Goal: Task Accomplishment & Management: Manage account settings

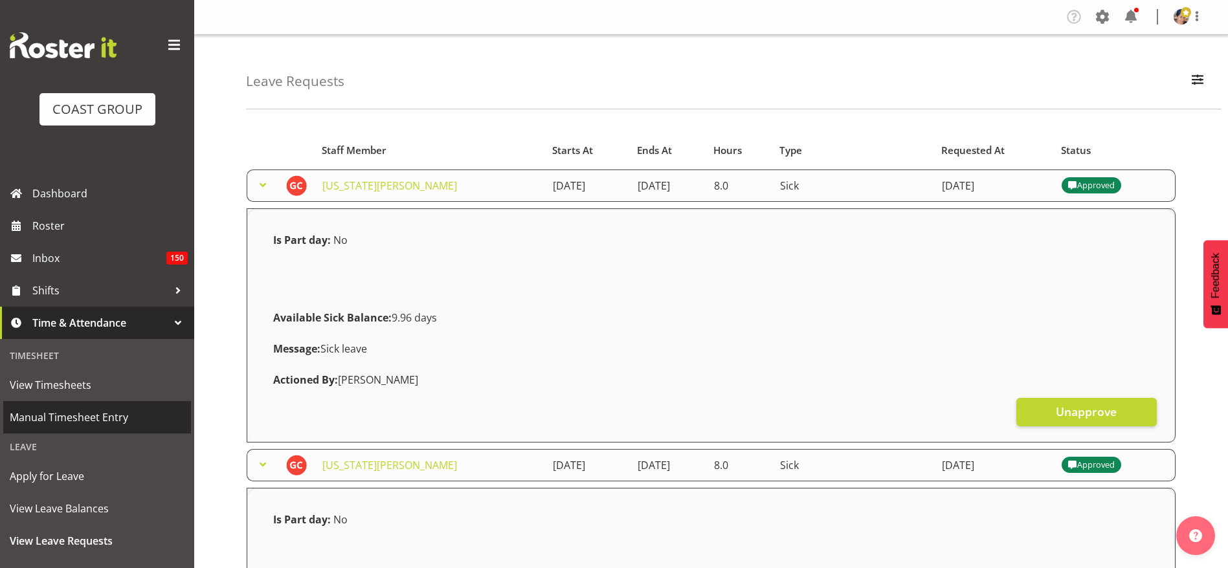
click at [65, 408] on span "Manual Timesheet Entry" at bounding box center [97, 417] width 175 height 19
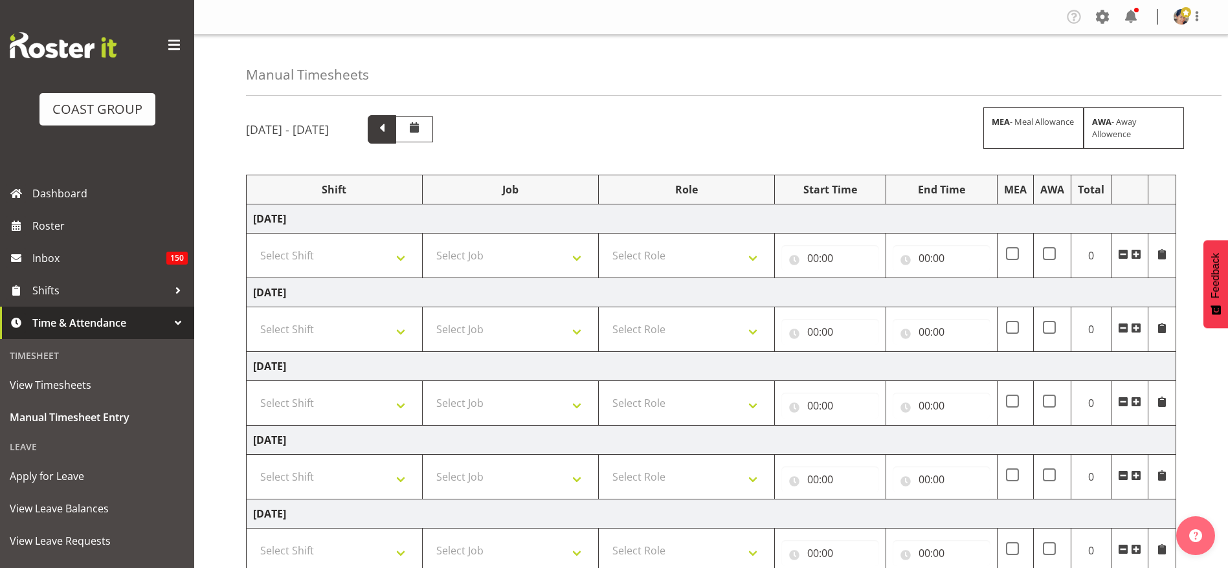
click at [390, 132] on span at bounding box center [381, 128] width 17 height 17
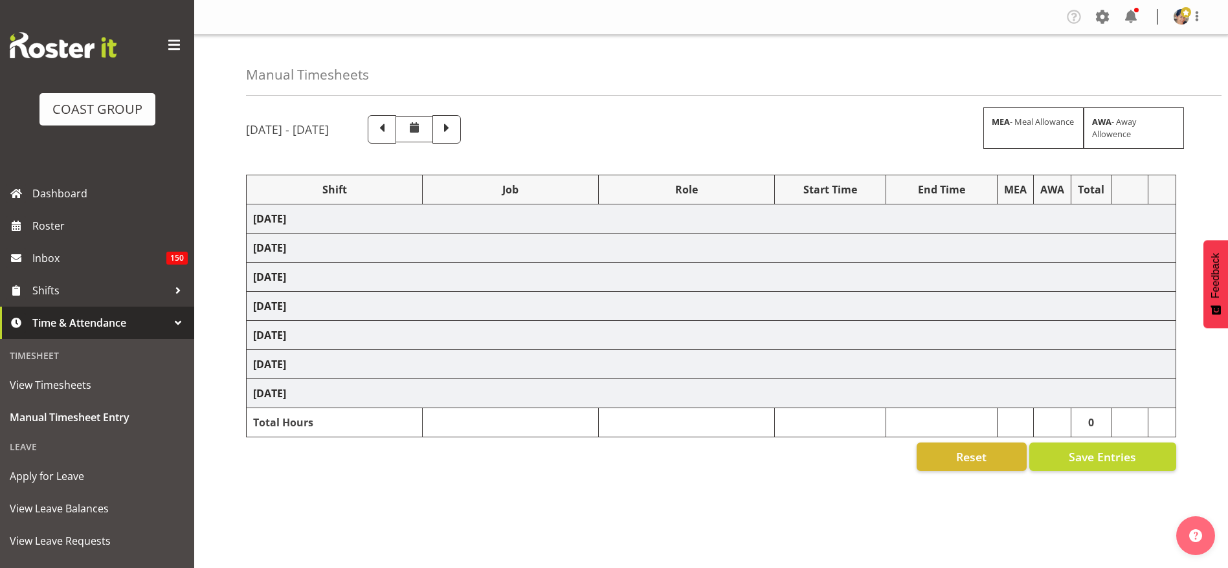
select select "1404"
select select "69"
select select "37"
select select "1404"
select select "69"
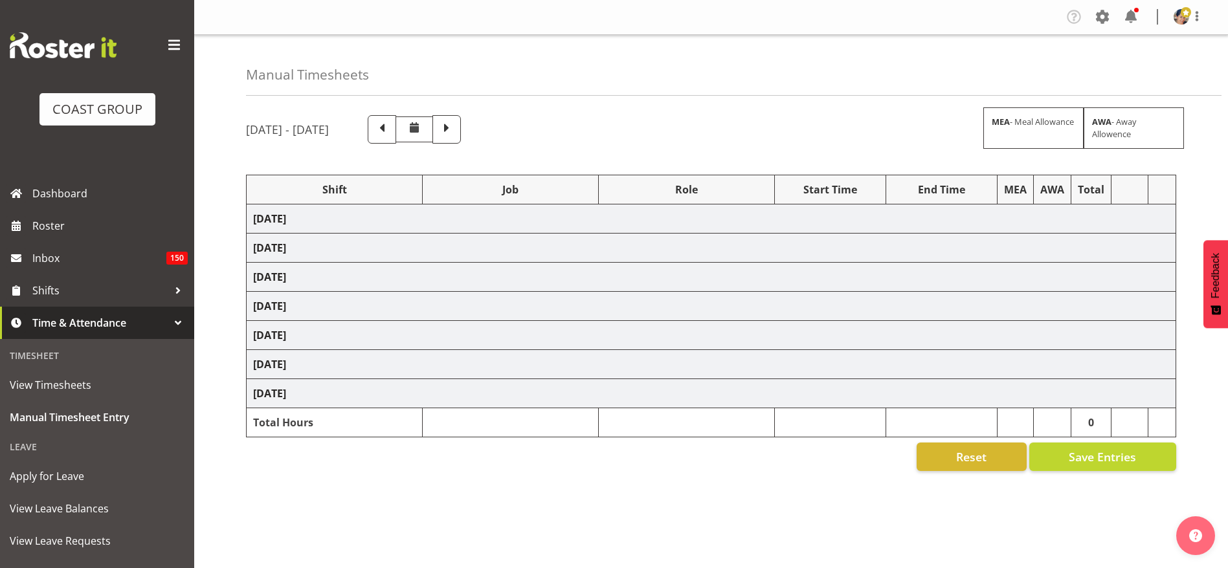
select select "37"
select select "1404"
select select "69"
select select "37"
select select "1404"
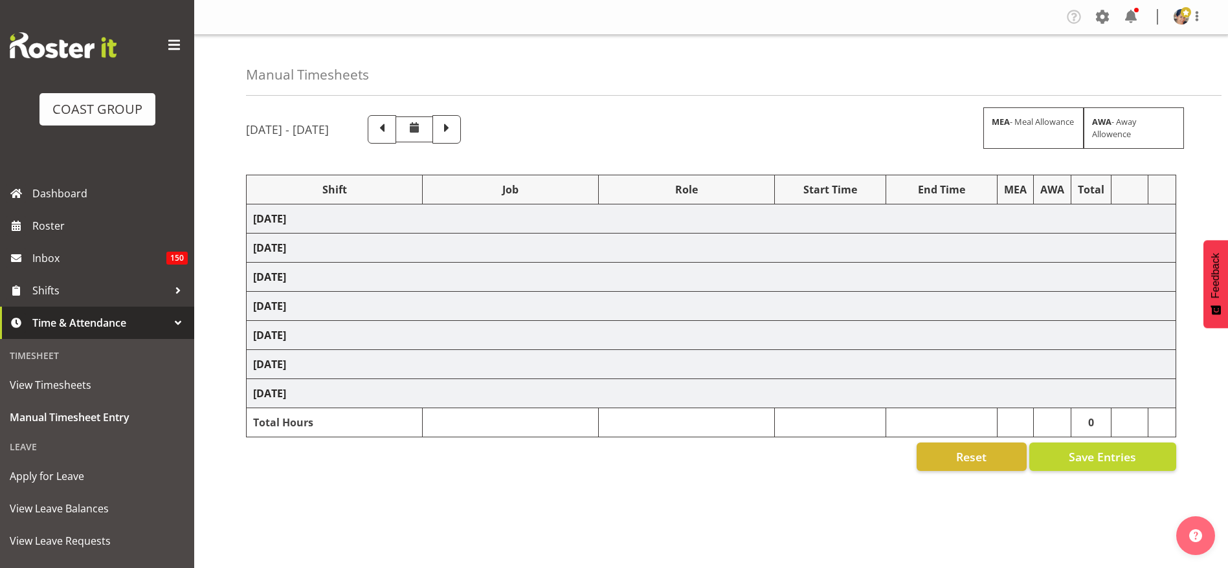
select select "69"
select select "37"
select select "1404"
select select "69"
select select "37"
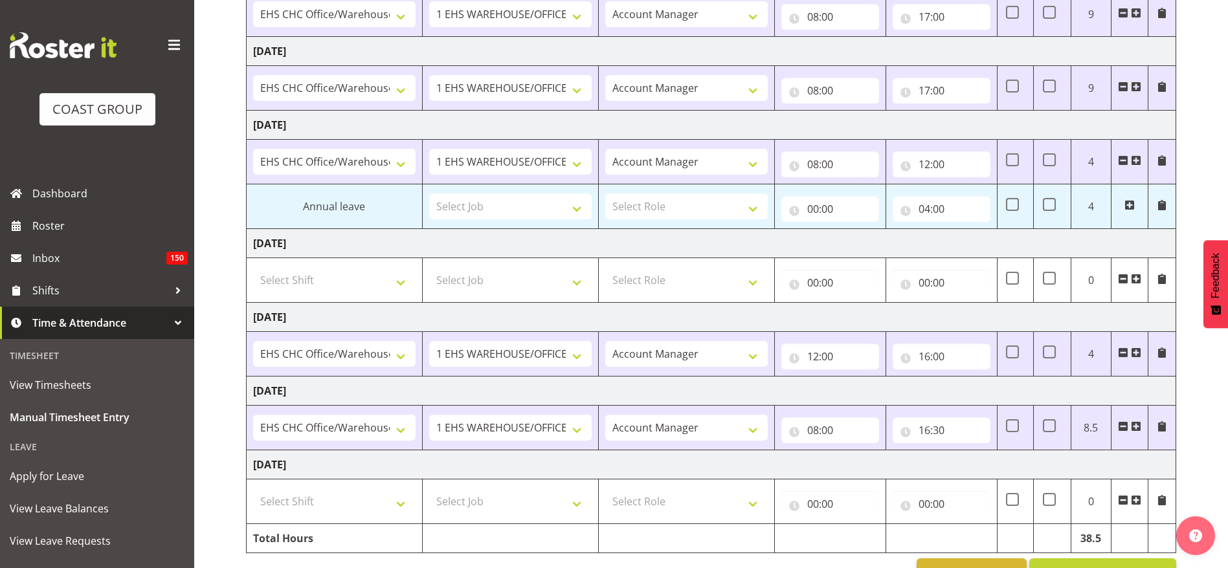
scroll to position [285, 0]
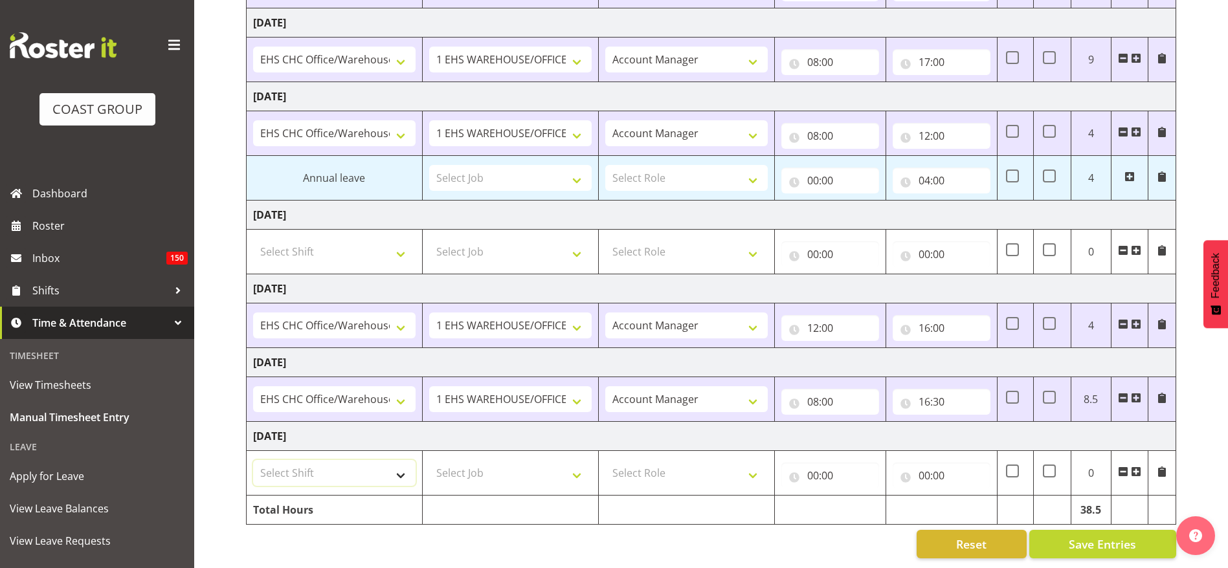
click at [296, 460] on select "Select Shift Break AHICE Break ATSNZ Break All Blacks casual Break Arts canty B…" at bounding box center [334, 473] width 162 height 26
click at [327, 460] on select "Select Shift Break AHICE Break ATSNZ Break All Blacks casual Break Arts canty B…" at bounding box center [334, 473] width 162 height 26
select select "1404"
click at [253, 460] on select "Select Shift Break AHICE Break ATSNZ Break All Blacks casual Break Arts canty B…" at bounding box center [334, 473] width 162 height 26
click at [488, 460] on select "Select Job 1 Carlton Events 1 [PERSON_NAME][GEOGRAPHIC_DATA] 1 [PERSON_NAME][GE…" at bounding box center [510, 473] width 162 height 26
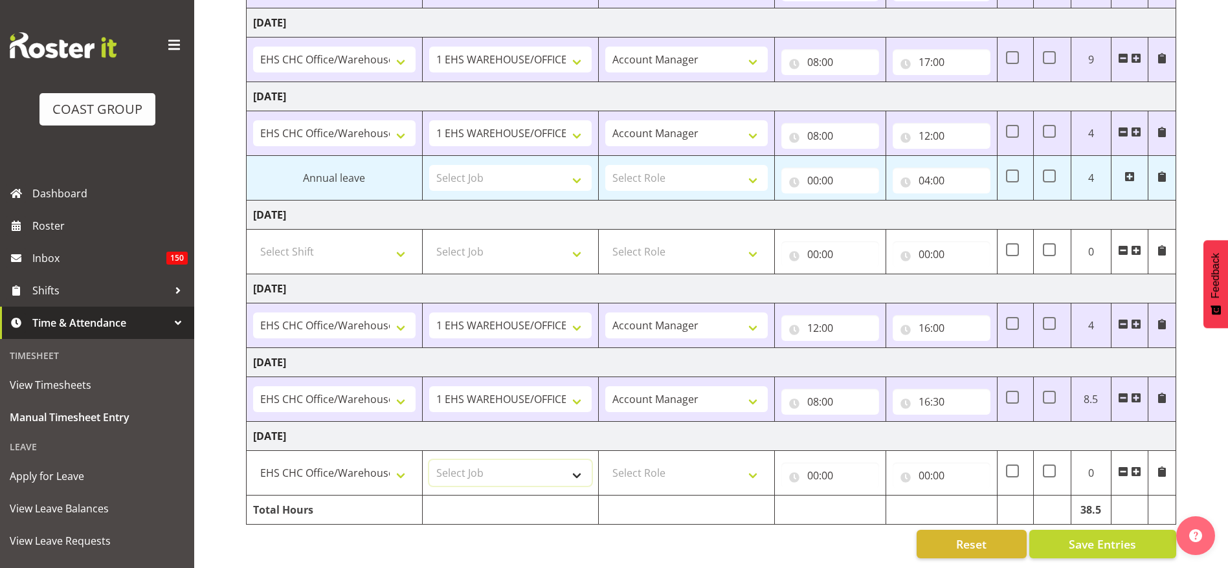
select select "69"
click at [429, 460] on select "Select Job 1 Carlton Events 1 [PERSON_NAME][GEOGRAPHIC_DATA] 1 [PERSON_NAME][GE…" at bounding box center [510, 473] width 162 height 26
click at [647, 460] on select "Select Role ACCOUNT MANAGER Account Manager" at bounding box center [686, 473] width 162 height 26
select select "37"
click at [605, 460] on select "Select Role ACCOUNT MANAGER Account Manager" at bounding box center [686, 473] width 162 height 26
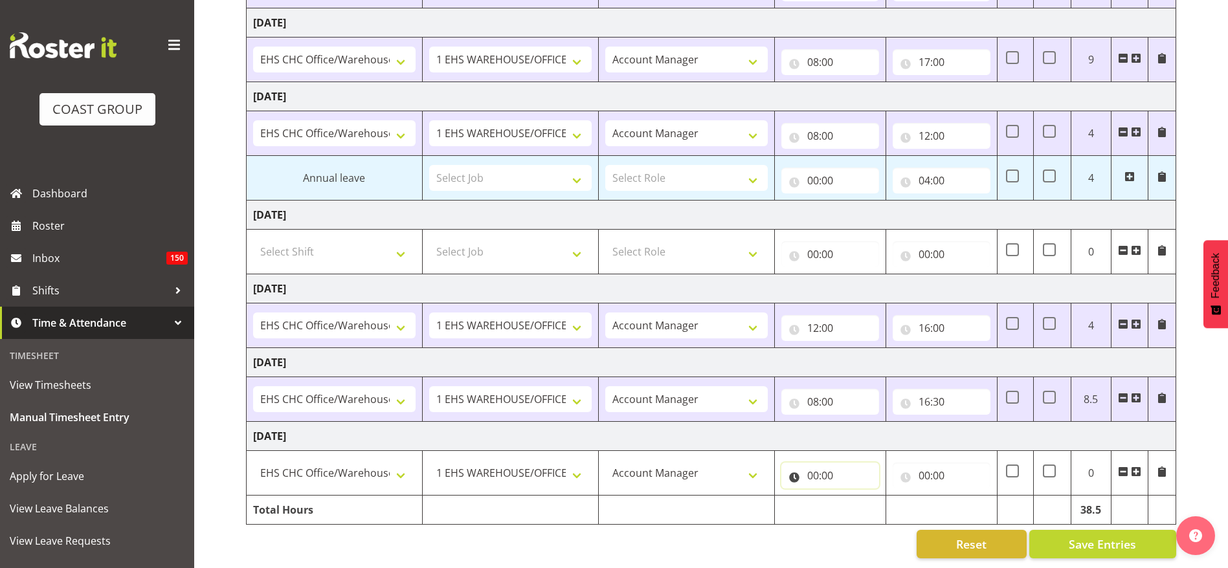
click at [806, 466] on input "00:00" at bounding box center [830, 476] width 98 height 26
click at [869, 497] on select "00 01 02 03 04 05 06 07 08 09 10 11 12 13 14 15 16 17 18 19 20 21 22 23" at bounding box center [869, 509] width 29 height 26
select select "8"
click at [855, 496] on select "00 01 02 03 04 05 06 07 08 09 10 11 12 13 14 15 16 17 18 19 20 21 22 23" at bounding box center [869, 509] width 29 height 26
type input "08:00"
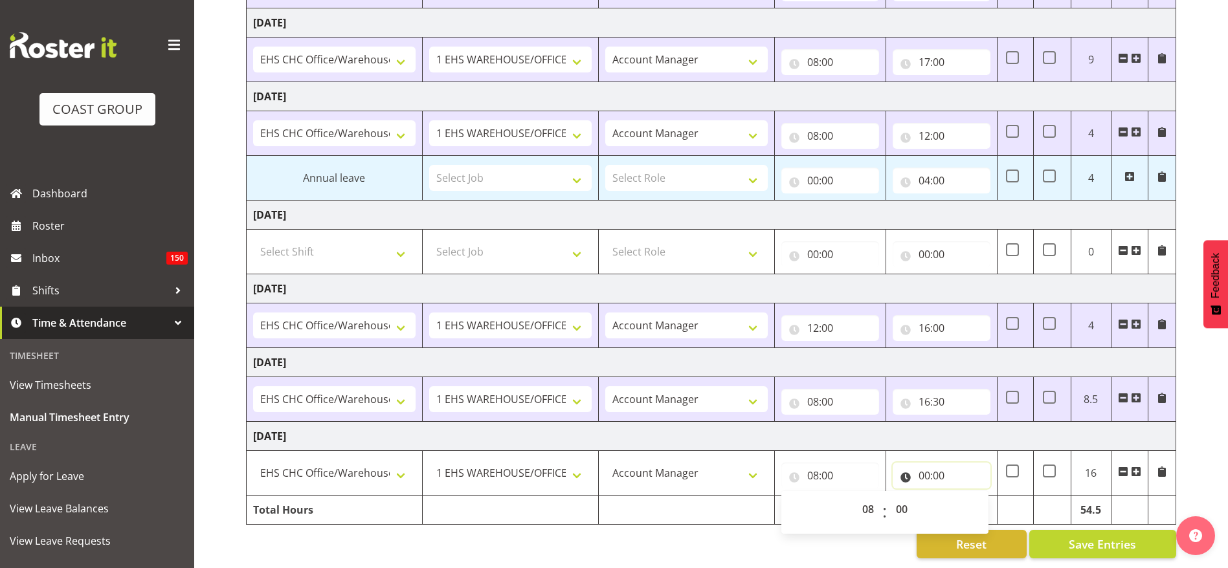
click at [939, 463] on input "00:00" at bounding box center [941, 476] width 98 height 26
click at [983, 496] on select "00 01 02 03 04 05 06 07 08 09 10 11 12 13 14 15 16 17 18 19 20 21 22 23" at bounding box center [980, 509] width 29 height 26
select select "16"
click at [966, 496] on select "00 01 02 03 04 05 06 07 08 09 10 11 12 13 14 15 16 17 18 19 20 21 22 23" at bounding box center [980, 509] width 29 height 26
type input "16:00"
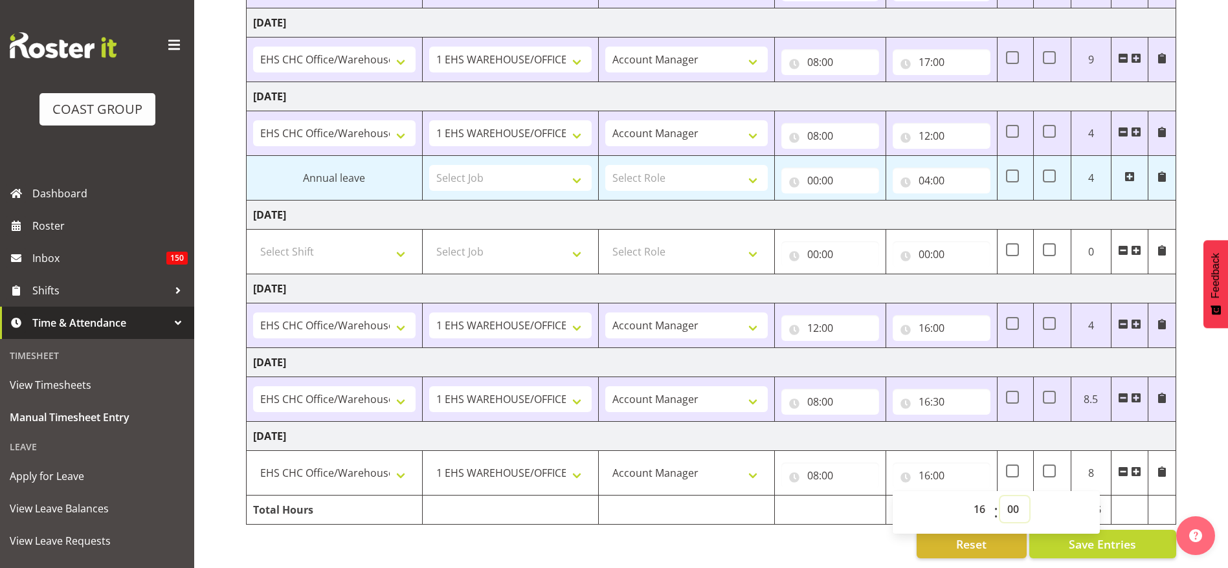
click at [1015, 496] on select "00 01 02 03 04 05 06 07 08 09 10 11 12 13 14 15 16 17 18 19 20 21 22 23 24 25 2…" at bounding box center [1014, 509] width 29 height 26
select select "30"
click at [1000, 496] on select "00 01 02 03 04 05 06 07 08 09 10 11 12 13 14 15 16 17 18 19 20 21 22 23 24 25 2…" at bounding box center [1014, 509] width 29 height 26
type input "16:30"
click at [795, 274] on td "Sunday 21st September 2025" at bounding box center [711, 288] width 929 height 29
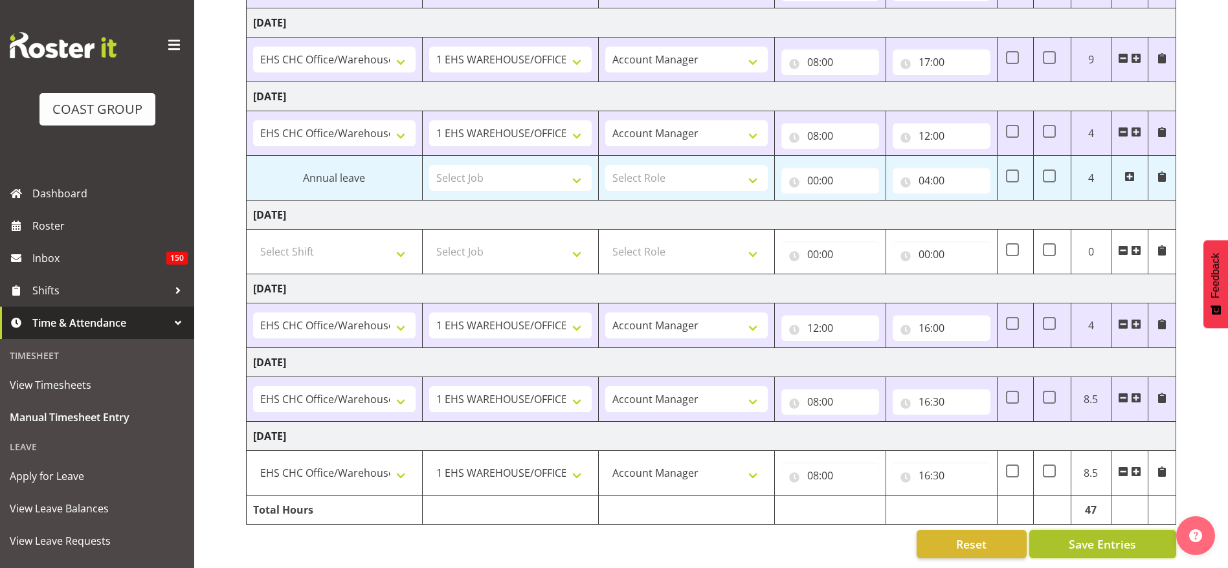
click at [1083, 536] on span "Save Entries" at bounding box center [1101, 544] width 67 height 17
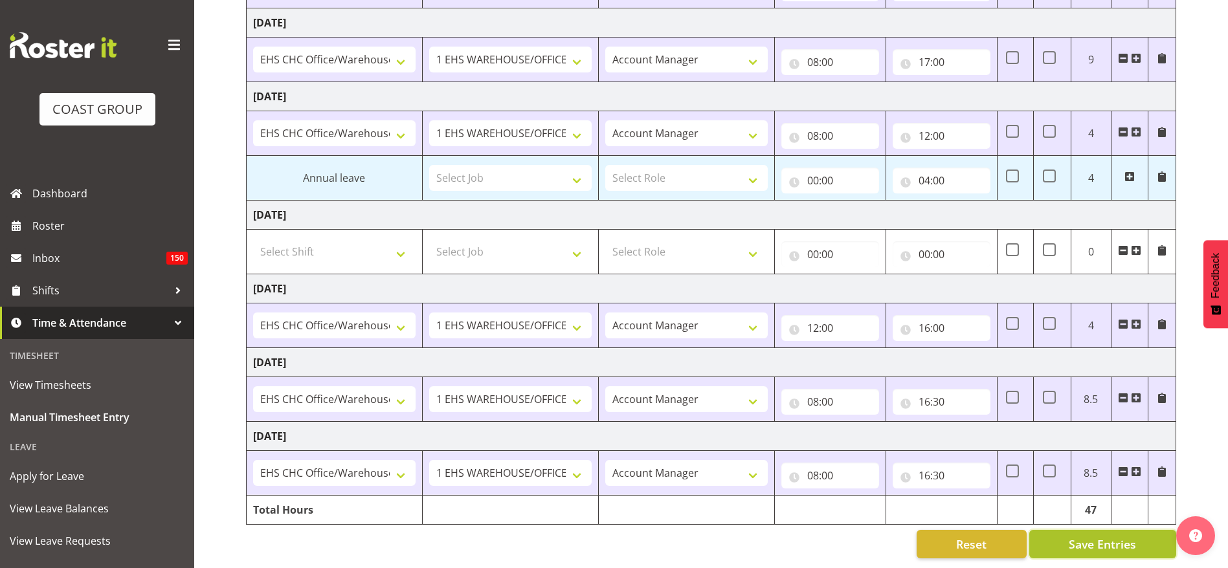
click at [1103, 536] on span "Save Entries" at bounding box center [1101, 544] width 67 height 17
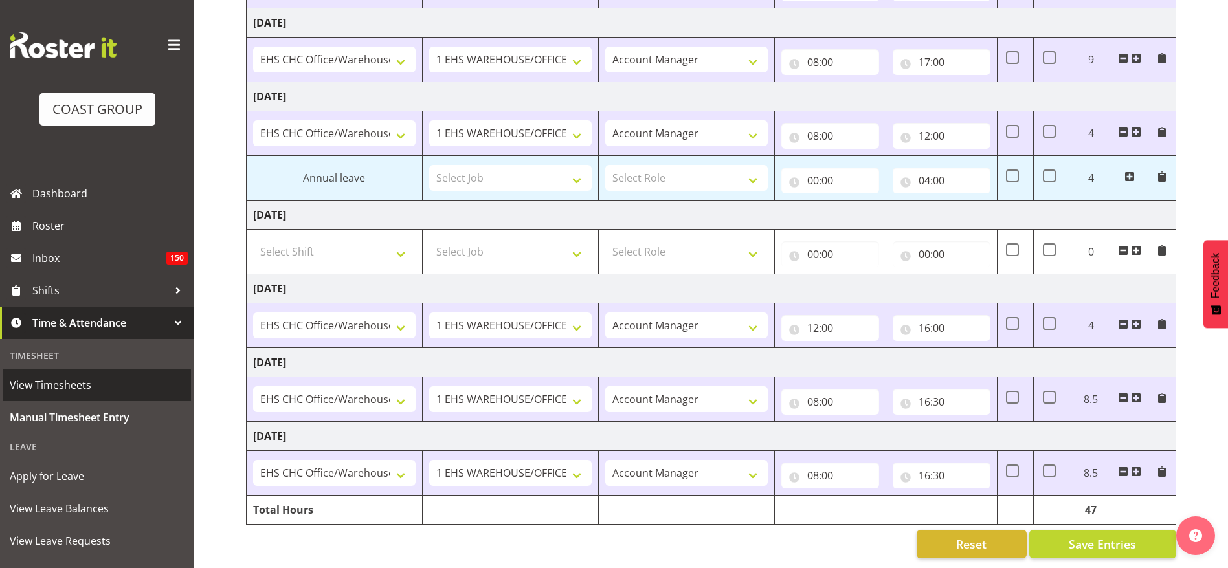
click at [52, 388] on span "View Timesheets" at bounding box center [97, 384] width 175 height 19
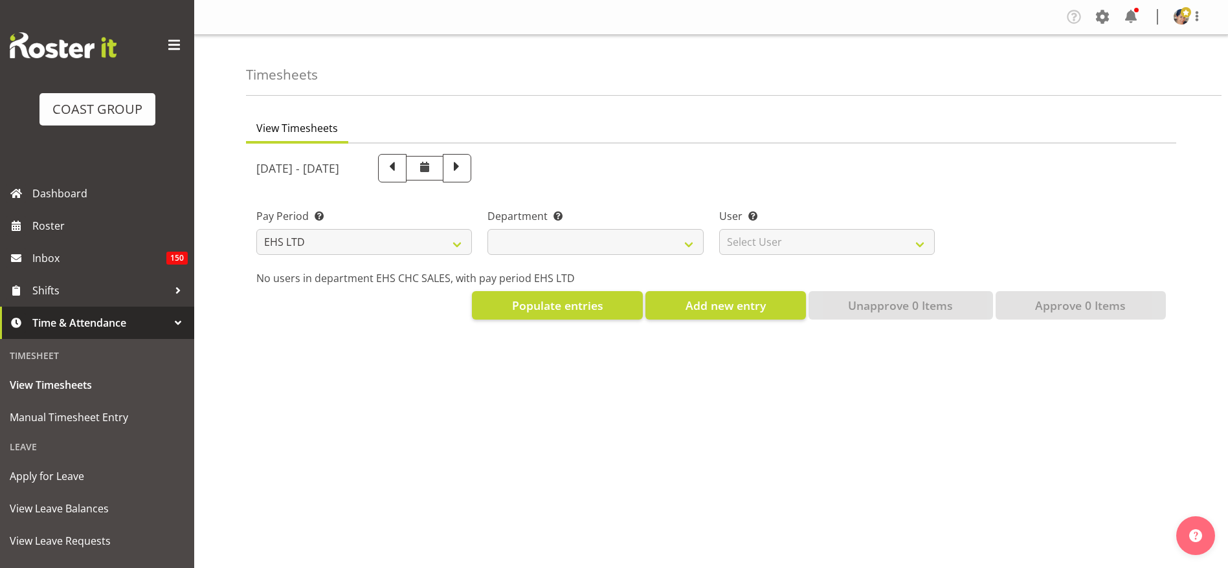
select select "7"
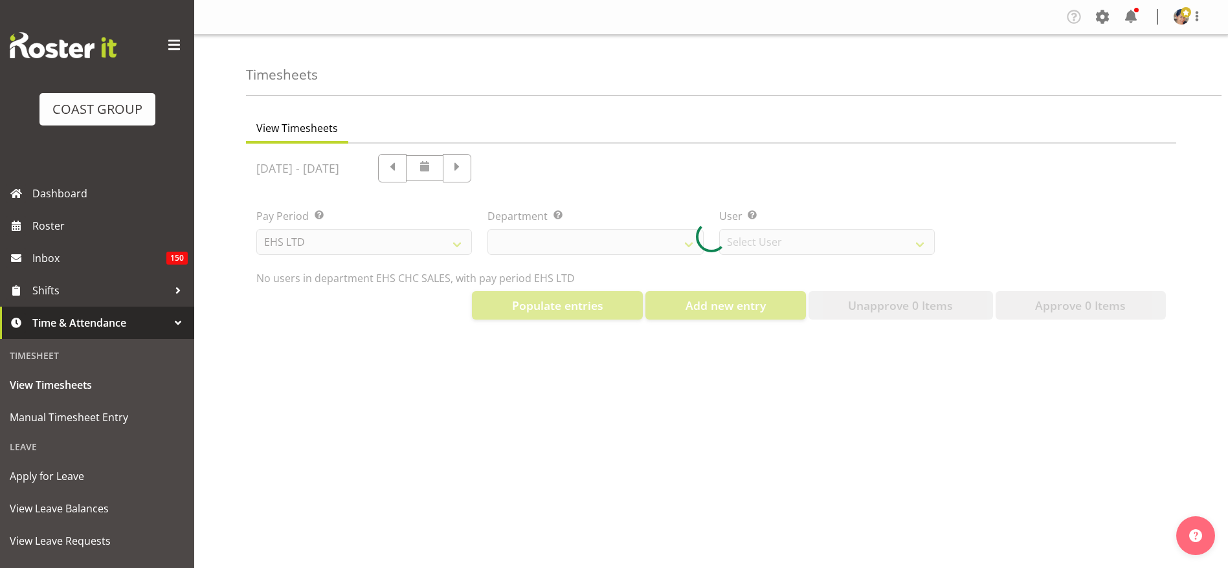
select select "42"
select select "9019"
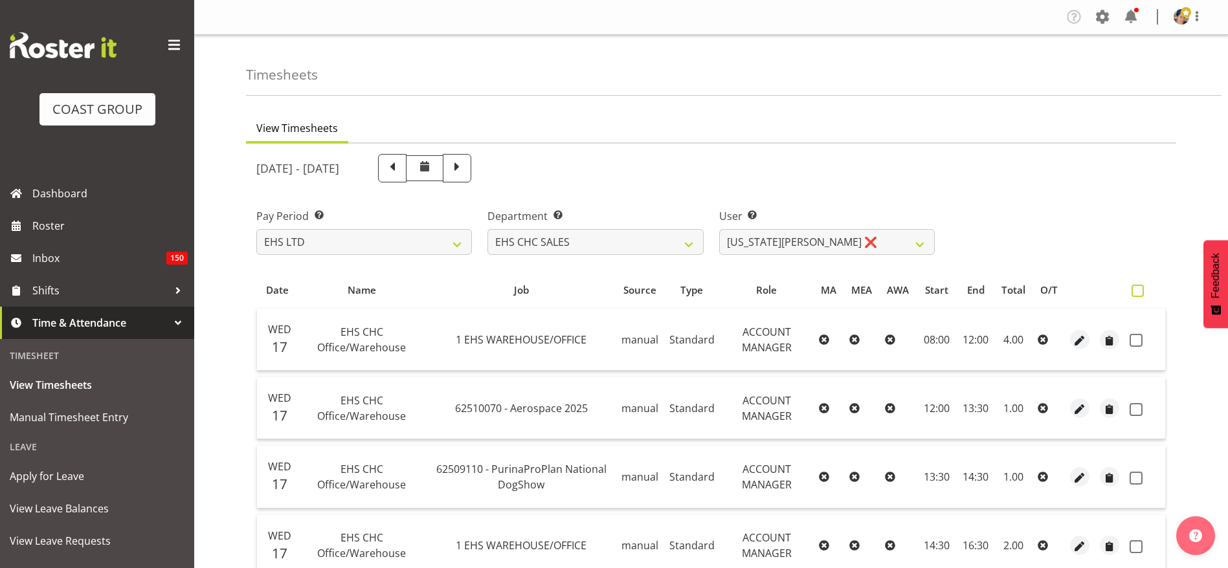
click at [1141, 293] on span at bounding box center [1137, 291] width 12 height 12
click at [1140, 293] on input "checkbox" at bounding box center [1135, 291] width 8 height 8
checkbox input "true"
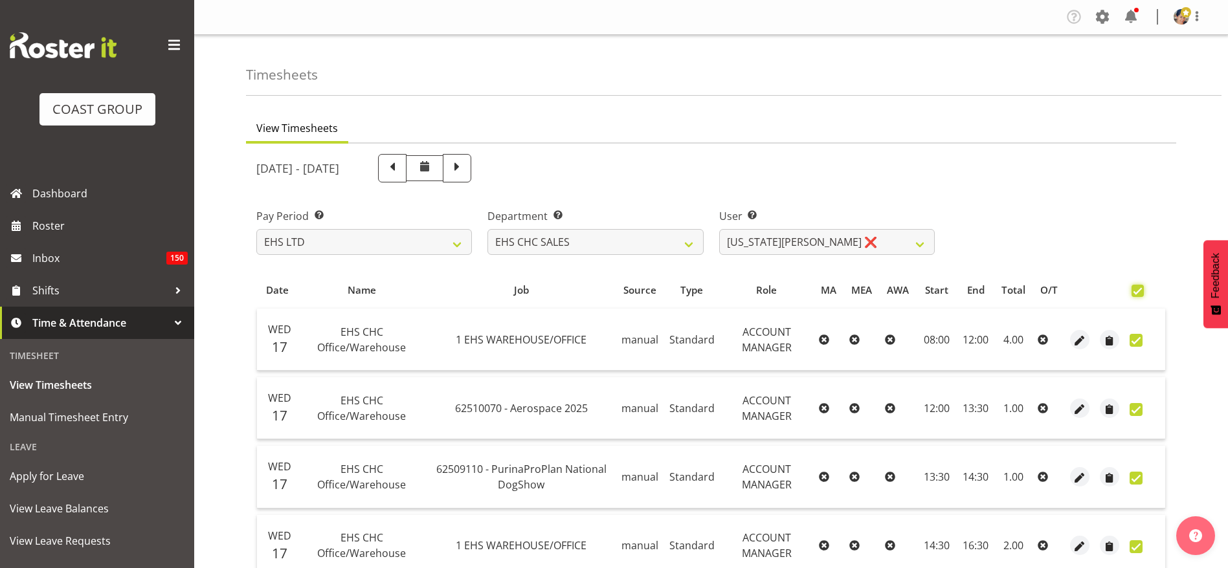
checkbox input "true"
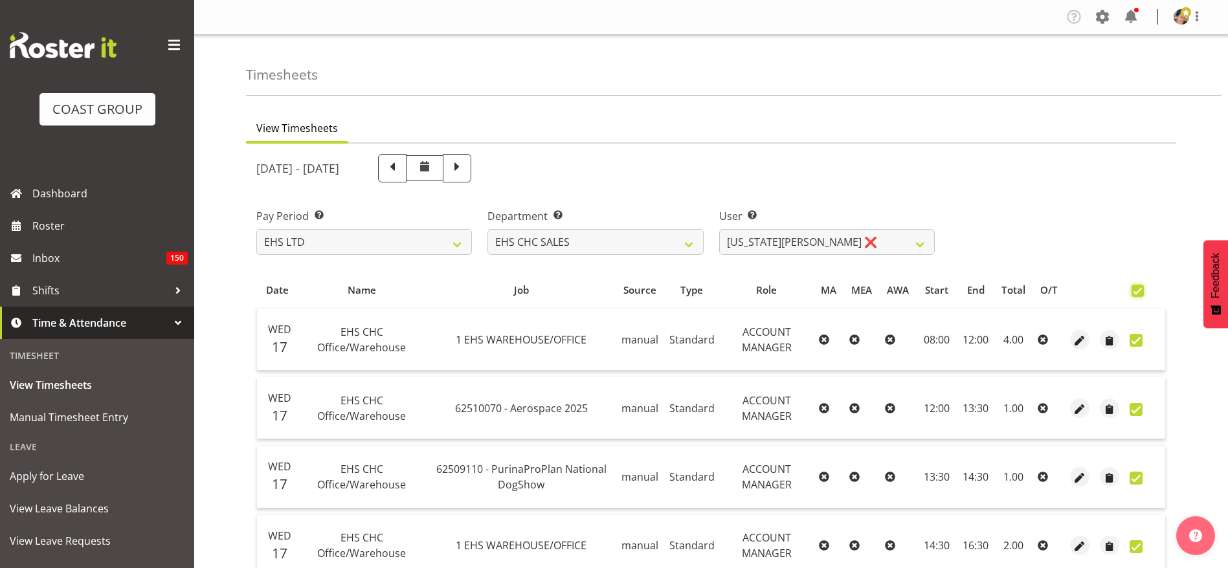
checkbox input "true"
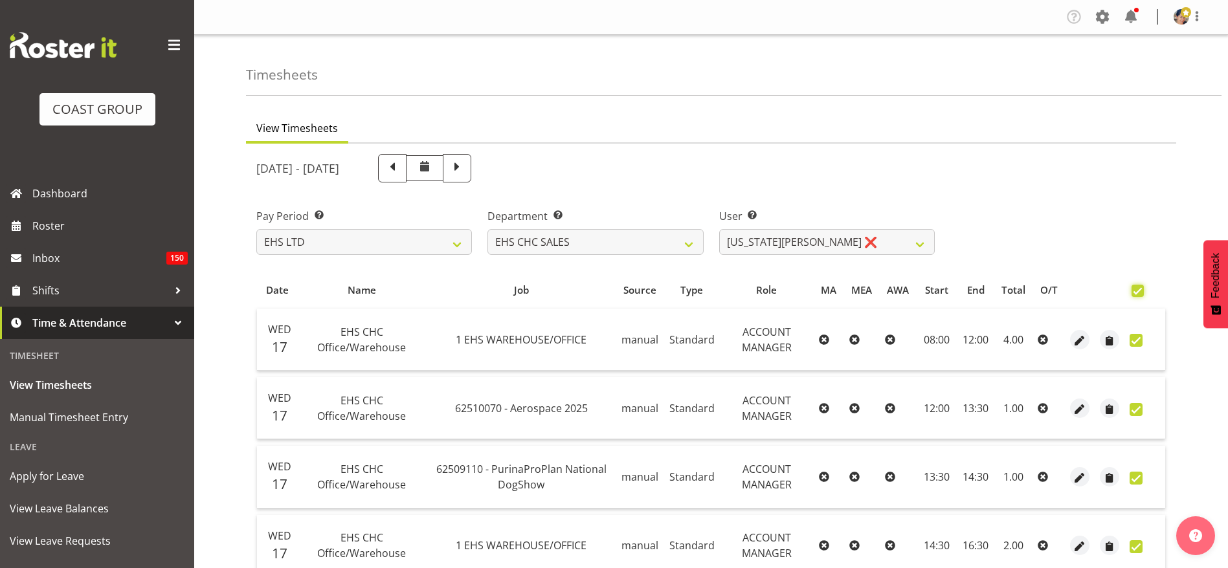
checkbox input "true"
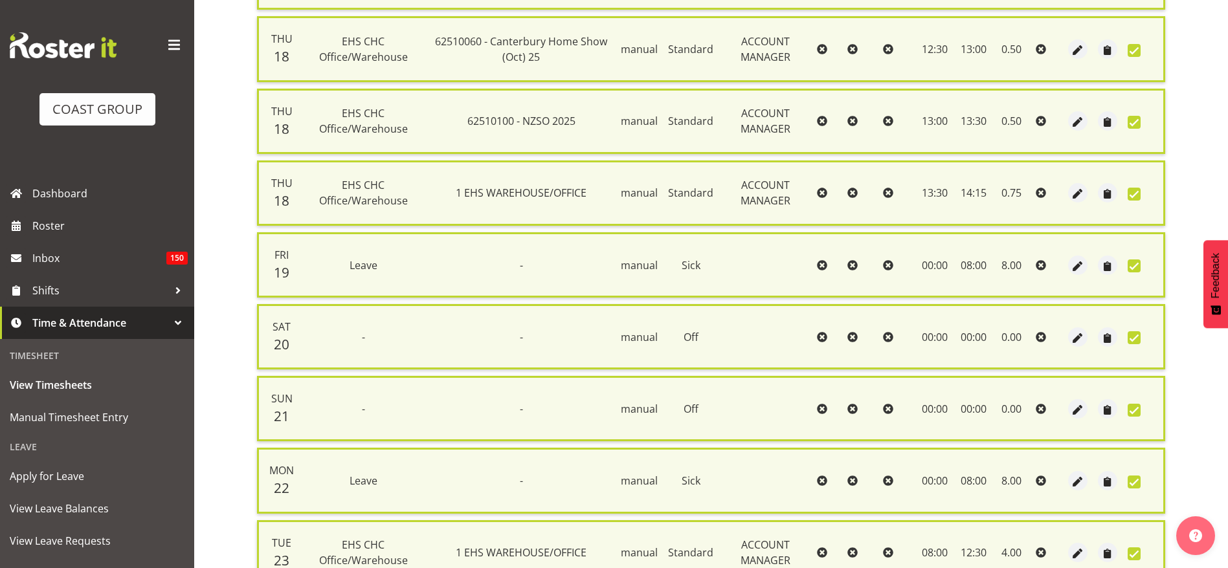
scroll to position [921, 0]
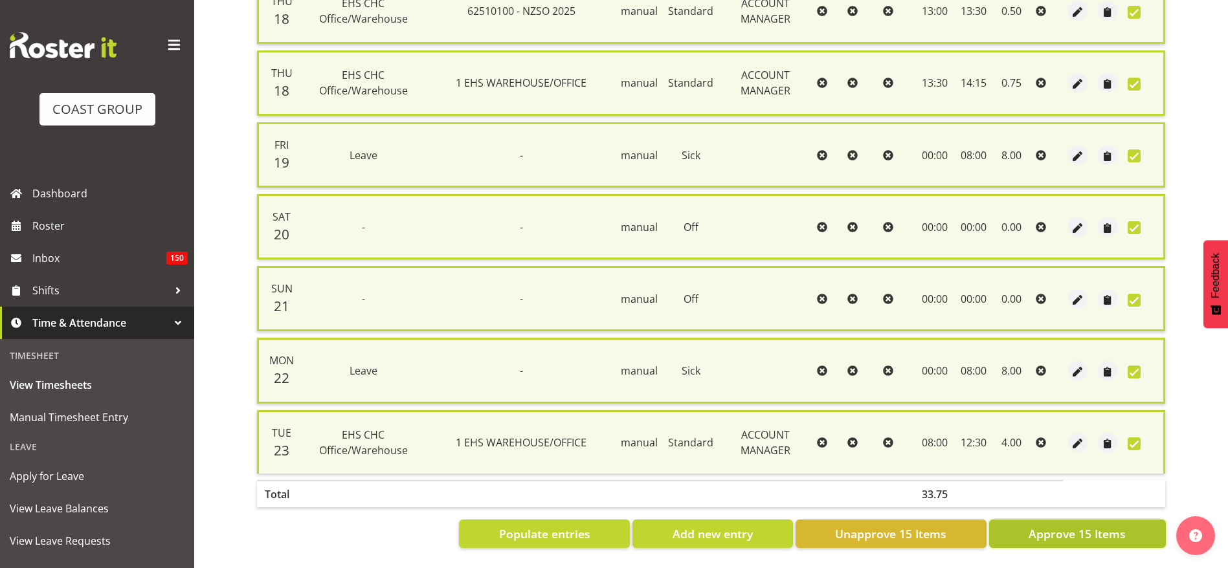
click at [1088, 525] on span "Approve 15 Items" at bounding box center [1076, 533] width 97 height 17
checkbox input "false"
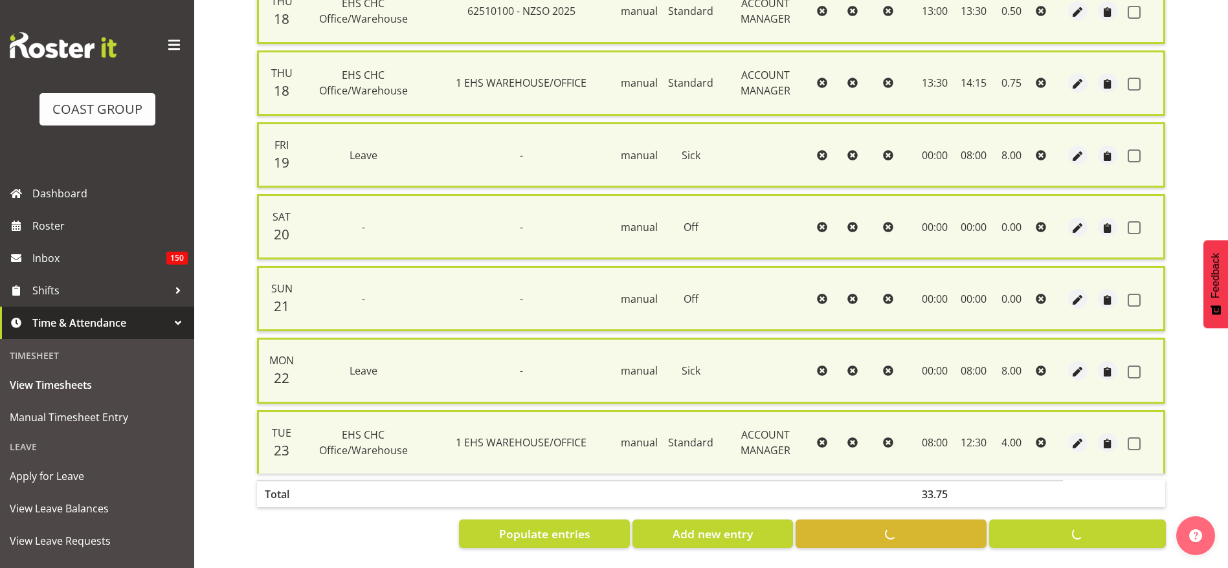
checkbox input "false"
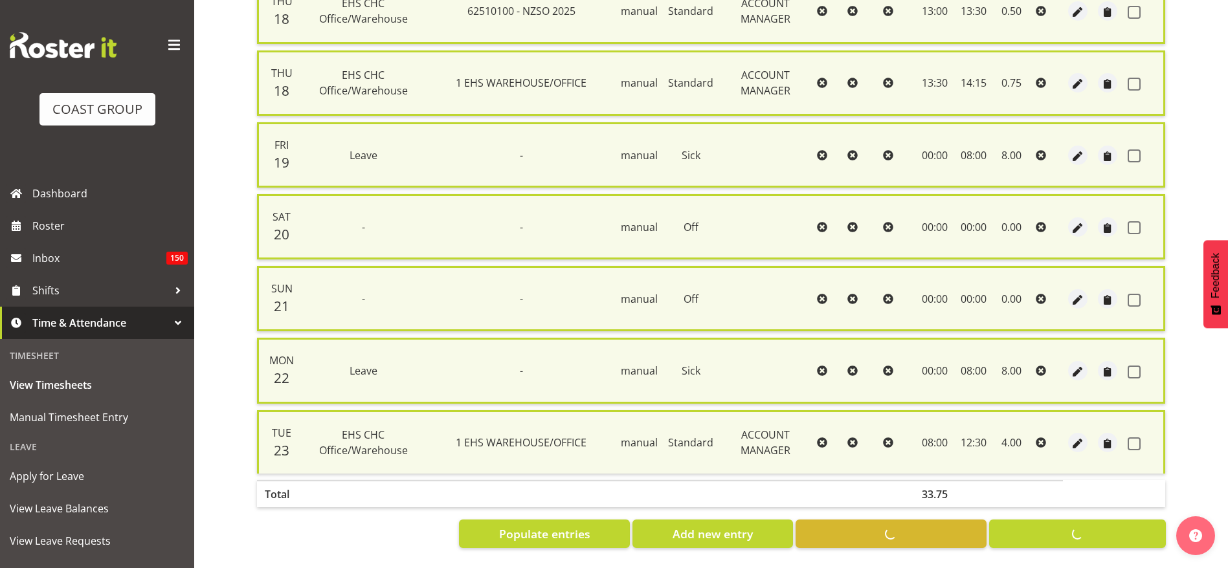
checkbox input "false"
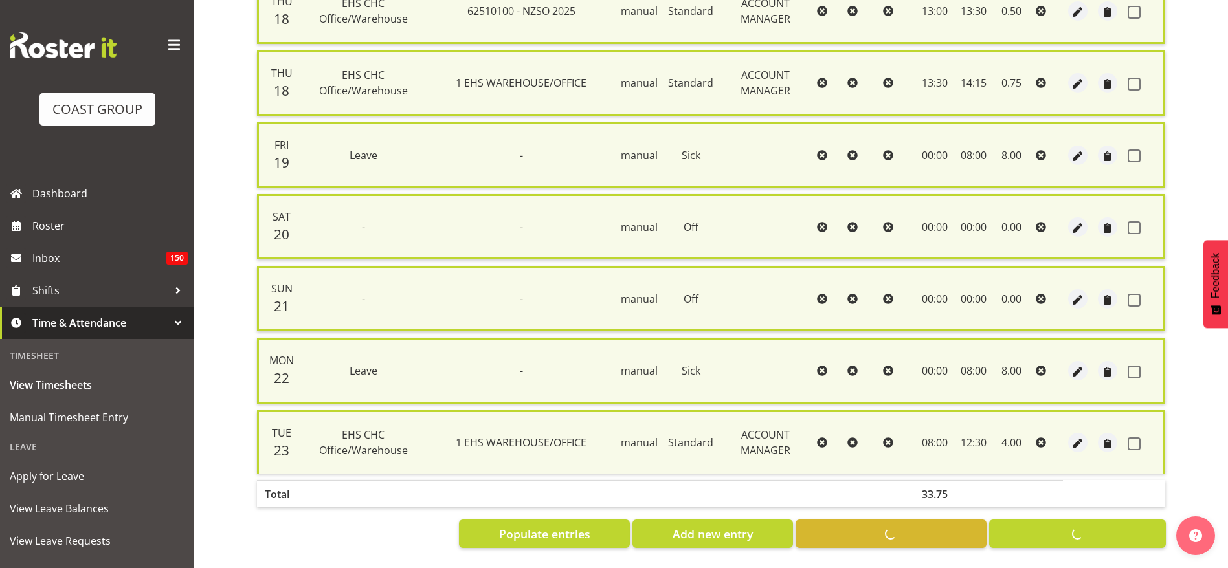
checkbox input "false"
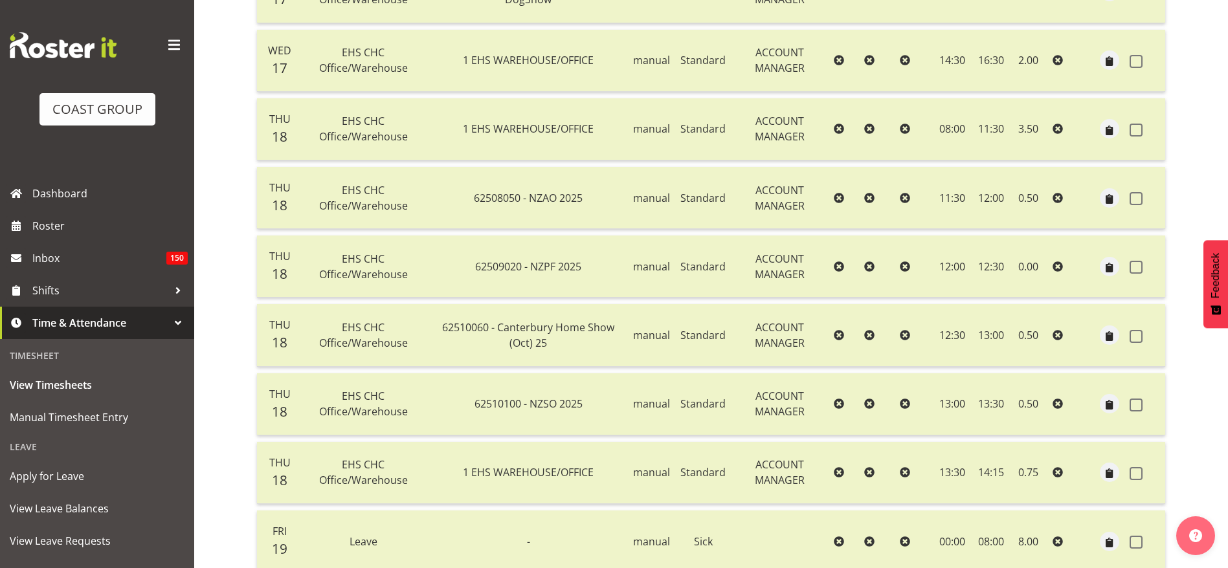
scroll to position [97, 0]
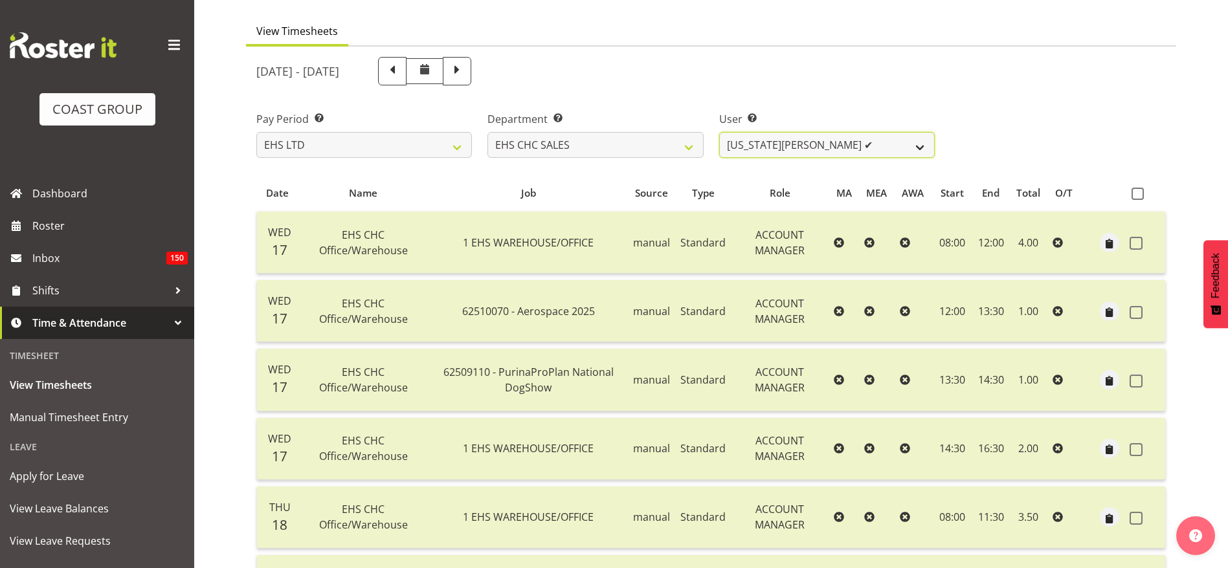
click at [757, 143] on select "[US_STATE][PERSON_NAME] ✔ [PERSON_NAME] ❌ [PERSON_NAME] ❌" at bounding box center [826, 145] width 215 height 26
select select "1147"
click at [719, 132] on select "[US_STATE][PERSON_NAME] ✔ [PERSON_NAME] ❌ [PERSON_NAME] ❌" at bounding box center [826, 145] width 215 height 26
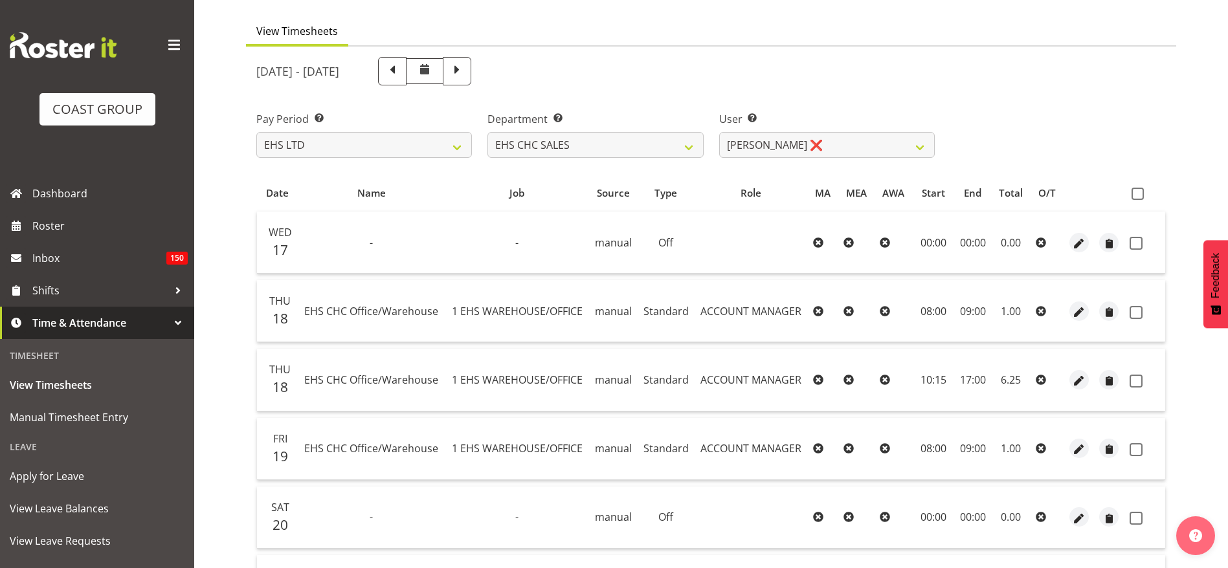
click at [1140, 199] on span at bounding box center [1137, 194] width 12 height 12
click at [1140, 198] on input "checkbox" at bounding box center [1135, 194] width 8 height 8
checkbox input "true"
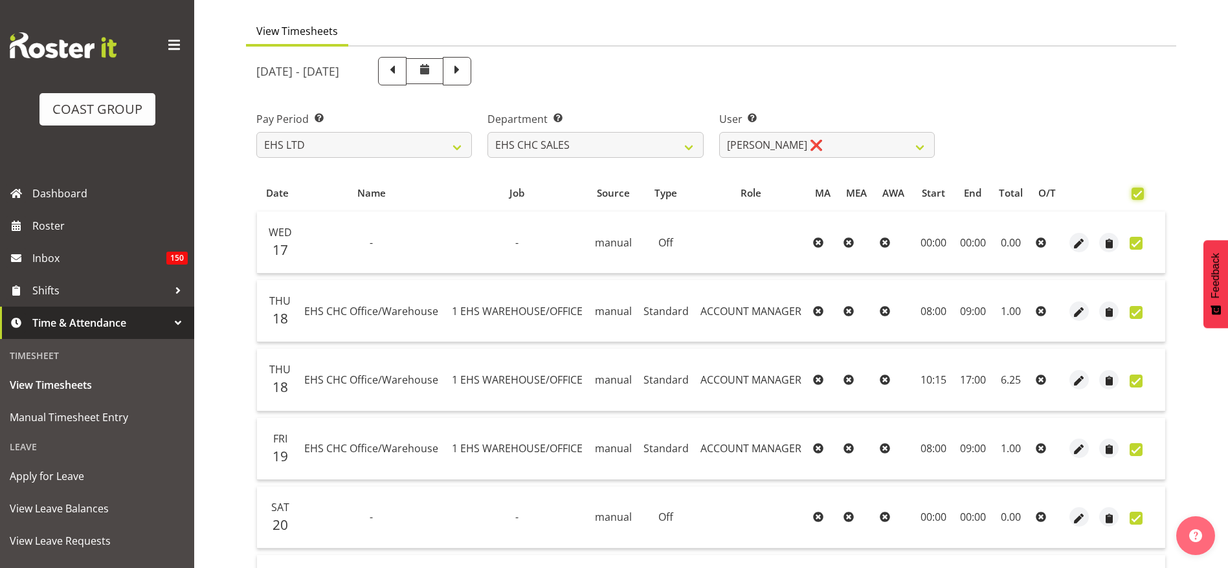
checkbox input "true"
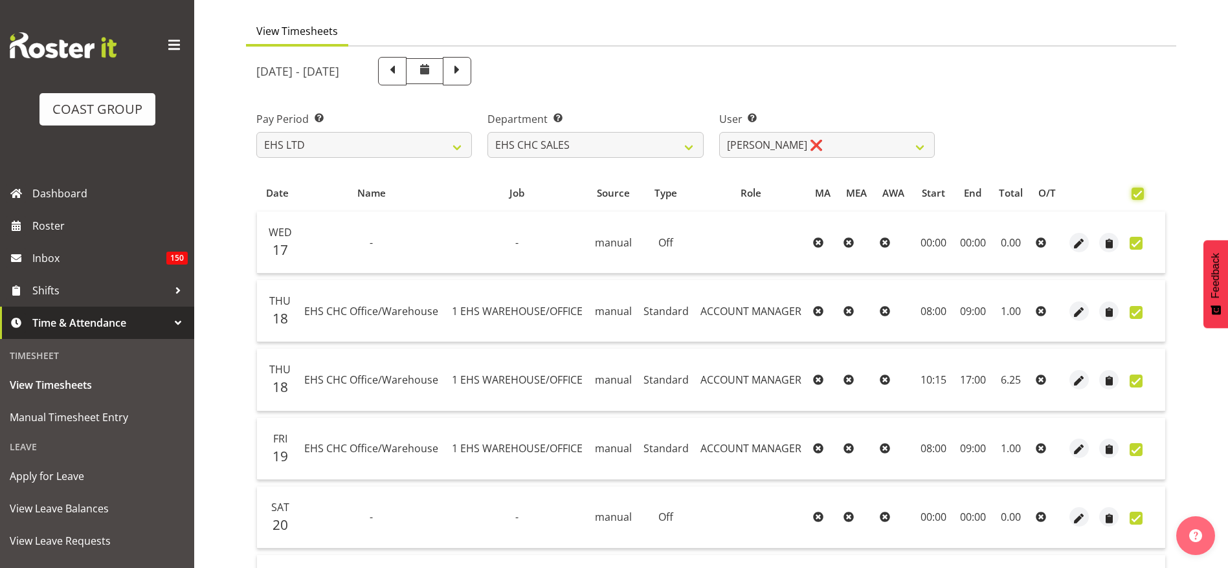
checkbox input "true"
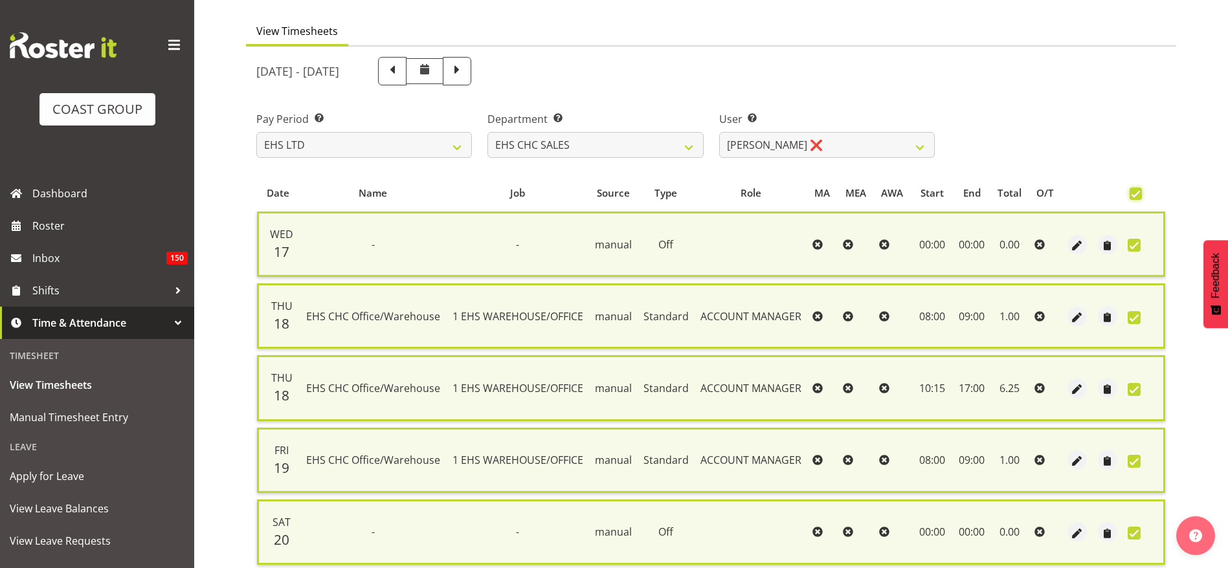
scroll to position [417, 0]
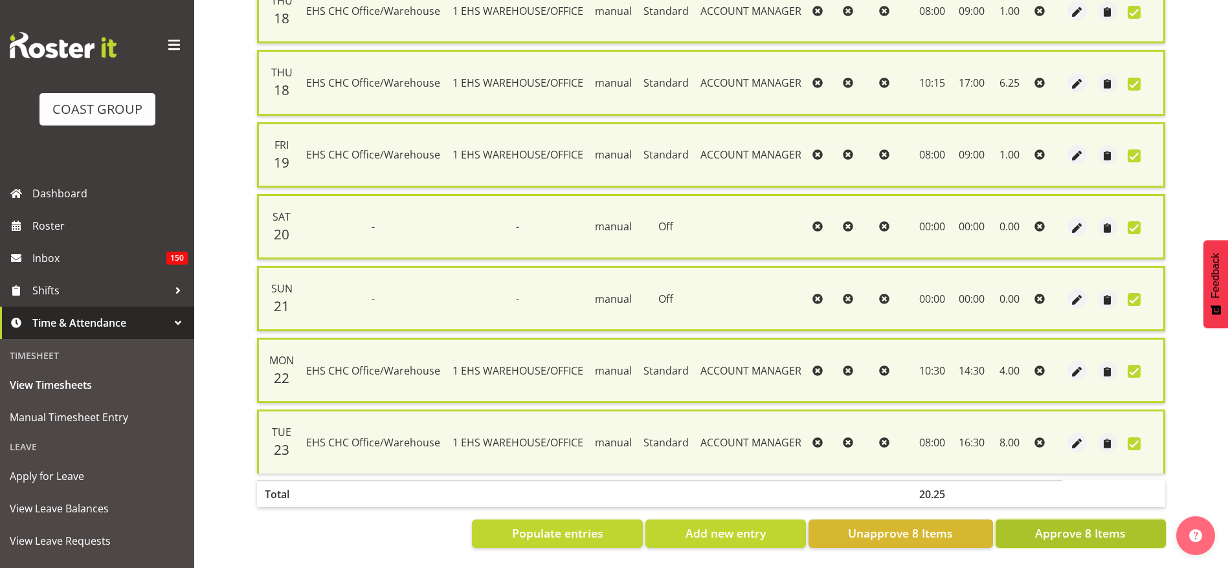
click at [1065, 525] on span "Approve 8 Items" at bounding box center [1080, 533] width 91 height 17
checkbox input "false"
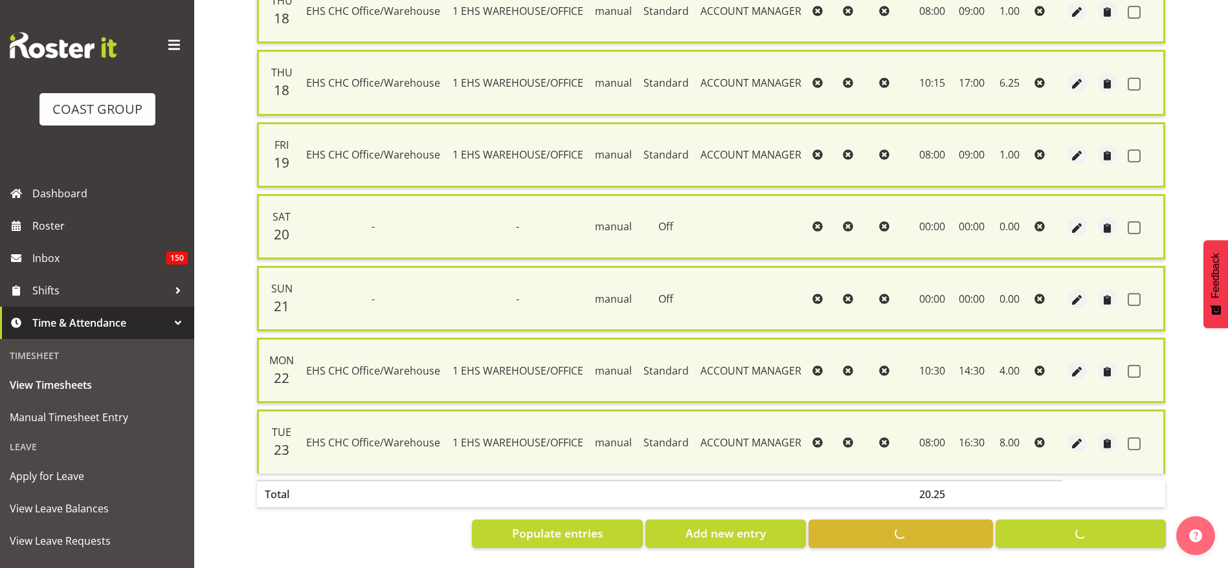
checkbox input "false"
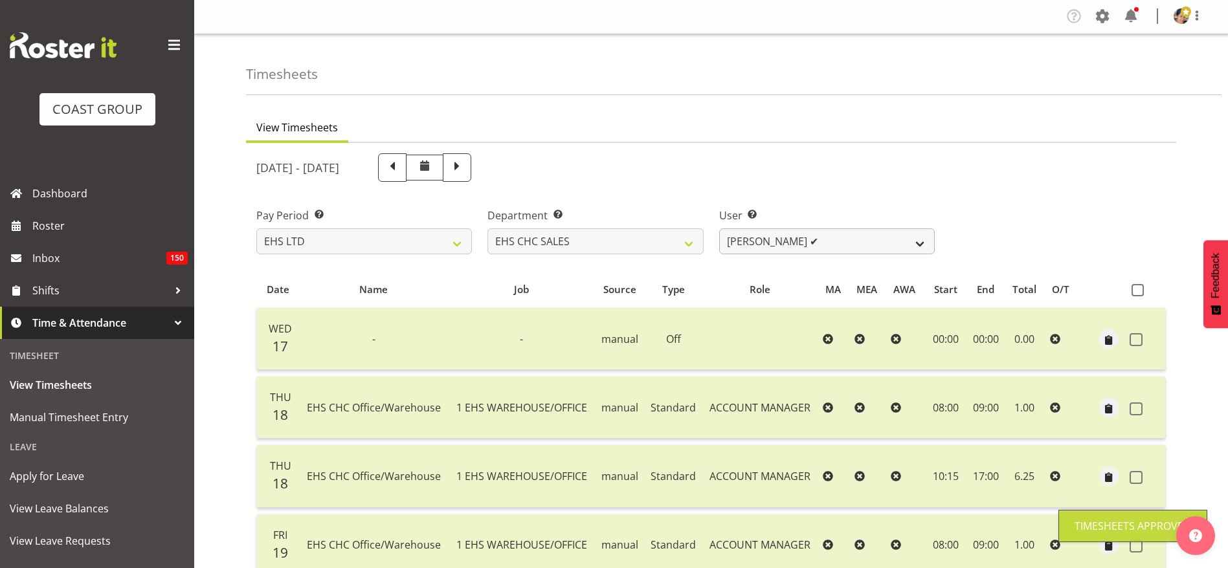
scroll to position [0, 0]
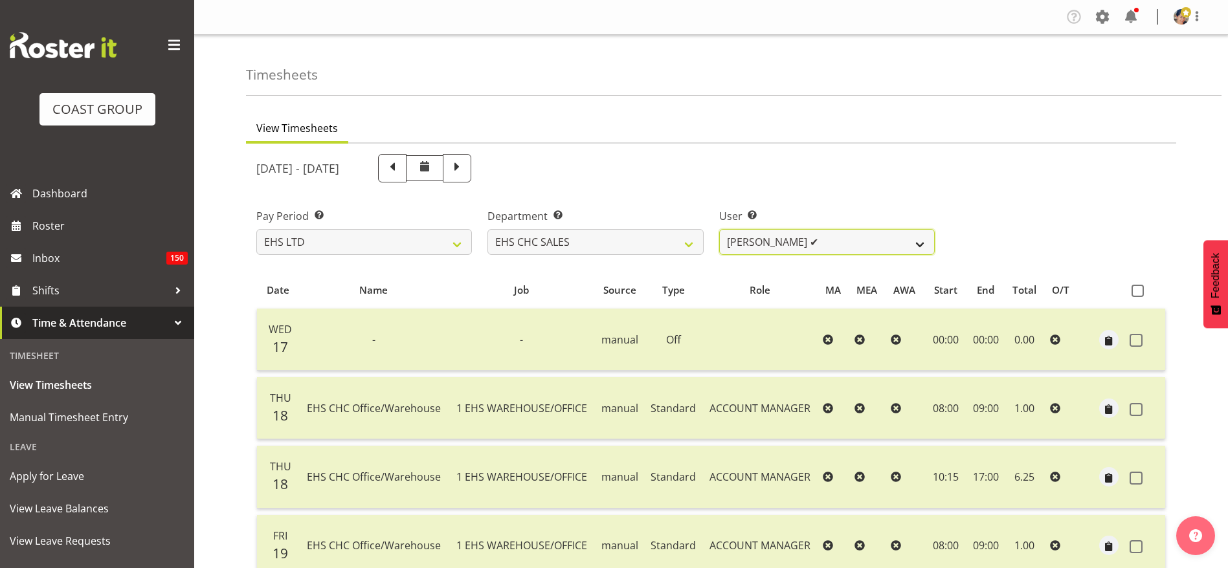
click at [742, 241] on select "[US_STATE][PERSON_NAME] ✔ [PERSON_NAME] ✔ [PERSON_NAME] ❌" at bounding box center [826, 242] width 215 height 26
select select "1148"
click at [719, 229] on select "[US_STATE][PERSON_NAME] ✔ [PERSON_NAME] ✔ [PERSON_NAME] ❌" at bounding box center [826, 242] width 215 height 26
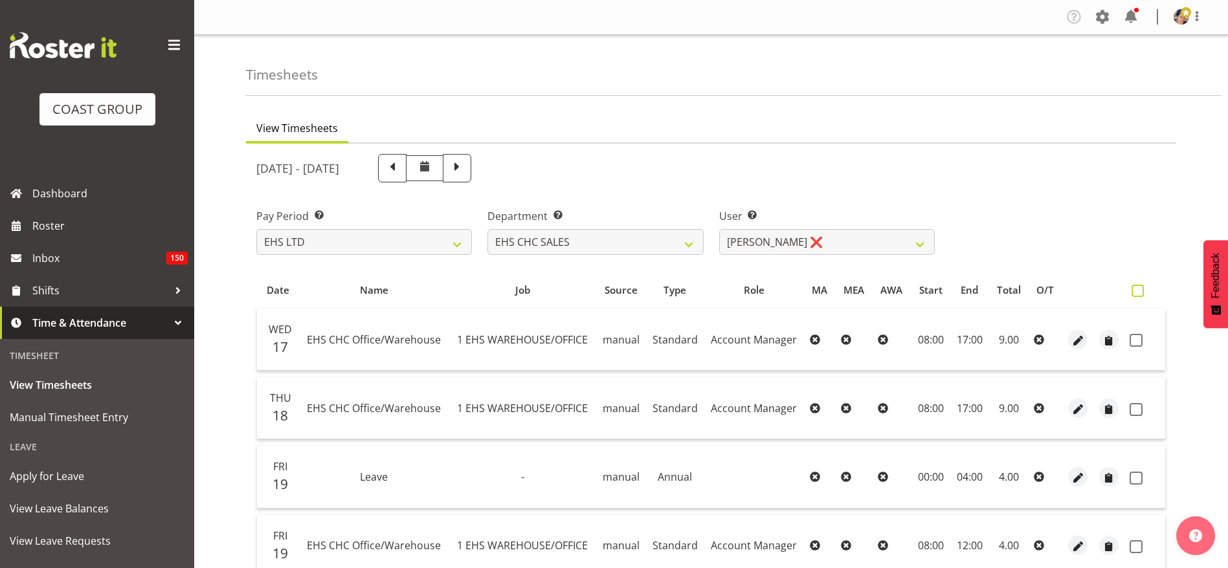
click at [1138, 294] on span at bounding box center [1137, 291] width 12 height 12
click at [1138, 294] on input "checkbox" at bounding box center [1135, 291] width 8 height 8
checkbox input "true"
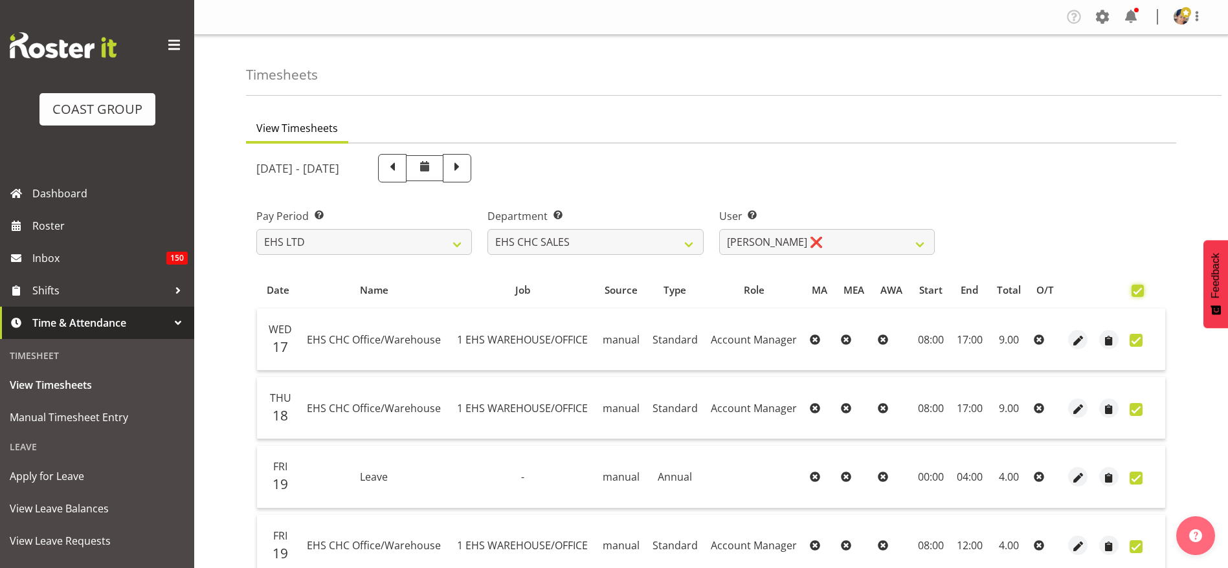
checkbox input "true"
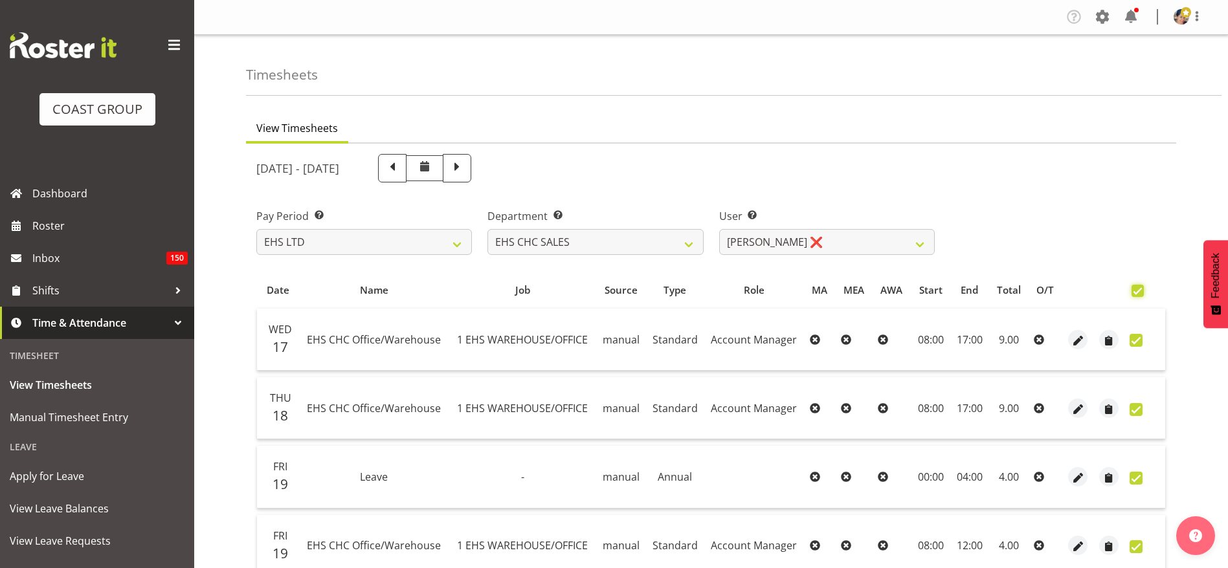
checkbox input "true"
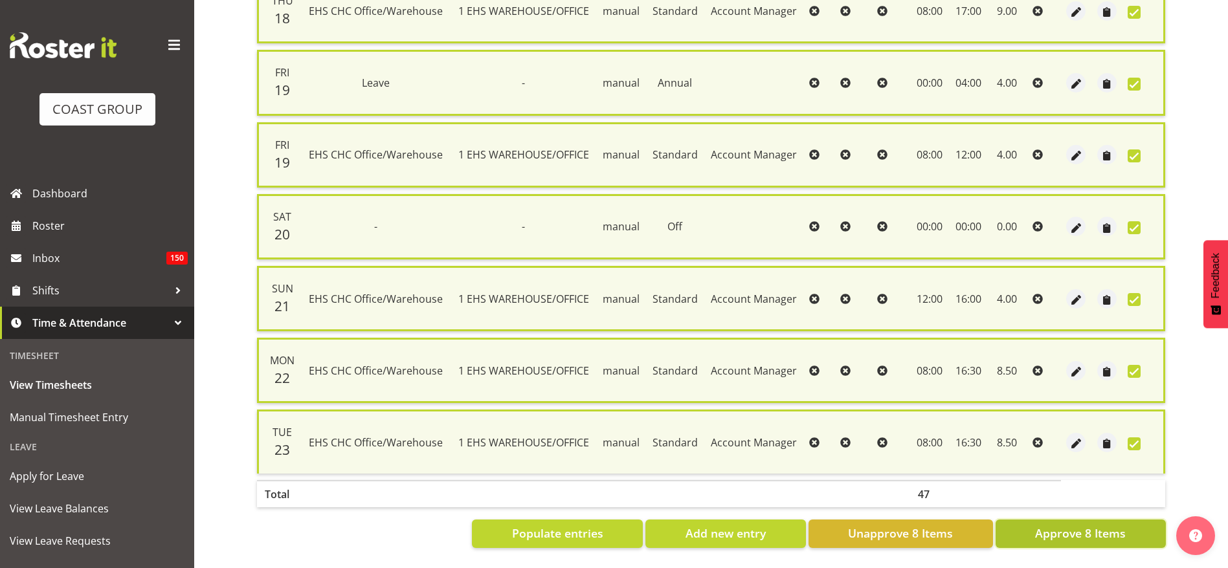
click at [1085, 520] on button "Approve 8 Items" at bounding box center [1080, 534] width 170 height 28
checkbox input "false"
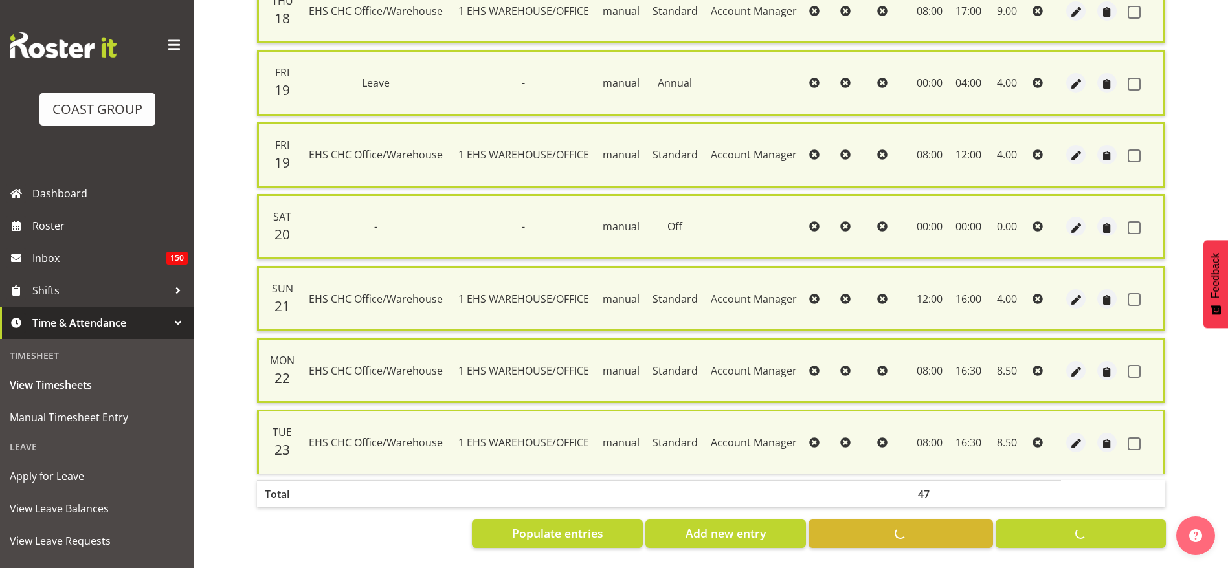
checkbox input "false"
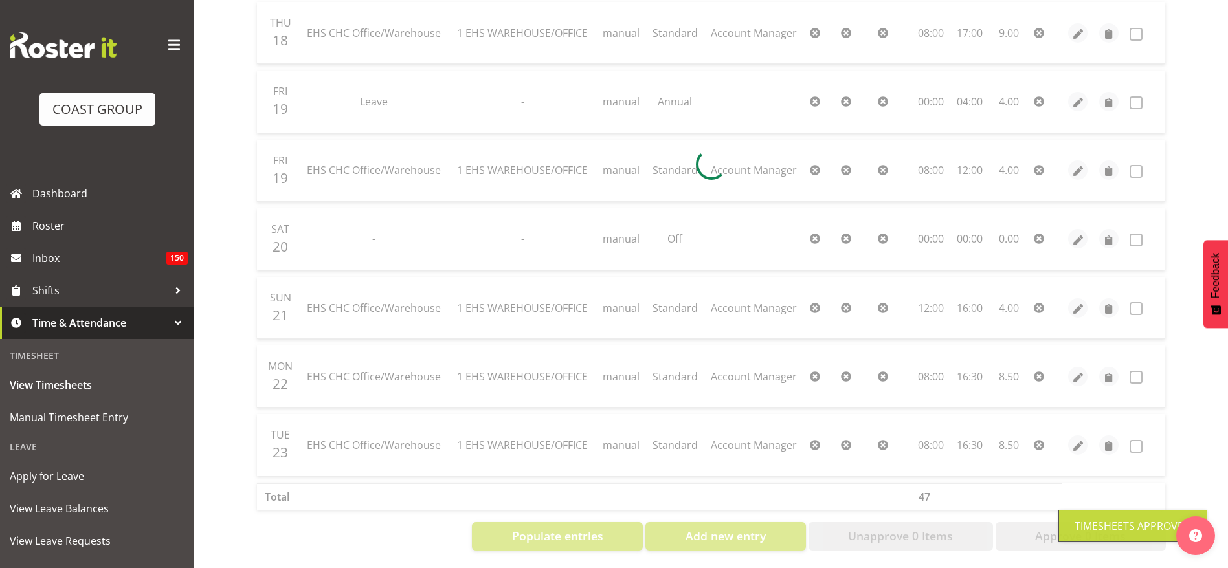
scroll to position [5, 0]
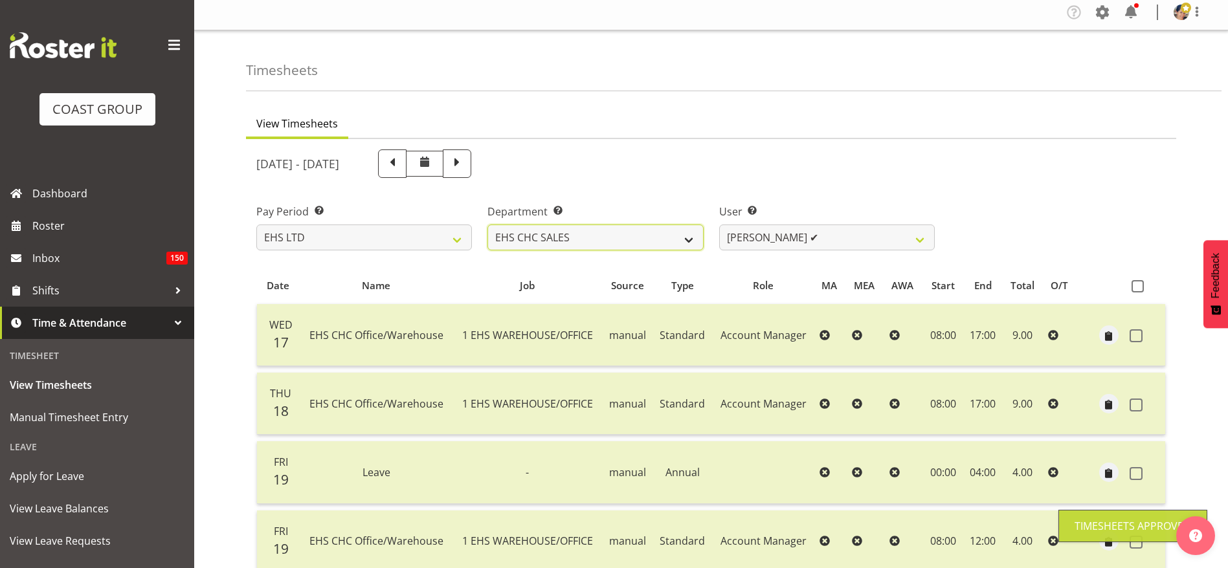
click at [660, 236] on select "EHS CHC OPS EHS CHC SALES" at bounding box center [594, 238] width 215 height 26
select select "41"
click at [487, 225] on select "EHS CHC OPS EHS CHC SALES" at bounding box center [594, 238] width 215 height 26
select select "11515"
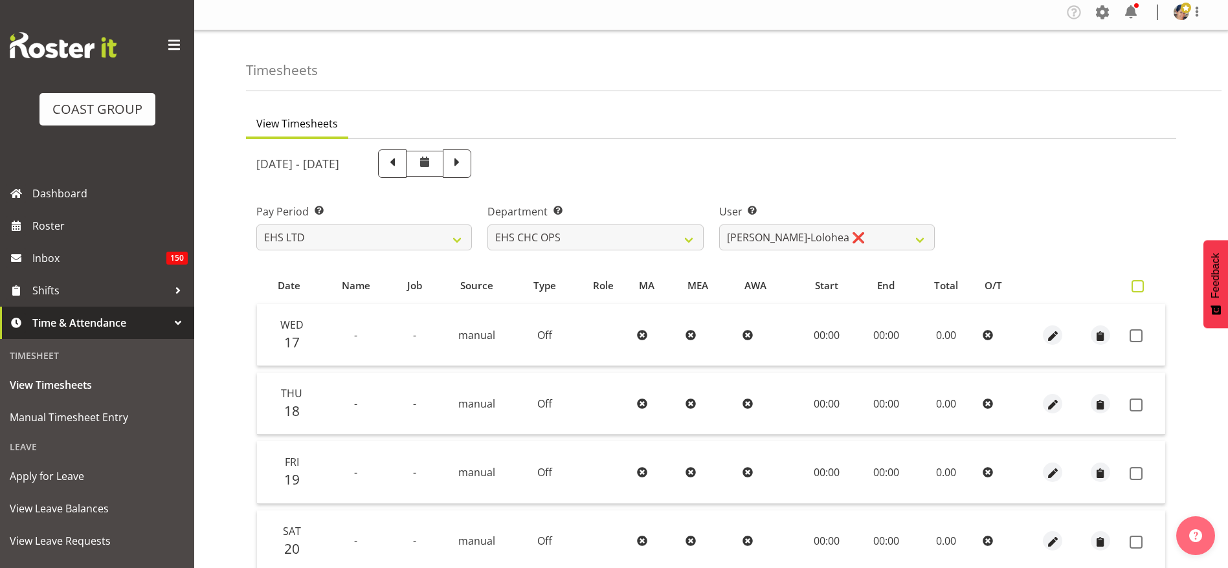
click at [1136, 290] on span at bounding box center [1137, 286] width 12 height 12
click at [1136, 290] on input "checkbox" at bounding box center [1135, 286] width 8 height 8
checkbox input "true"
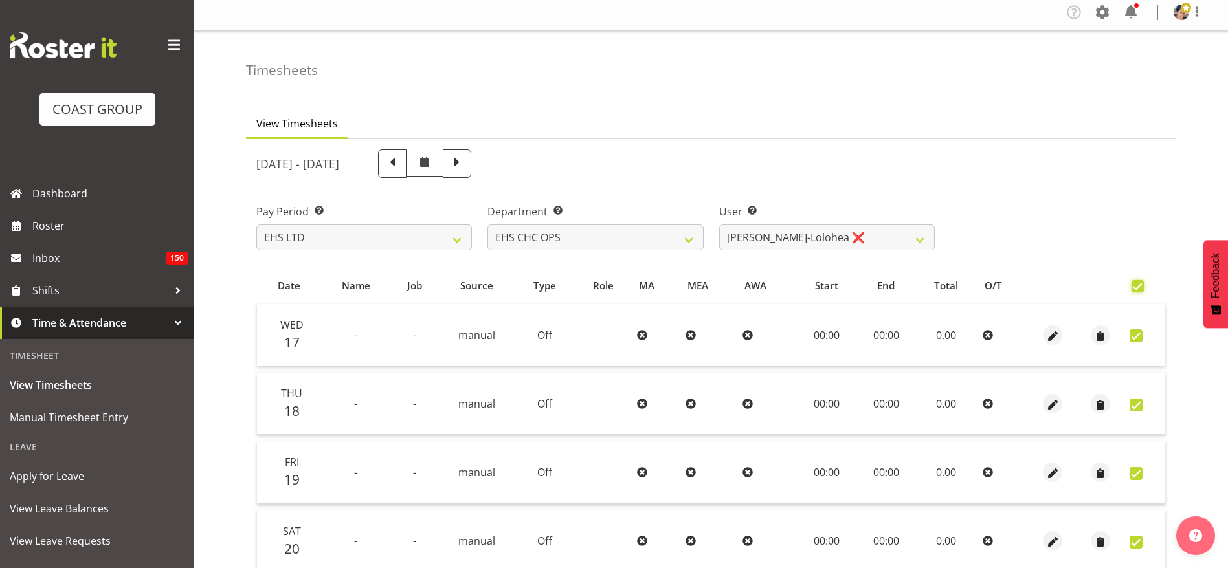
checkbox input "true"
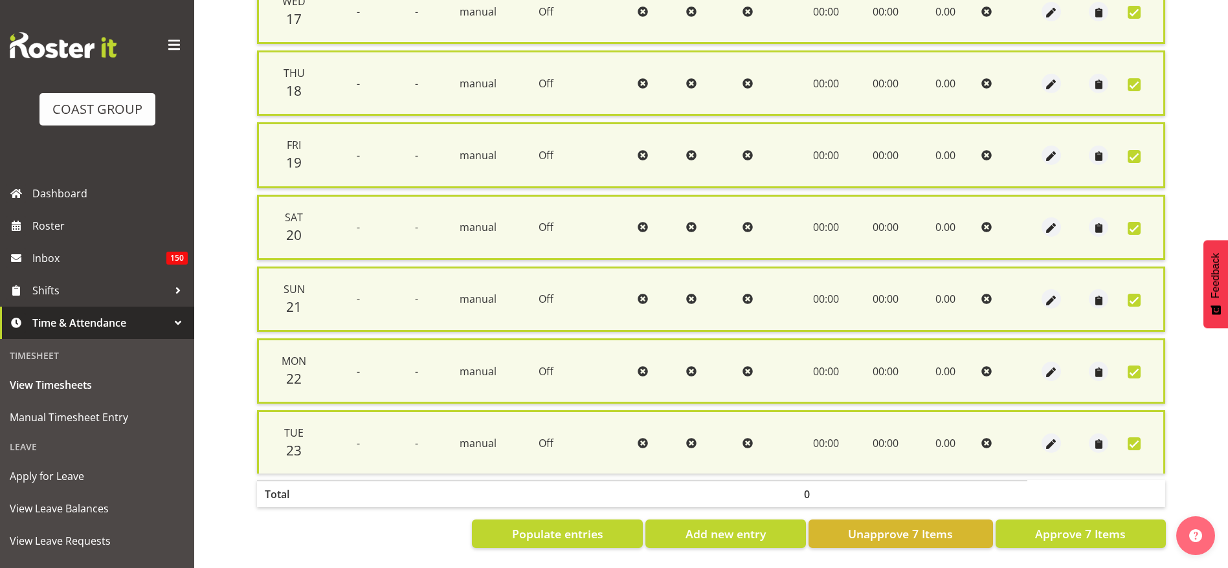
scroll to position [345, 0]
click at [1097, 520] on button "Approve 7 Items" at bounding box center [1080, 534] width 170 height 28
checkbox input "false"
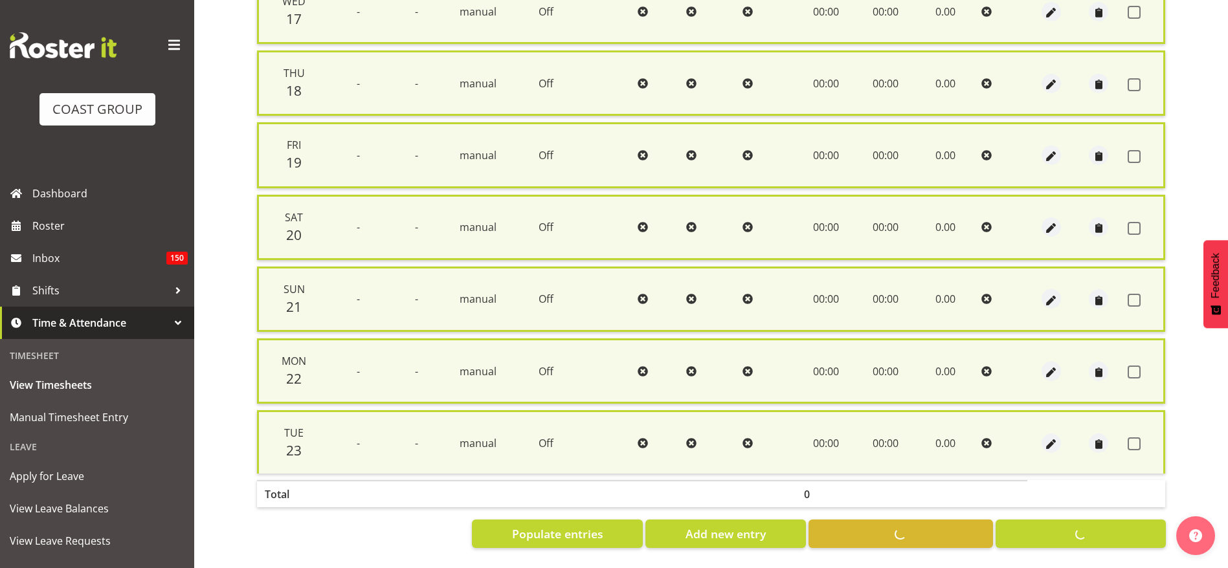
checkbox input "false"
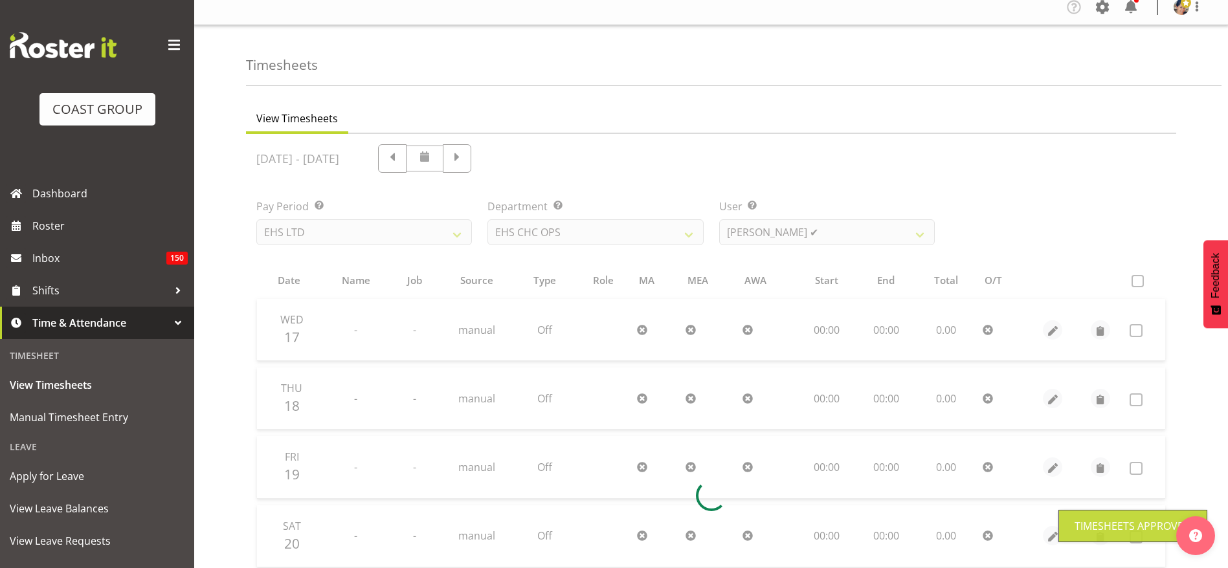
scroll to position [0, 0]
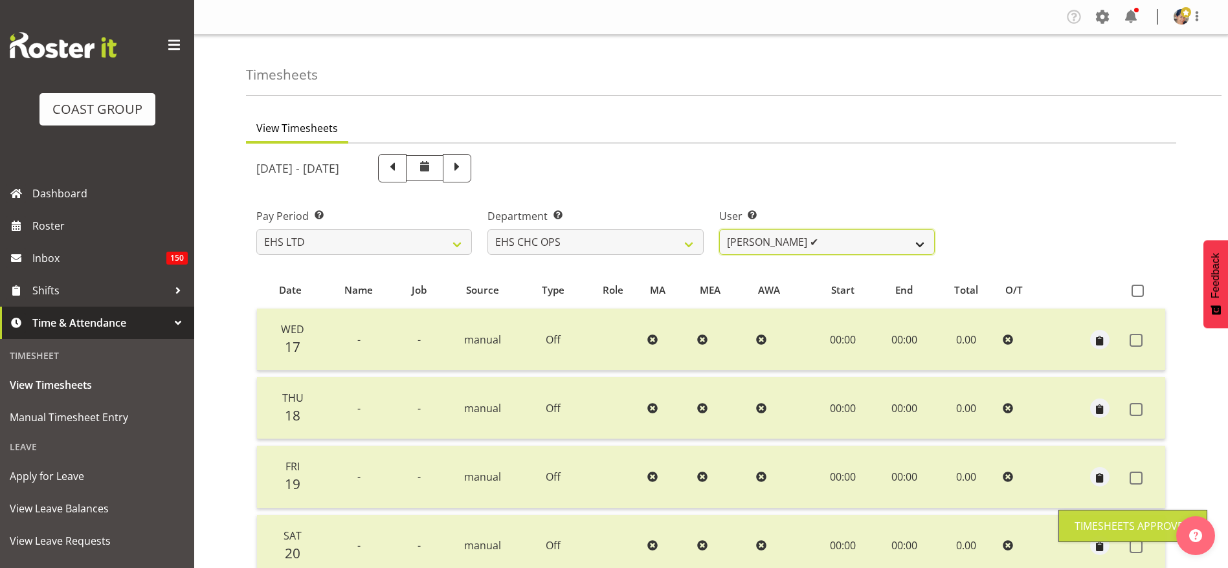
click at [768, 239] on select "[PERSON_NAME] ✔ [PERSON_NAME] ❌ [PERSON_NAME] ❌ [PERSON_NAME] ❌ [PERSON_NAME] ❌…" at bounding box center [826, 242] width 215 height 26
select select "11371"
click at [719, 229] on select "[PERSON_NAME] ✔ [PERSON_NAME] ❌ [PERSON_NAME] ❌ [PERSON_NAME] ❌ [PERSON_NAME] ❌…" at bounding box center [826, 242] width 215 height 26
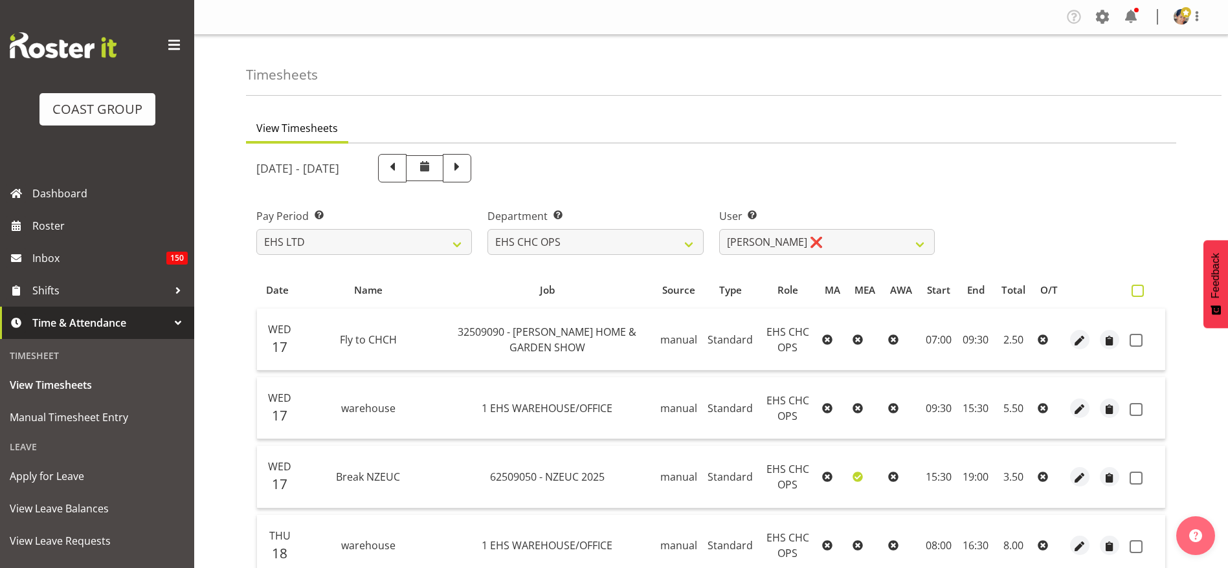
click at [1139, 296] on span at bounding box center [1137, 291] width 12 height 12
click at [1139, 295] on input "checkbox" at bounding box center [1135, 291] width 8 height 8
checkbox input "true"
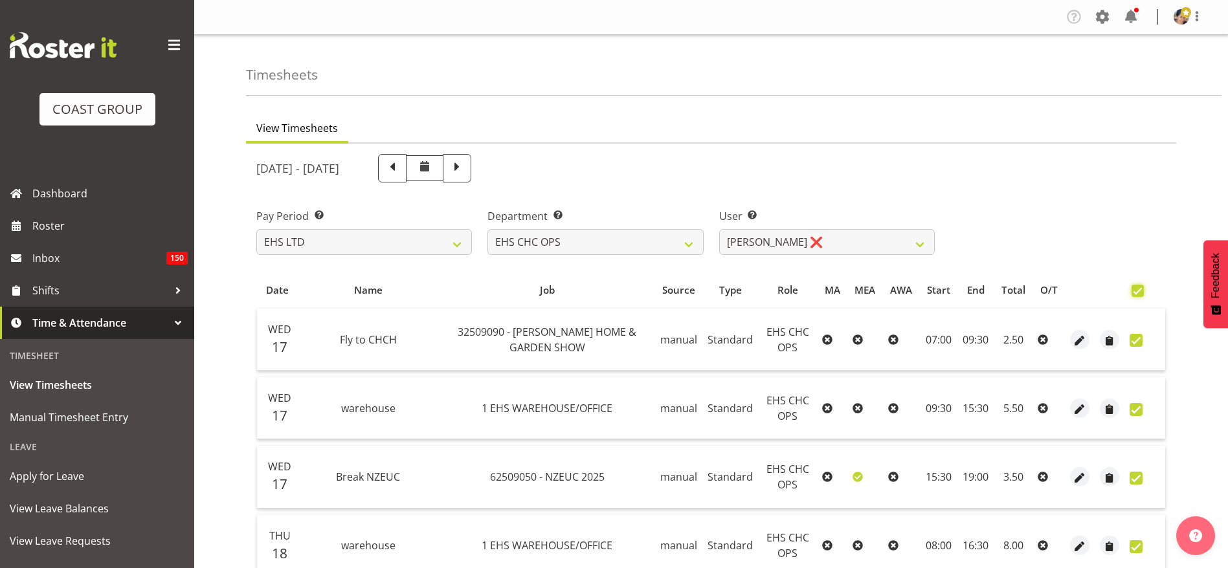
checkbox input "true"
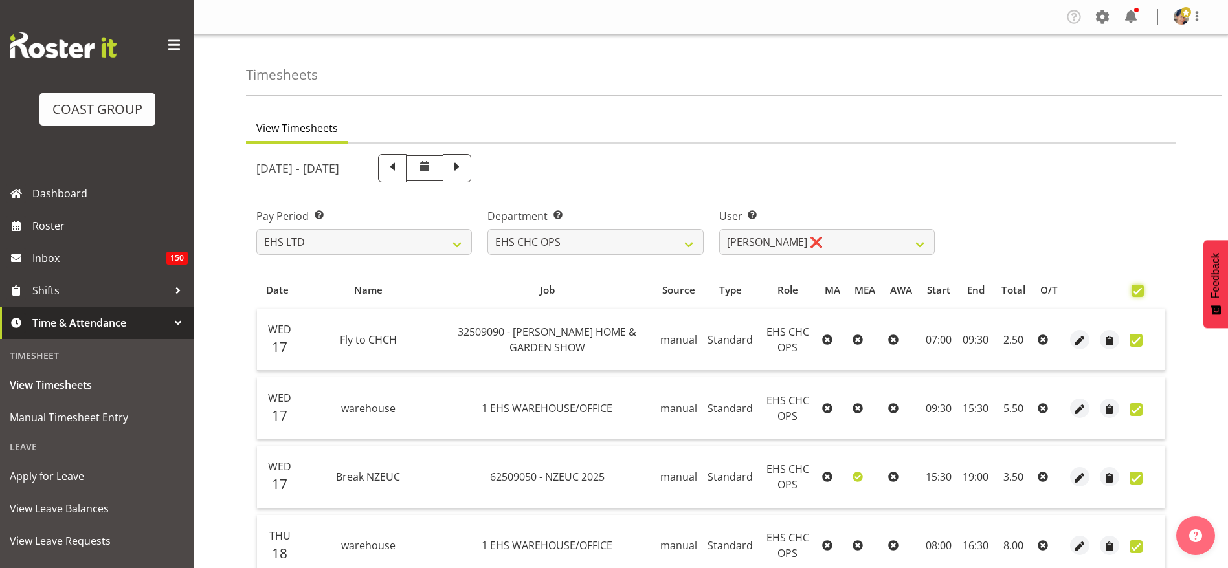
checkbox input "true"
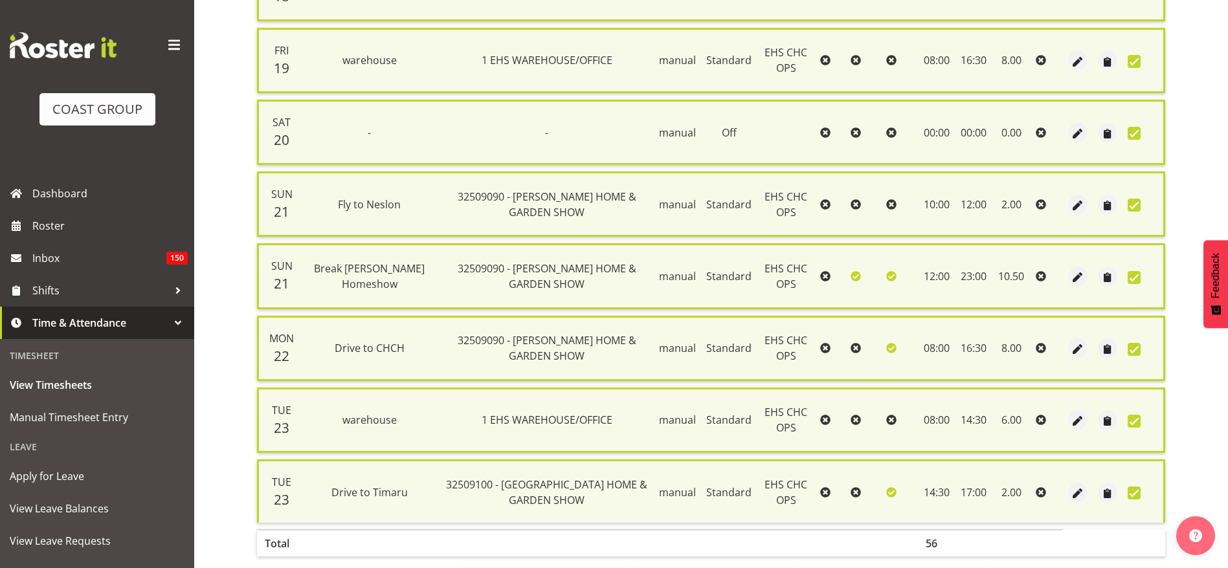
scroll to position [633, 0]
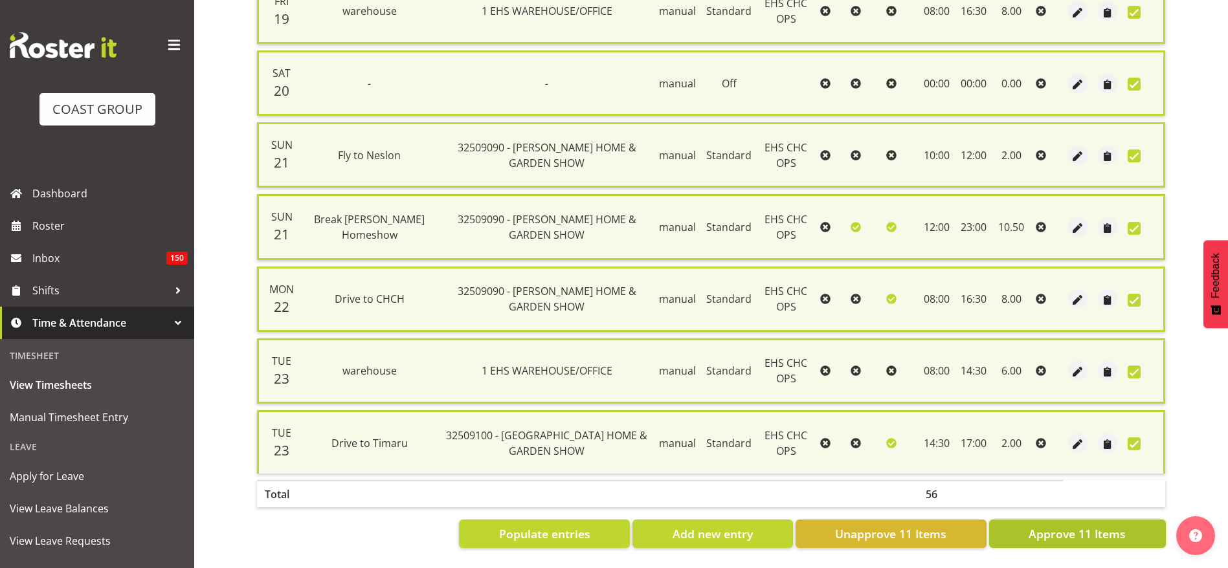
click at [1069, 525] on span "Approve 11 Items" at bounding box center [1076, 533] width 97 height 17
checkbox input "false"
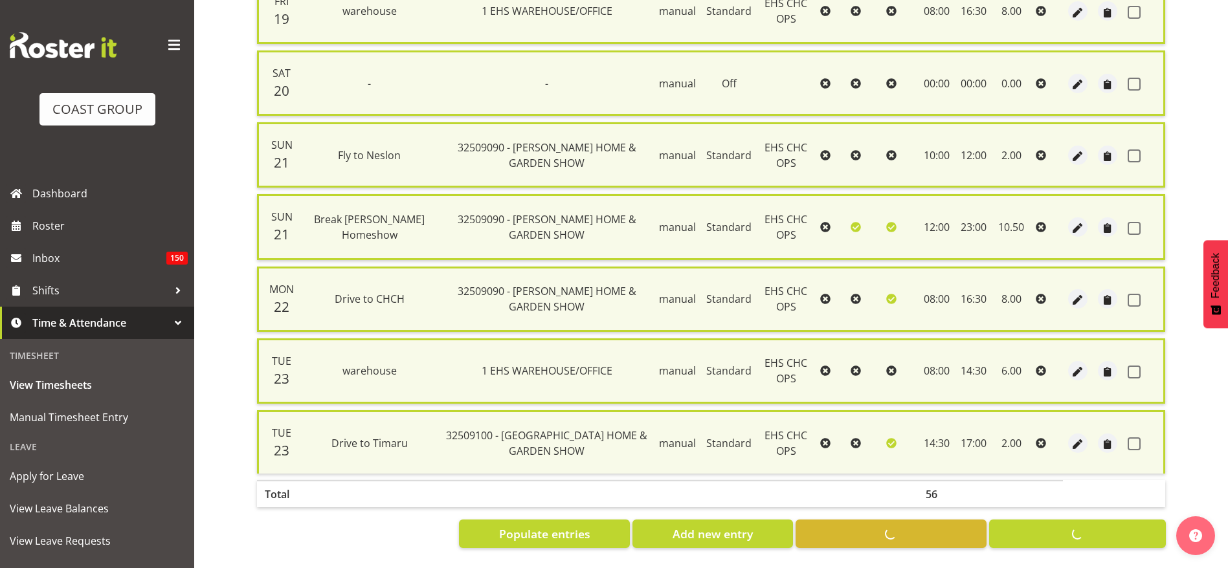
checkbox input "false"
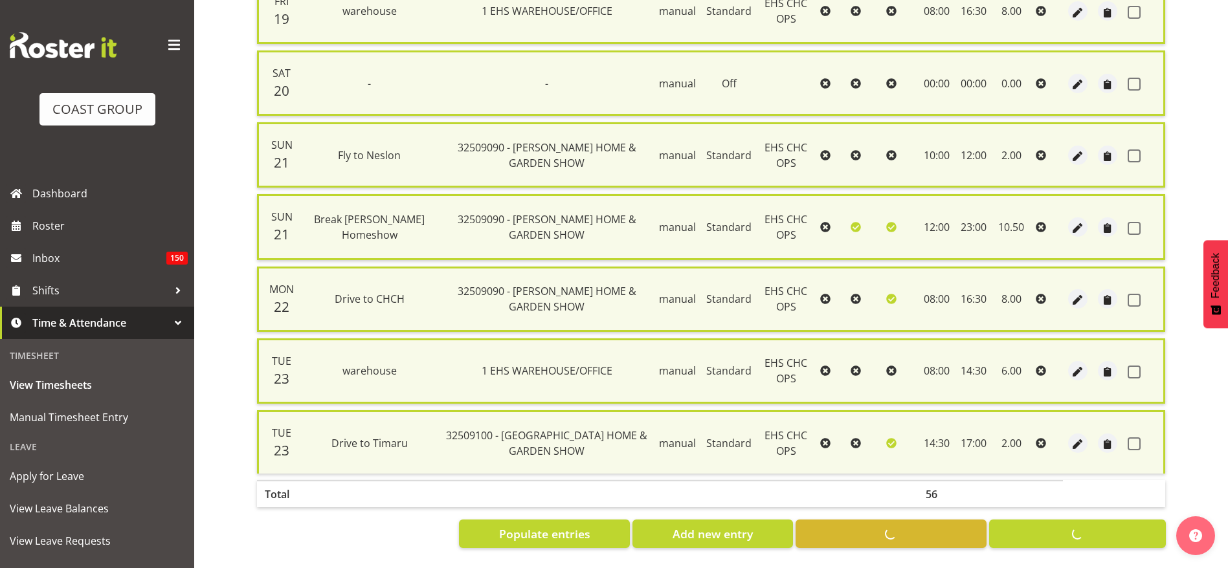
checkbox input "false"
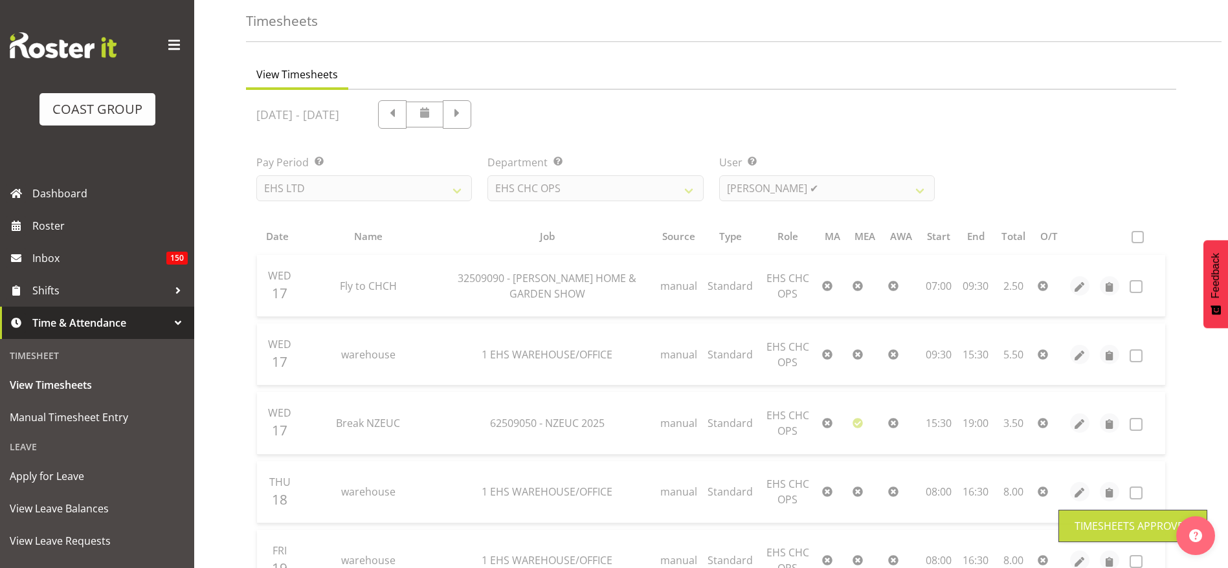
scroll to position [0, 0]
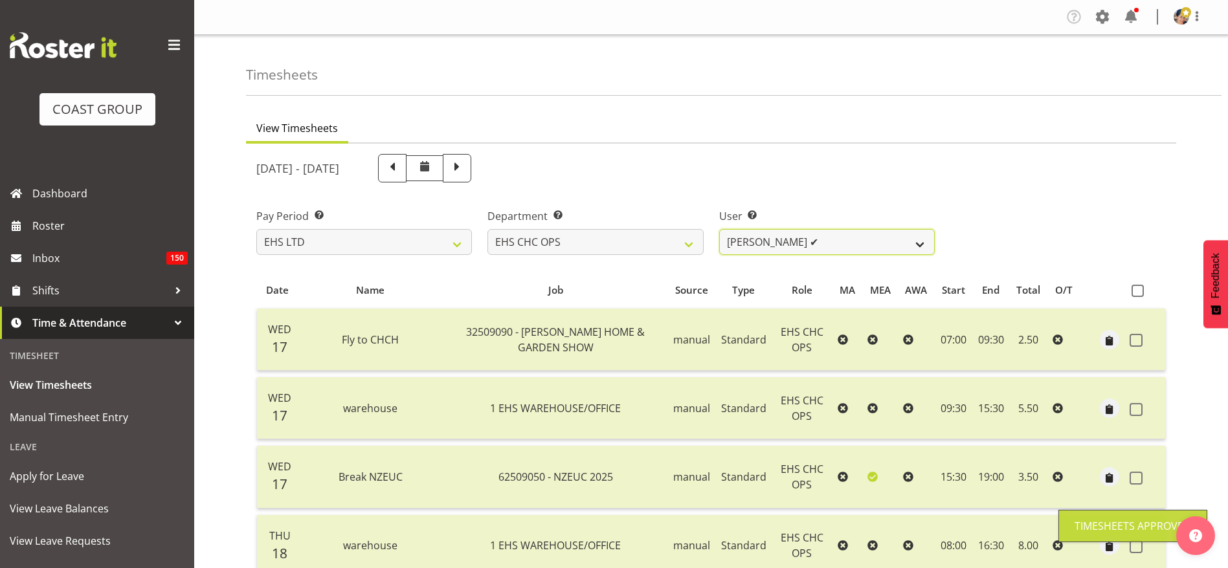
click at [759, 235] on select "[PERSON_NAME] ✔ [PERSON_NAME] ✔ [PERSON_NAME] ❌ [PERSON_NAME] ❌ [PERSON_NAME] ❌…" at bounding box center [826, 242] width 215 height 26
select select "11514"
click at [719, 229] on select "[PERSON_NAME] ✔ [PERSON_NAME] ✔ [PERSON_NAME] ❌ [PERSON_NAME] ❌ [PERSON_NAME] ❌…" at bounding box center [826, 242] width 215 height 26
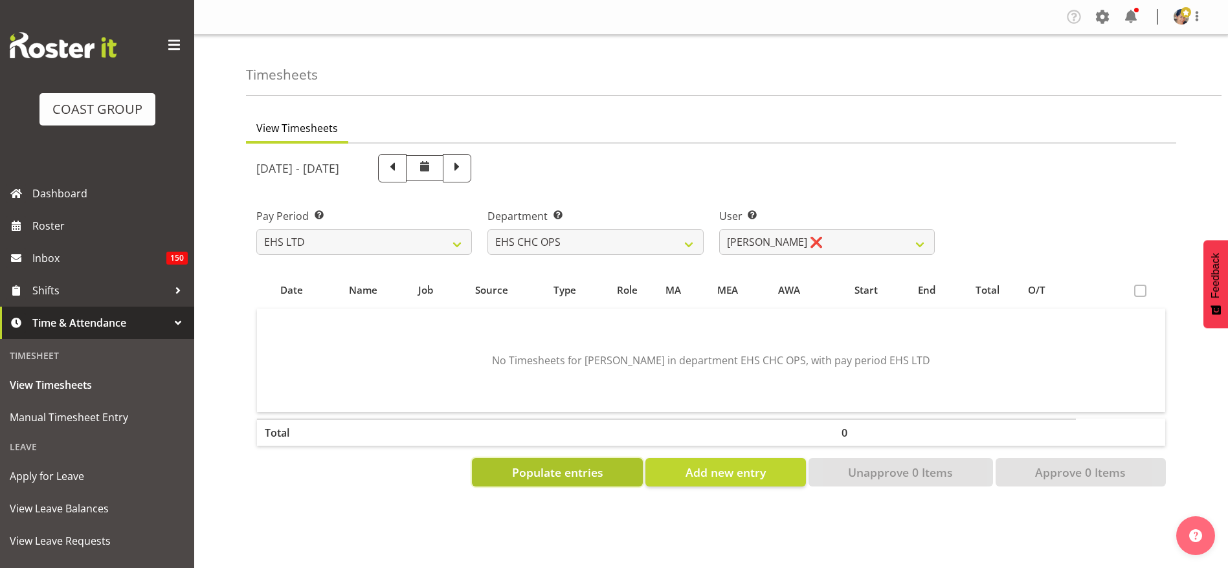
click at [607, 473] on button "Populate entries" at bounding box center [557, 472] width 171 height 28
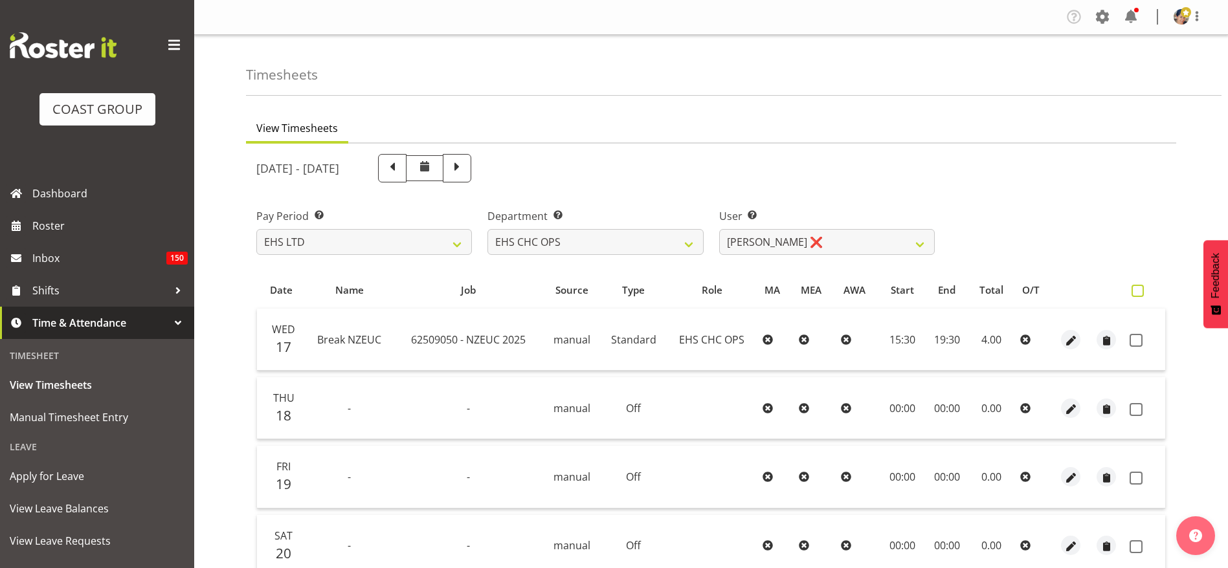
click at [1142, 293] on span at bounding box center [1137, 291] width 12 height 12
click at [1140, 293] on input "checkbox" at bounding box center [1135, 291] width 8 height 8
checkbox input "true"
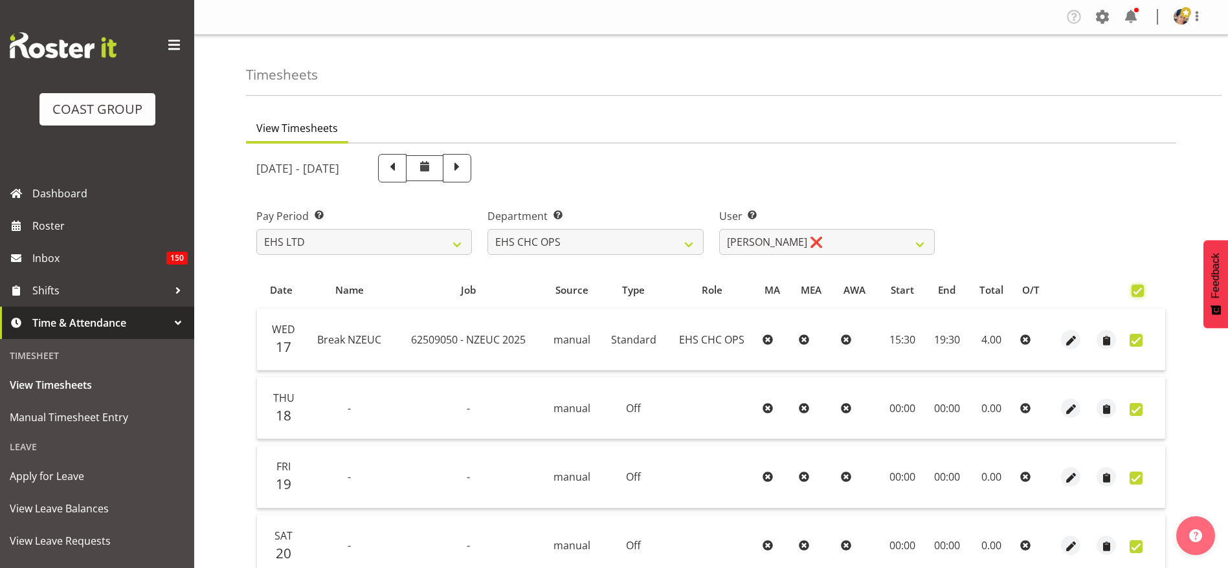
checkbox input "true"
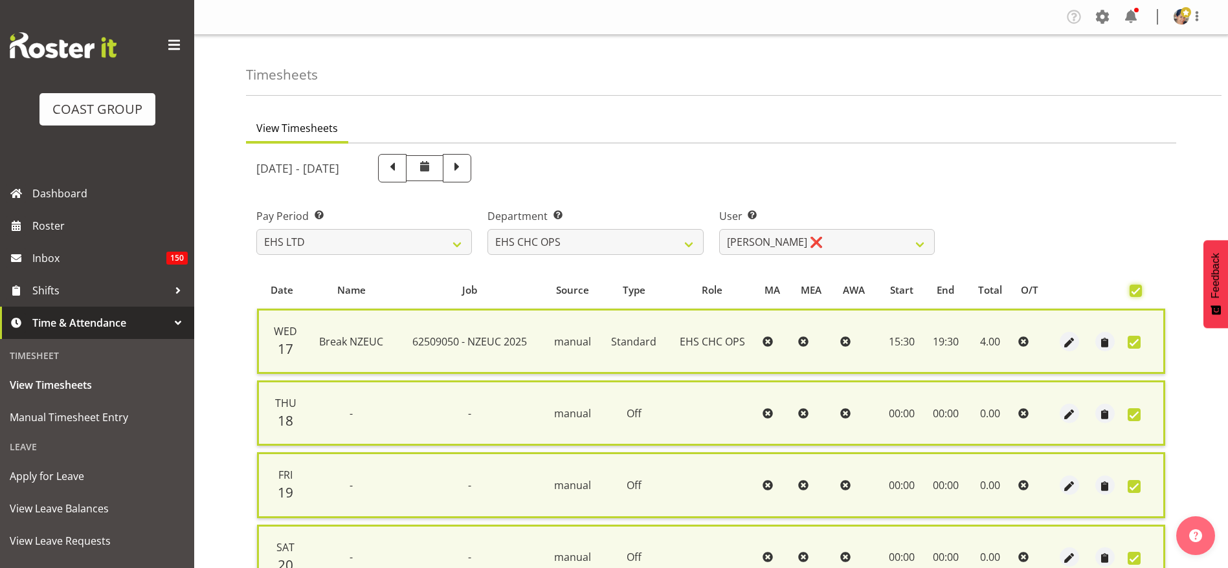
scroll to position [345, 0]
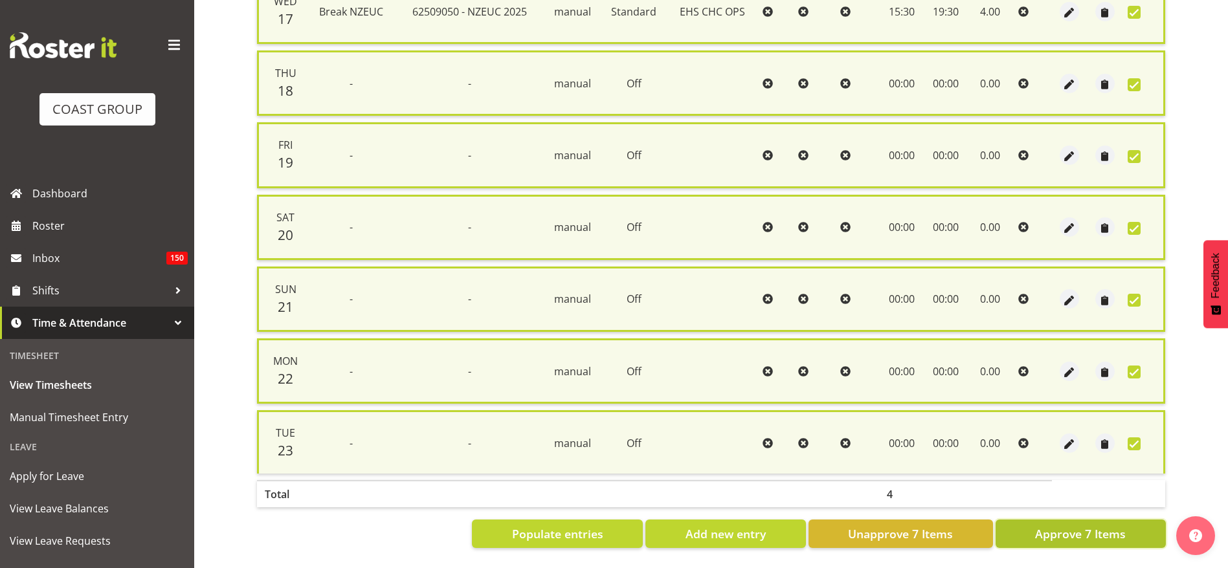
click at [1093, 525] on span "Approve 7 Items" at bounding box center [1080, 533] width 91 height 17
checkbox input "false"
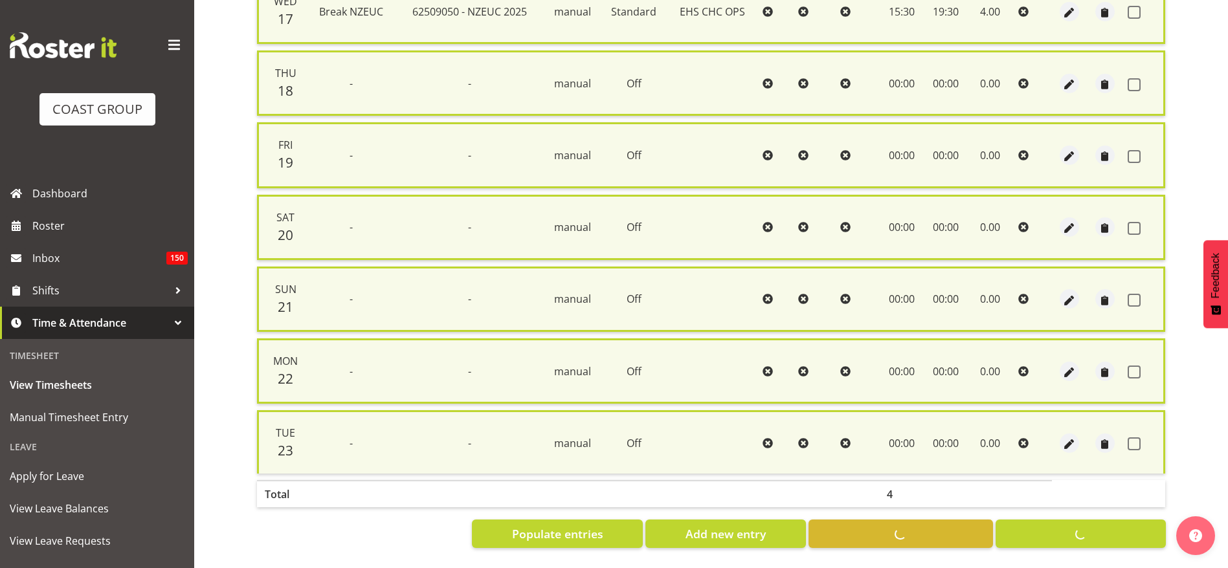
checkbox input "false"
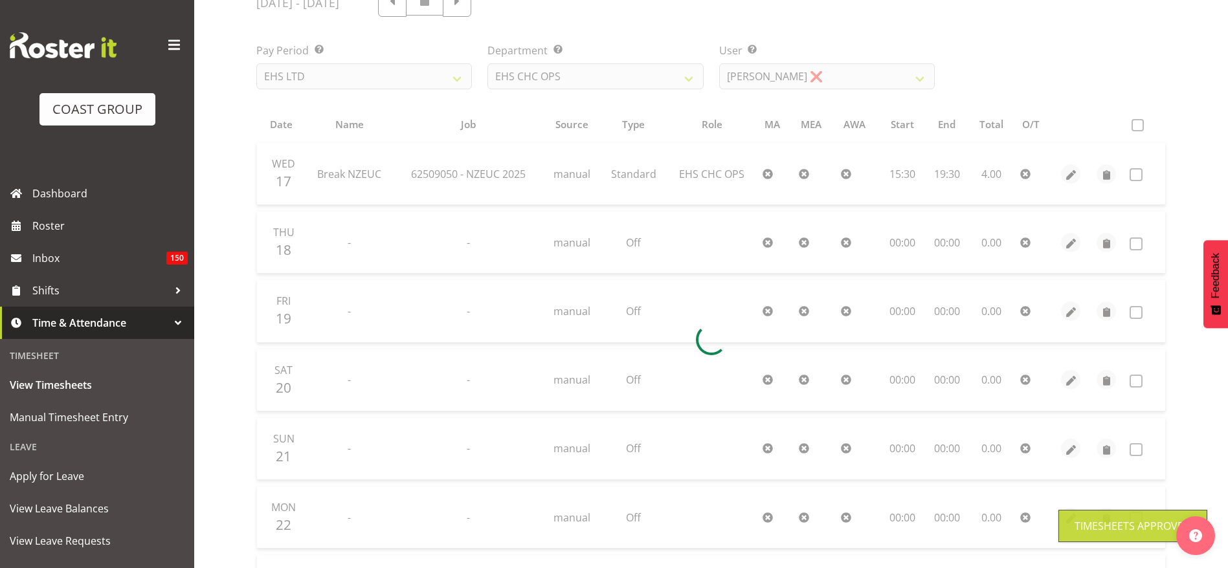
scroll to position [0, 0]
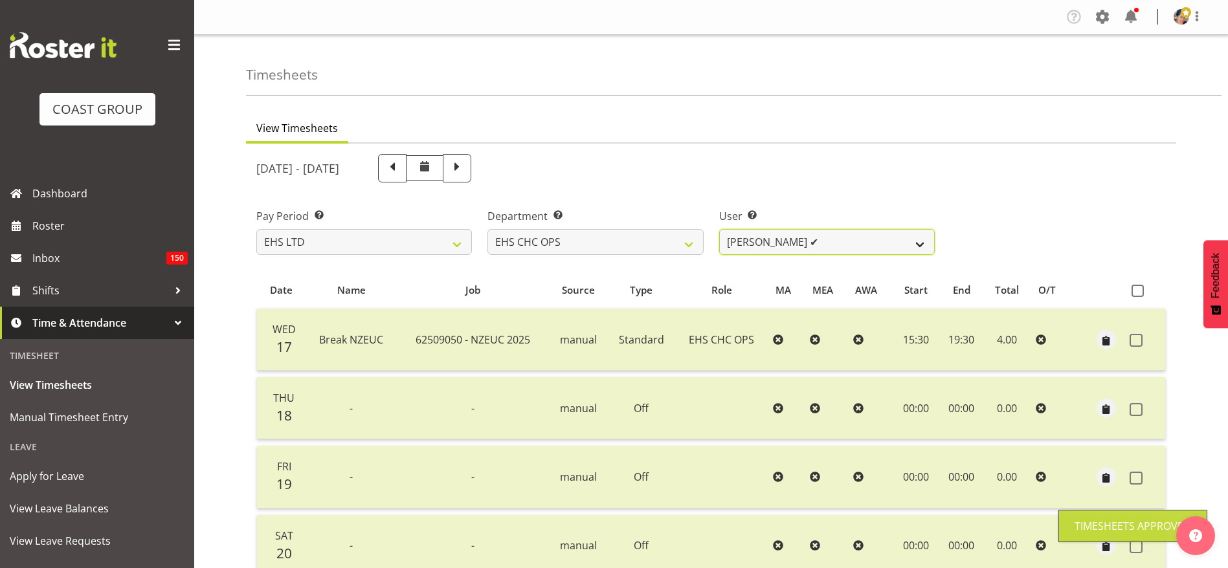
click at [773, 243] on select "[PERSON_NAME] ✔ [PERSON_NAME] ✔ [PERSON_NAME] ✔ [PERSON_NAME] ❌ [PERSON_NAME] ❌…" at bounding box center [826, 242] width 215 height 26
select select "11512"
click at [719, 229] on select "[PERSON_NAME] ✔ [PERSON_NAME] ✔ [PERSON_NAME] ✔ [PERSON_NAME] ❌ [PERSON_NAME] ❌…" at bounding box center [826, 242] width 215 height 26
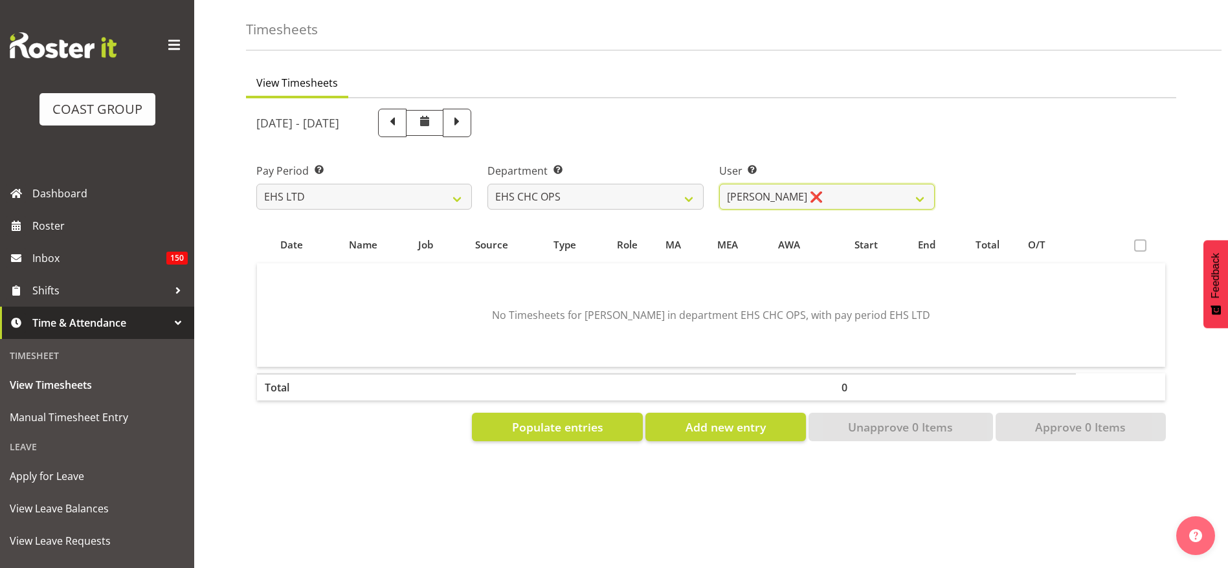
scroll to position [70, 0]
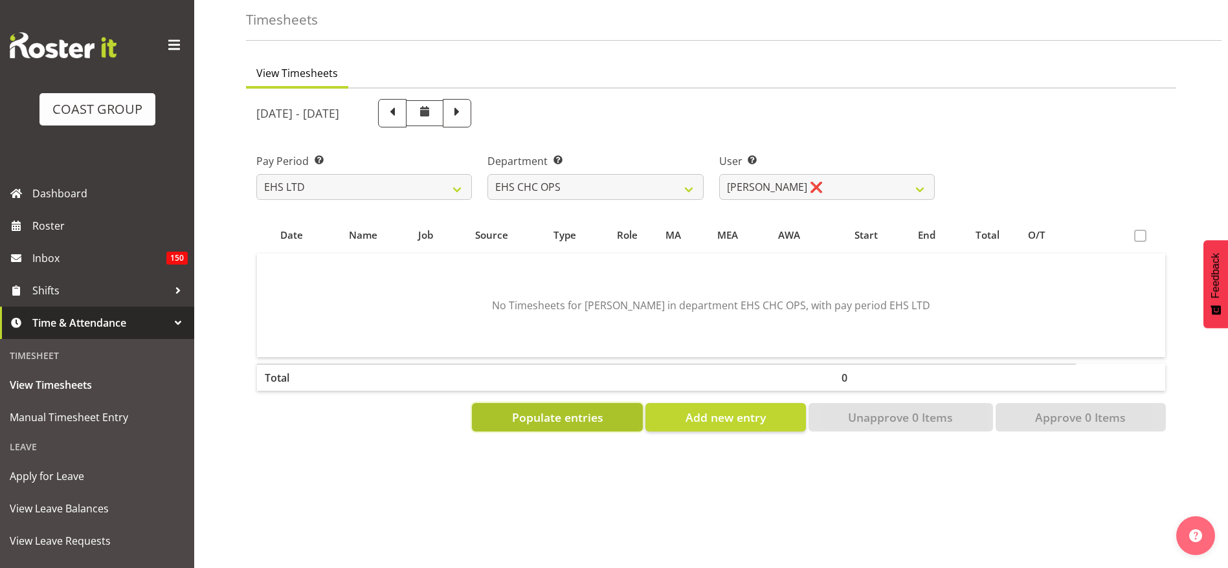
click at [575, 409] on span "Populate entries" at bounding box center [557, 417] width 91 height 17
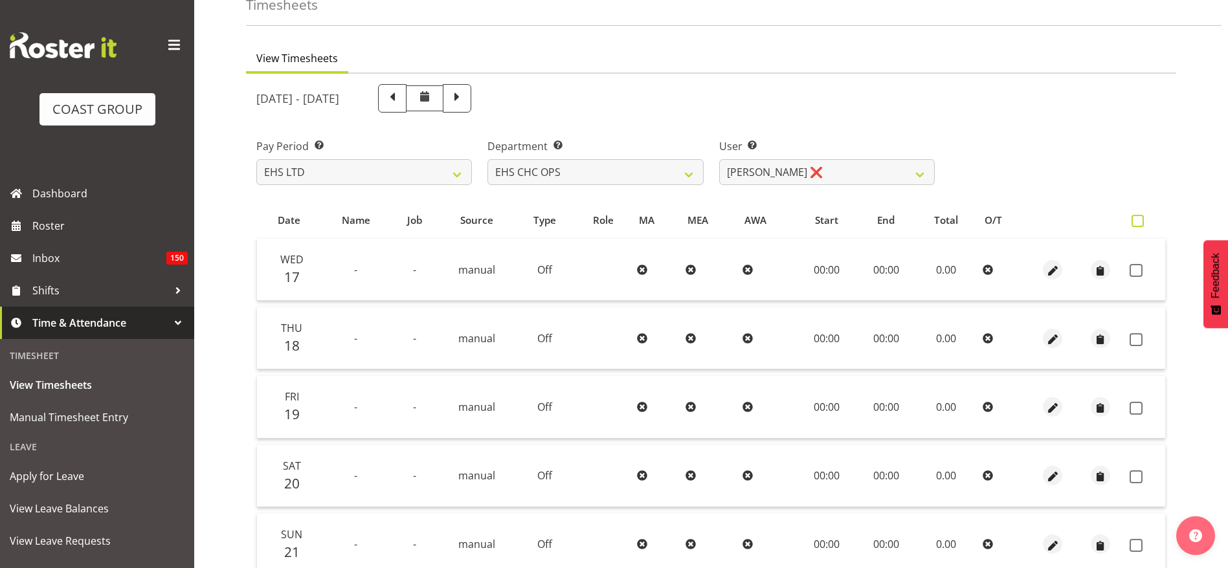
click at [1136, 219] on span at bounding box center [1137, 221] width 12 height 12
click at [1136, 219] on input "checkbox" at bounding box center [1135, 221] width 8 height 8
checkbox input "true"
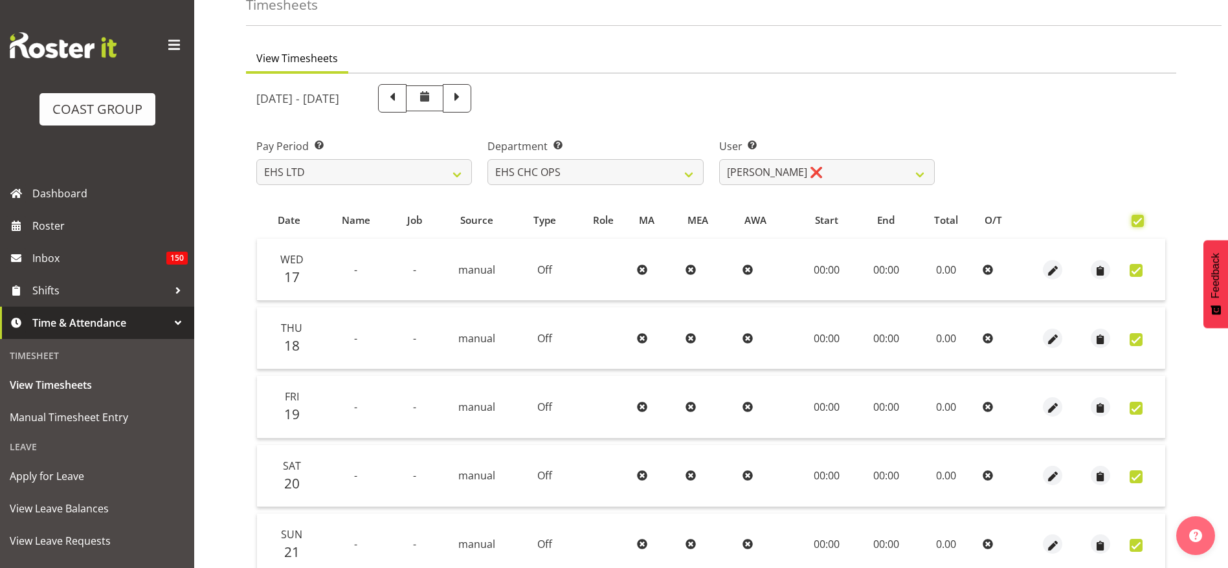
checkbox input "true"
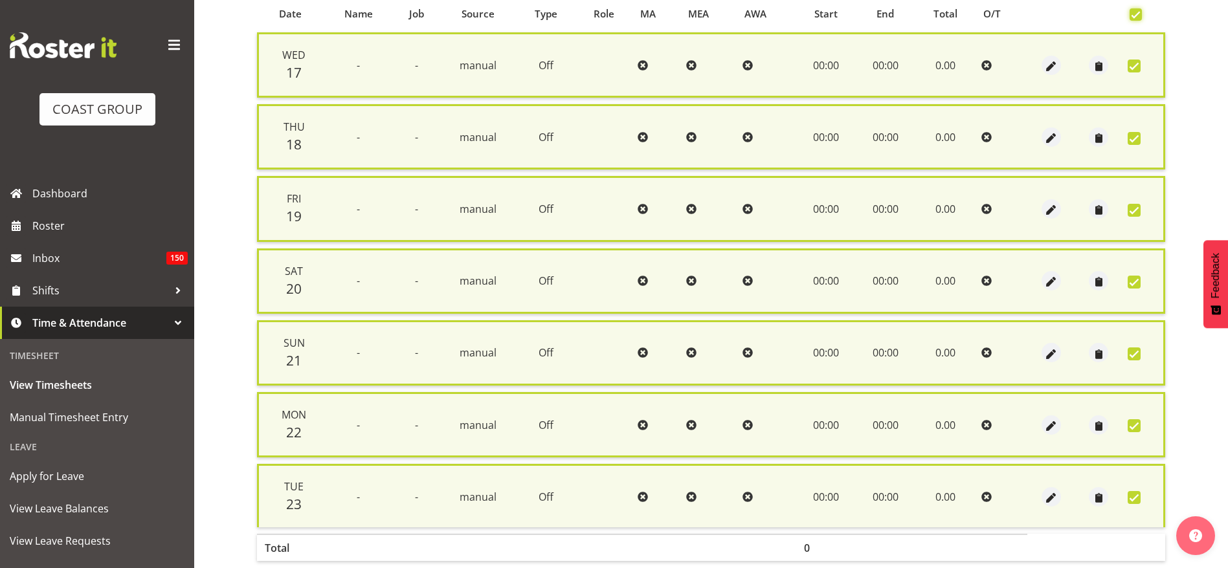
scroll to position [345, 0]
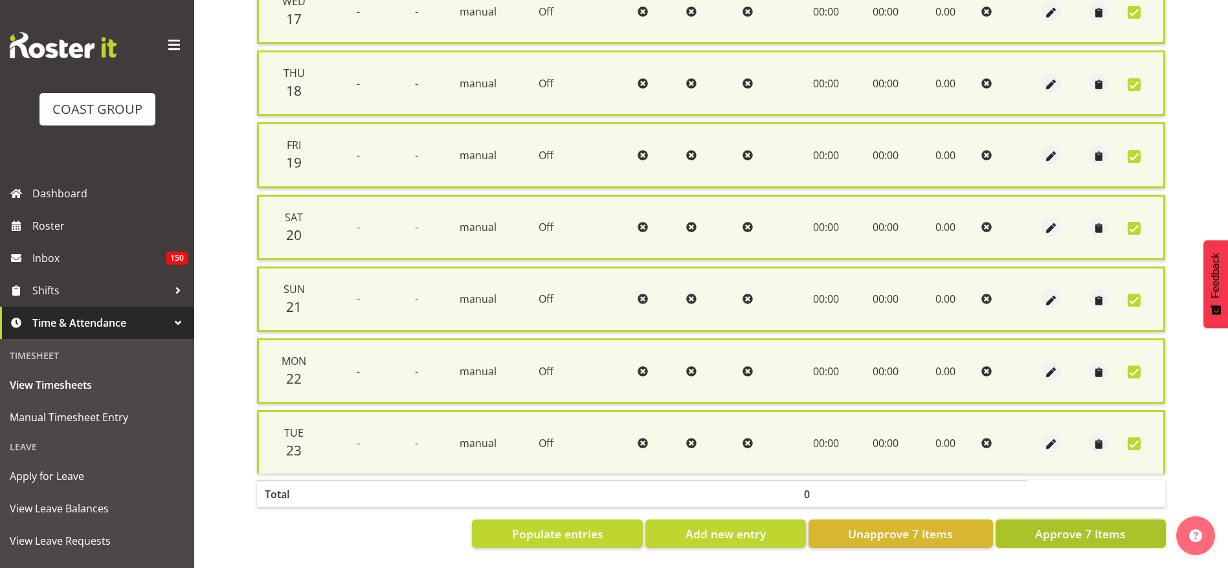
click at [1054, 525] on span "Approve 7 Items" at bounding box center [1080, 533] width 91 height 17
checkbox input "false"
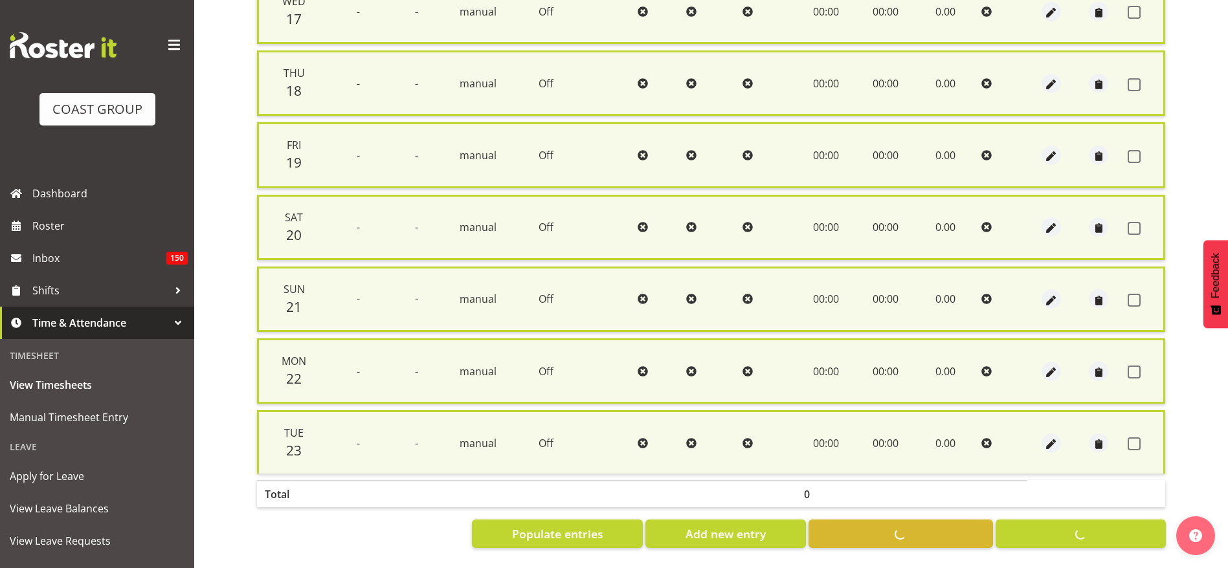
checkbox input "false"
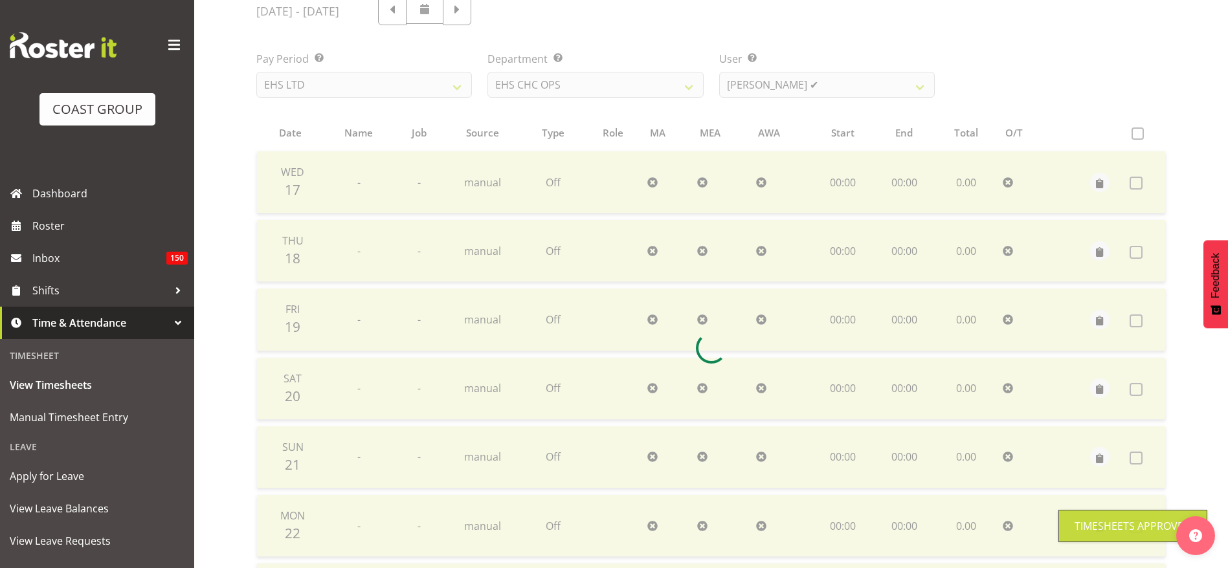
scroll to position [0, 0]
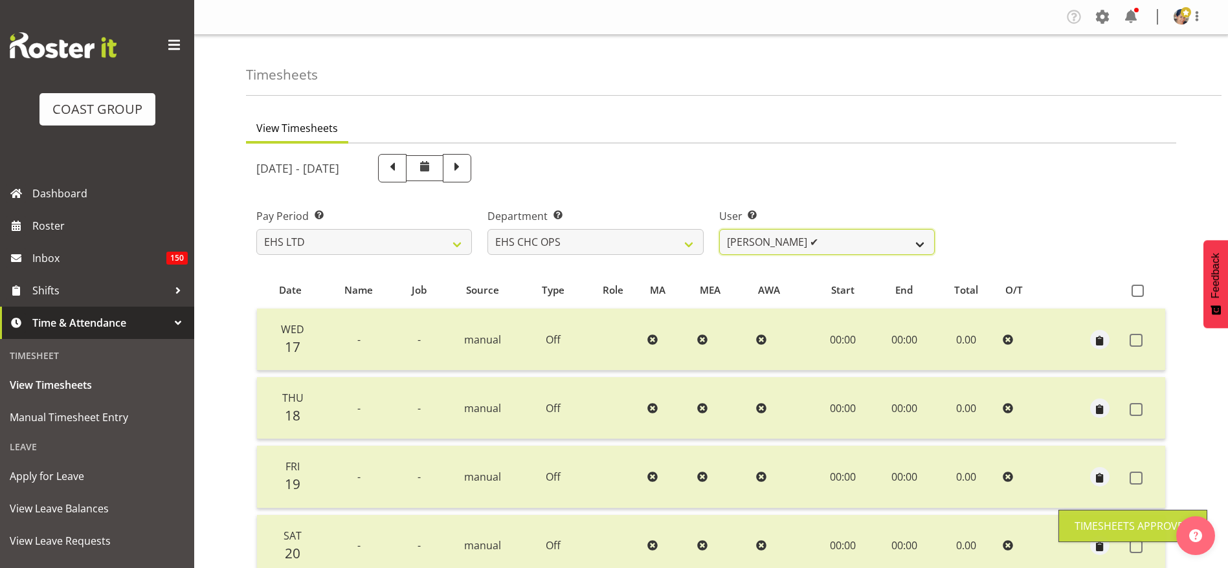
click at [755, 245] on select "[PERSON_NAME] ✔ [PERSON_NAME] ✔ [PERSON_NAME] ✔ [PERSON_NAME] ✔ [PERSON_NAME] ❌…" at bounding box center [826, 242] width 215 height 26
select select "9478"
click at [719, 229] on select "[PERSON_NAME] ✔ [PERSON_NAME] ✔ [PERSON_NAME] ✔ [PERSON_NAME] ✔ [PERSON_NAME] ❌…" at bounding box center [826, 242] width 215 height 26
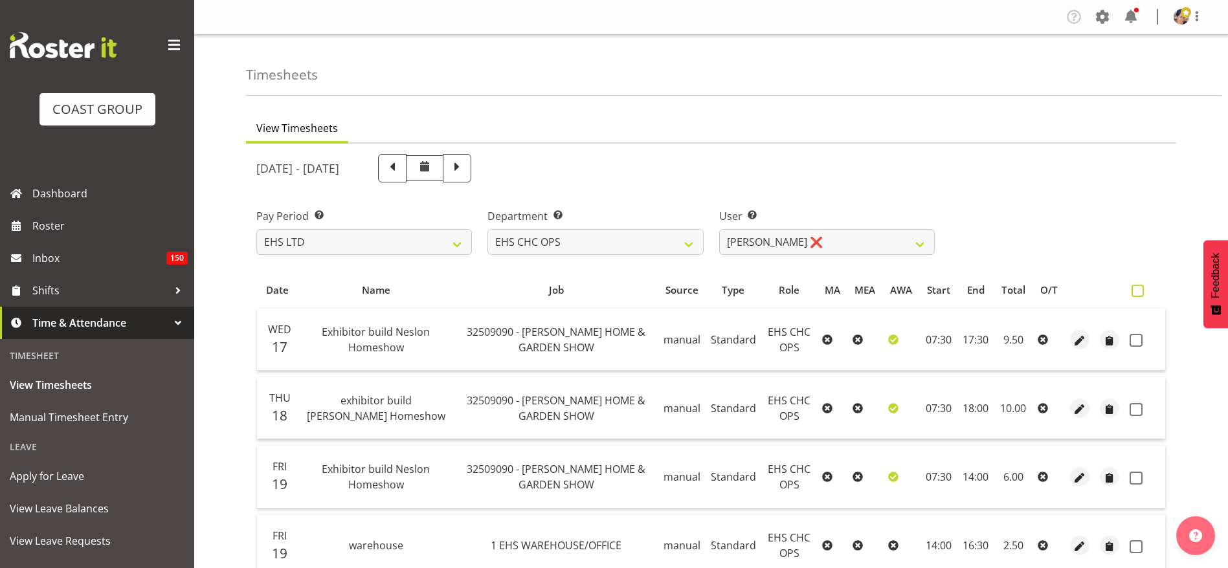
click at [1133, 292] on span at bounding box center [1137, 291] width 12 height 12
click at [1133, 292] on input "checkbox" at bounding box center [1135, 291] width 8 height 8
checkbox input "true"
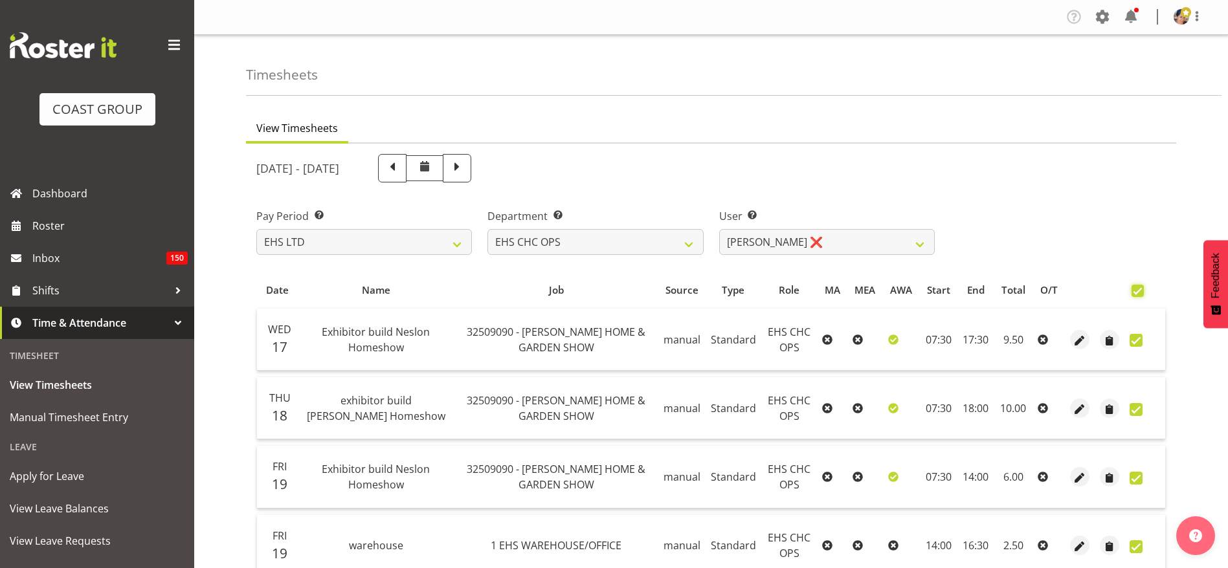
checkbox input "true"
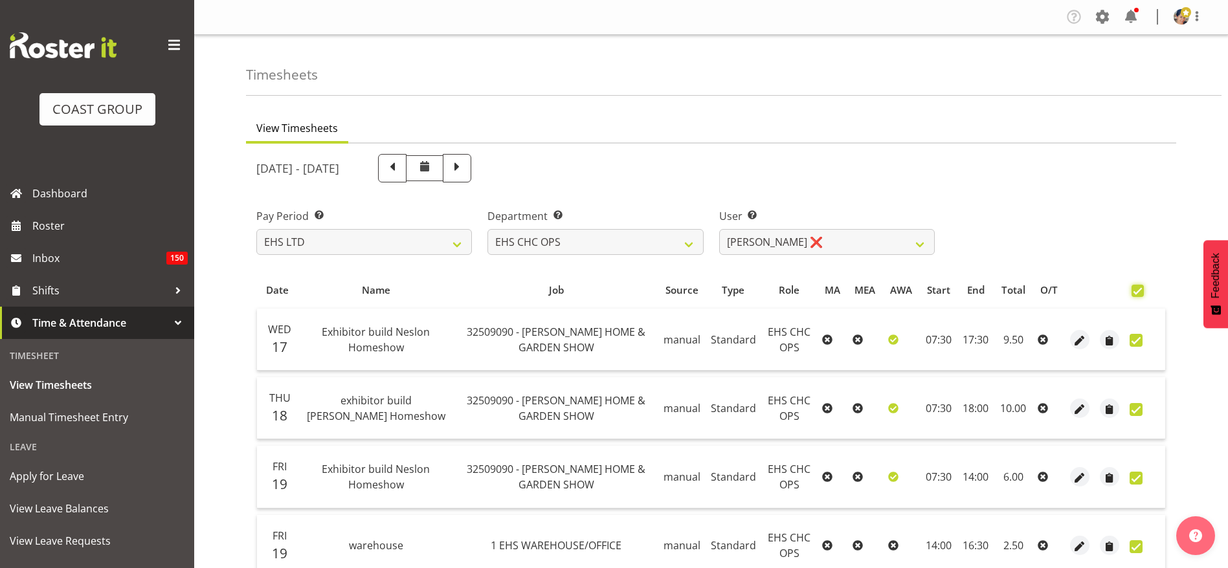
checkbox input "true"
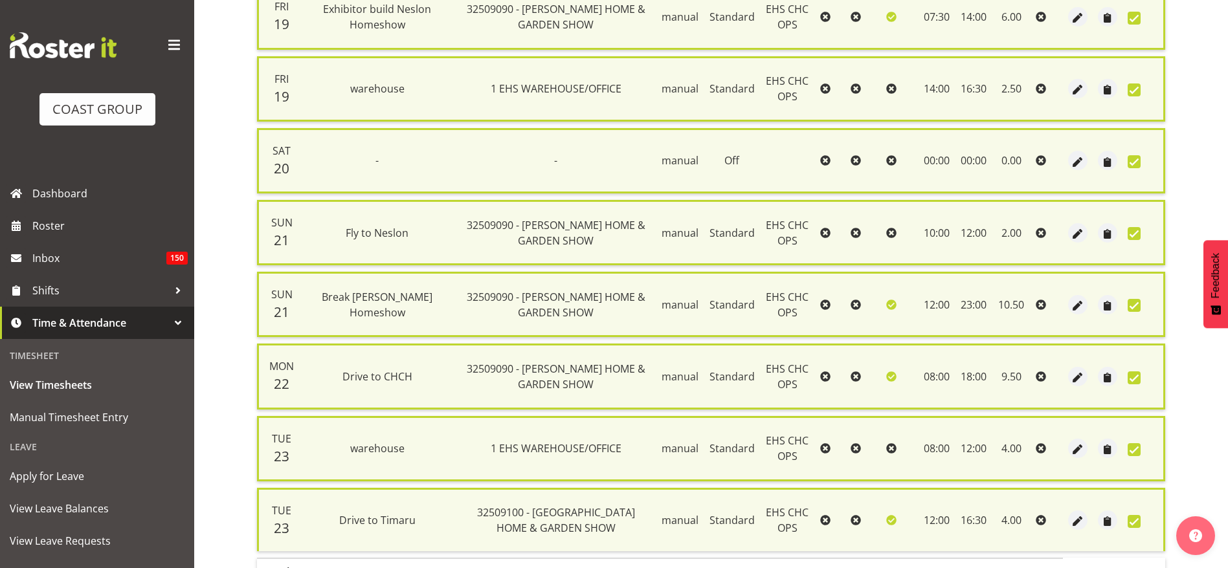
scroll to position [561, 0]
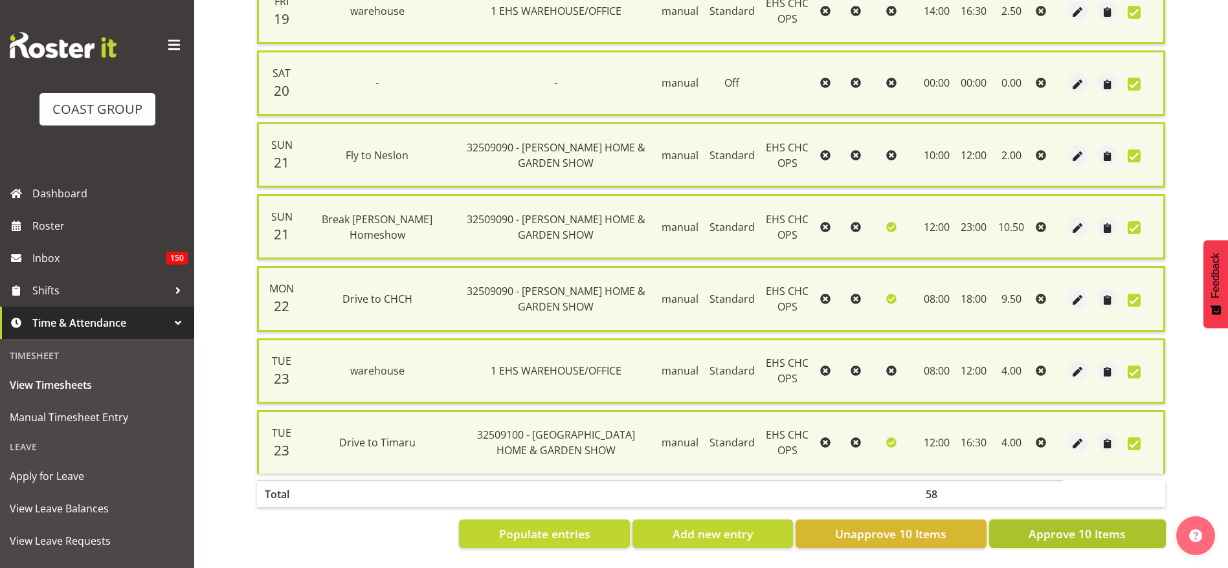
click at [1048, 525] on span "Approve 10 Items" at bounding box center [1076, 533] width 97 height 17
checkbox input "false"
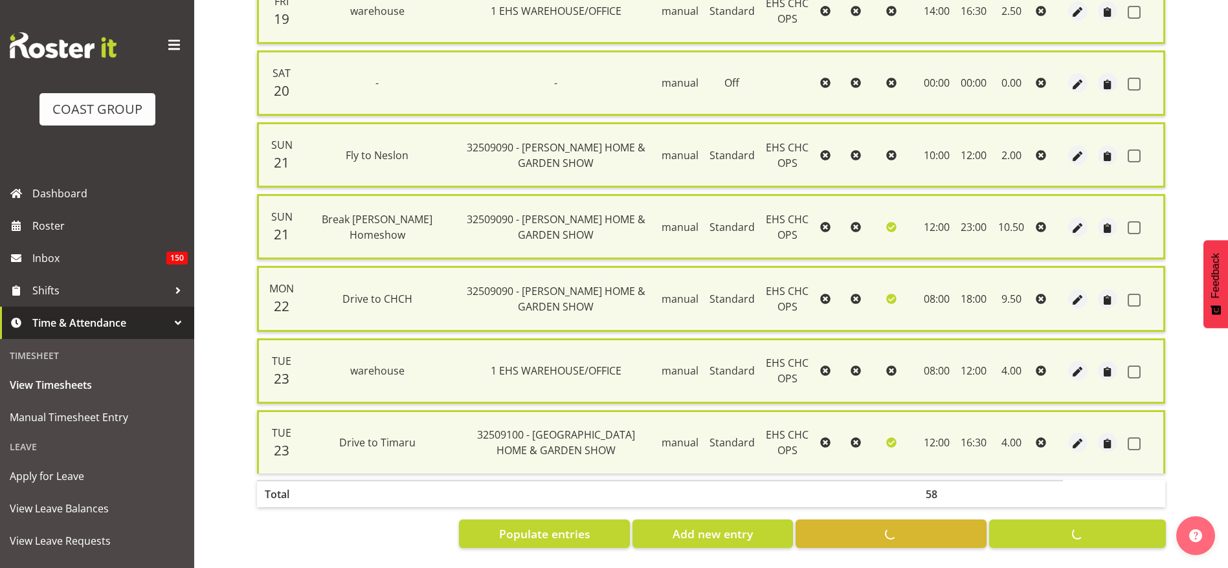
checkbox input "false"
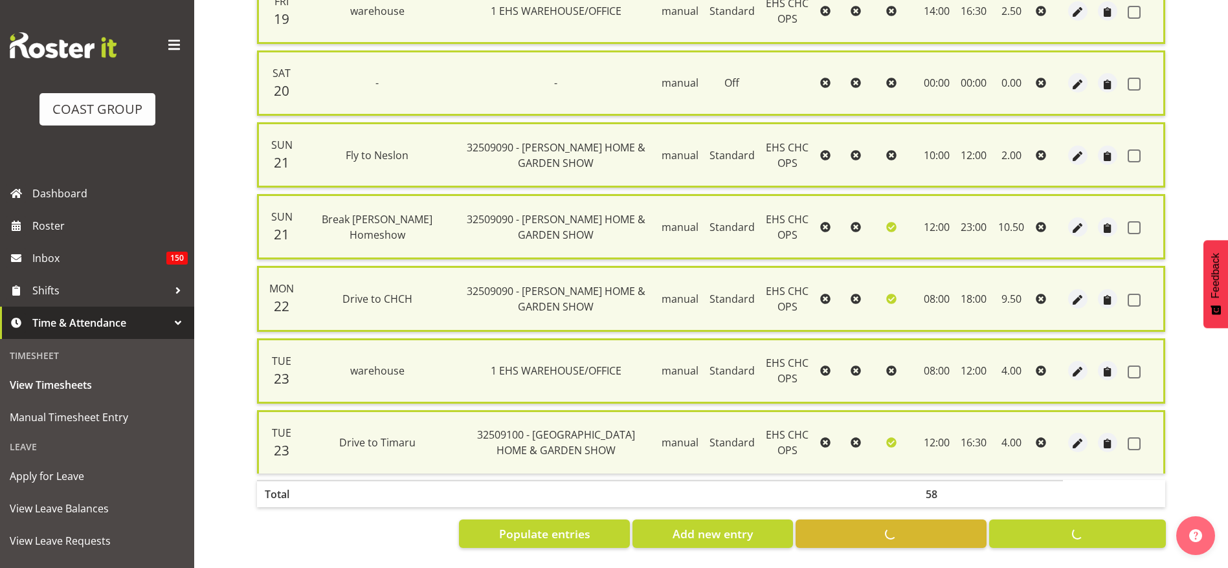
checkbox input "false"
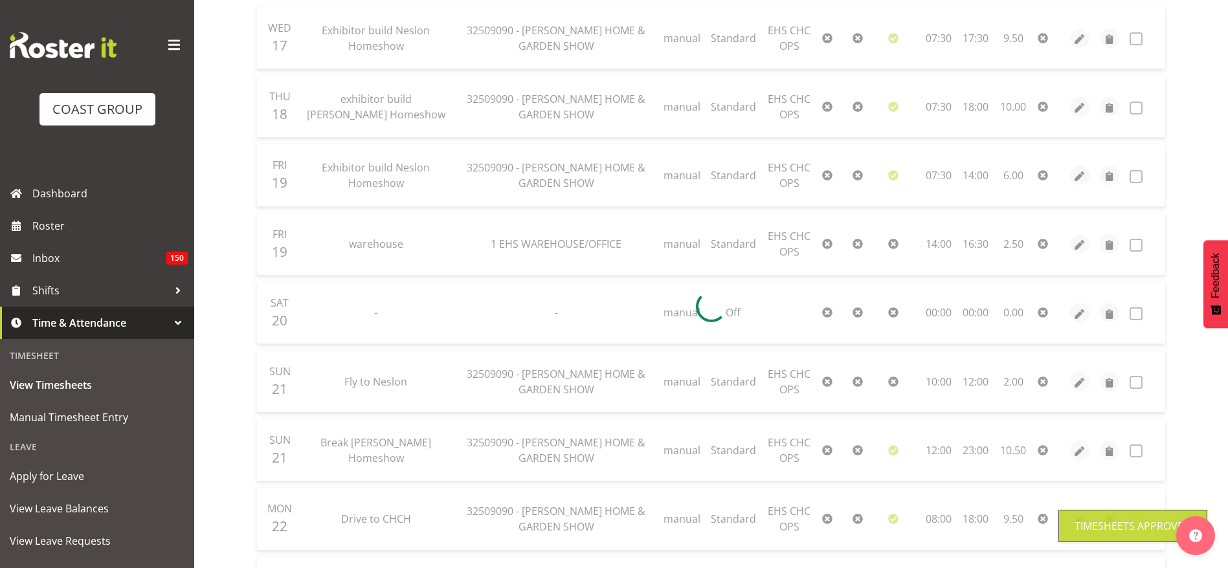
scroll to position [142, 0]
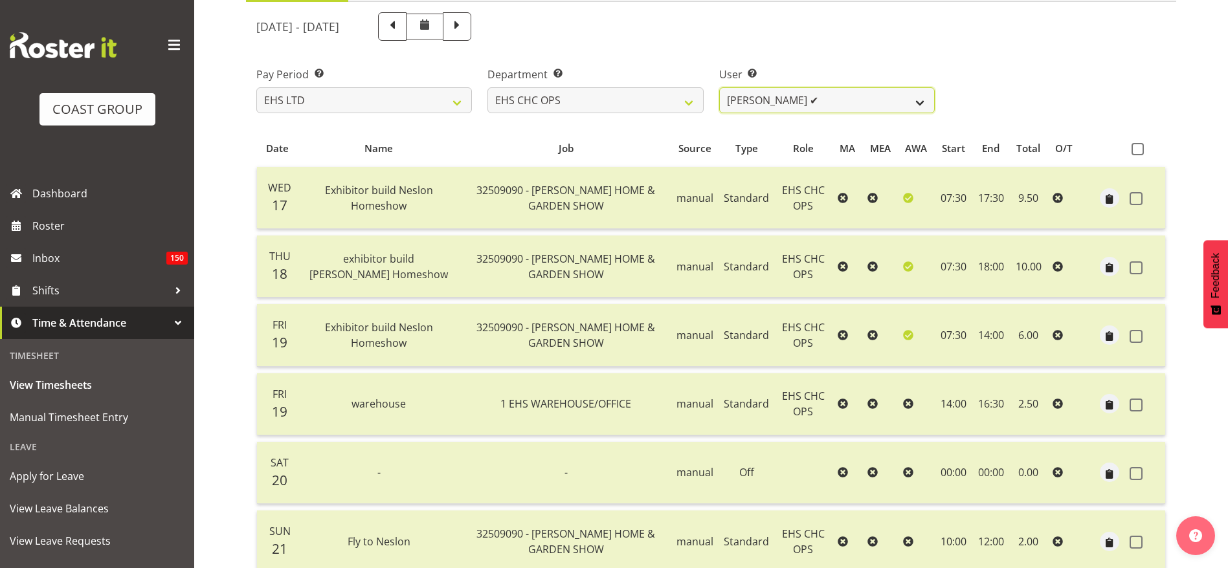
click at [751, 109] on select "[PERSON_NAME] ✔ [PERSON_NAME] ✔ [PERSON_NAME] ✔ [PERSON_NAME] ✔ [PERSON_NAME] ✔…" at bounding box center [826, 100] width 215 height 26
select select "10797"
click at [719, 87] on select "[PERSON_NAME] ✔ [PERSON_NAME] ✔ [PERSON_NAME] ✔ [PERSON_NAME] ✔ [PERSON_NAME] ✔…" at bounding box center [826, 100] width 215 height 26
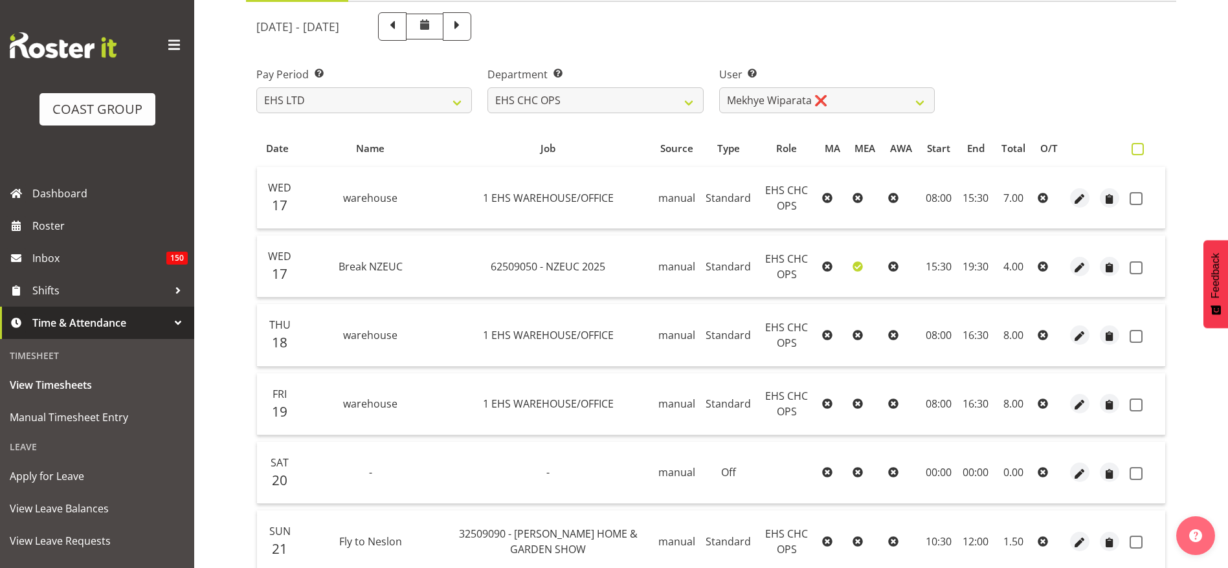
click at [1135, 148] on span at bounding box center [1137, 149] width 12 height 12
click at [1135, 148] on input "checkbox" at bounding box center [1135, 149] width 8 height 8
checkbox input "true"
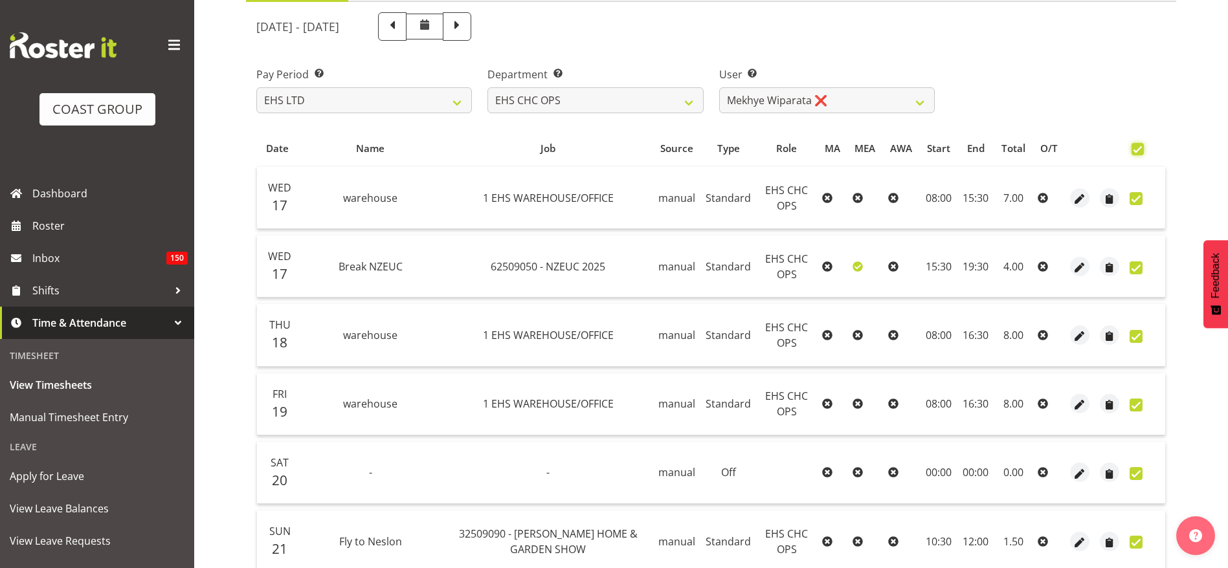
checkbox input "true"
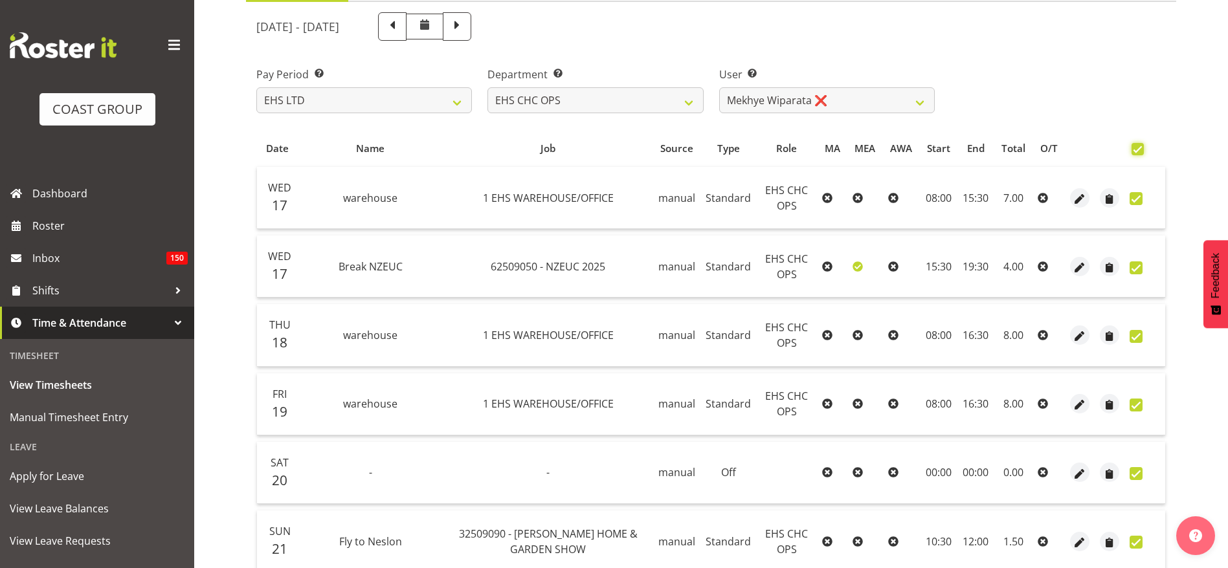
checkbox input "true"
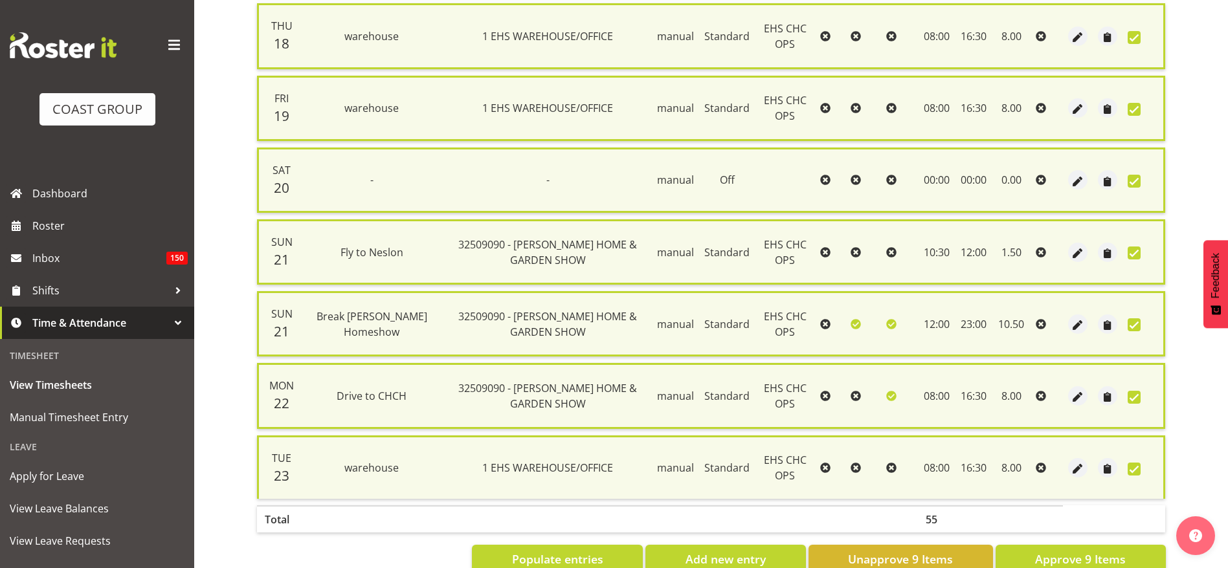
scroll to position [489, 0]
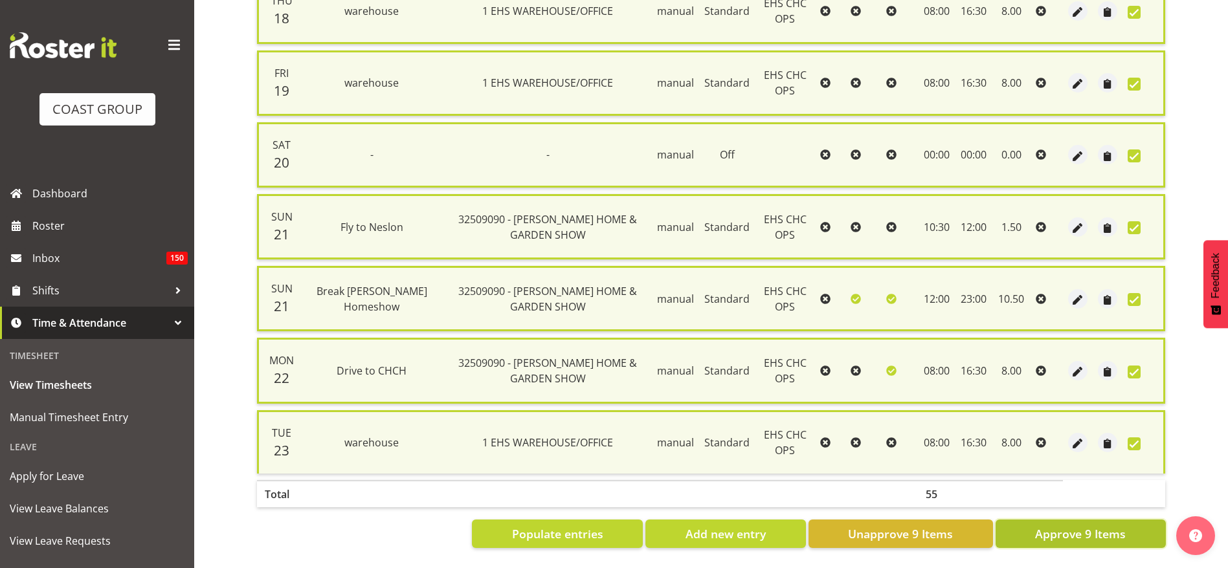
click at [1062, 525] on span "Approve 9 Items" at bounding box center [1080, 533] width 91 height 17
checkbox input "false"
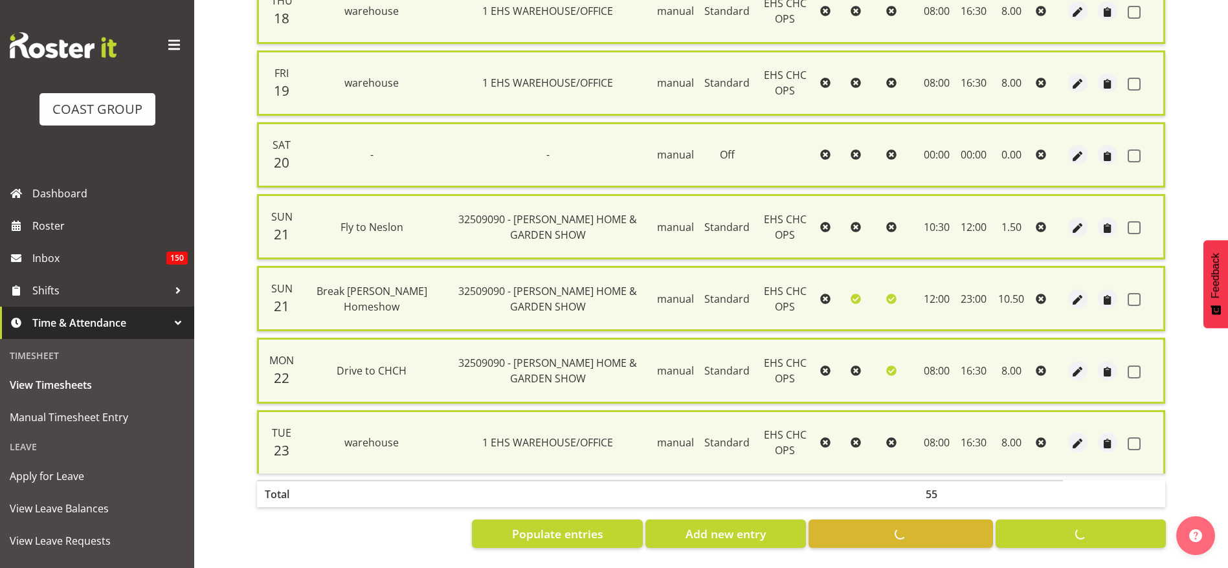
checkbox input "false"
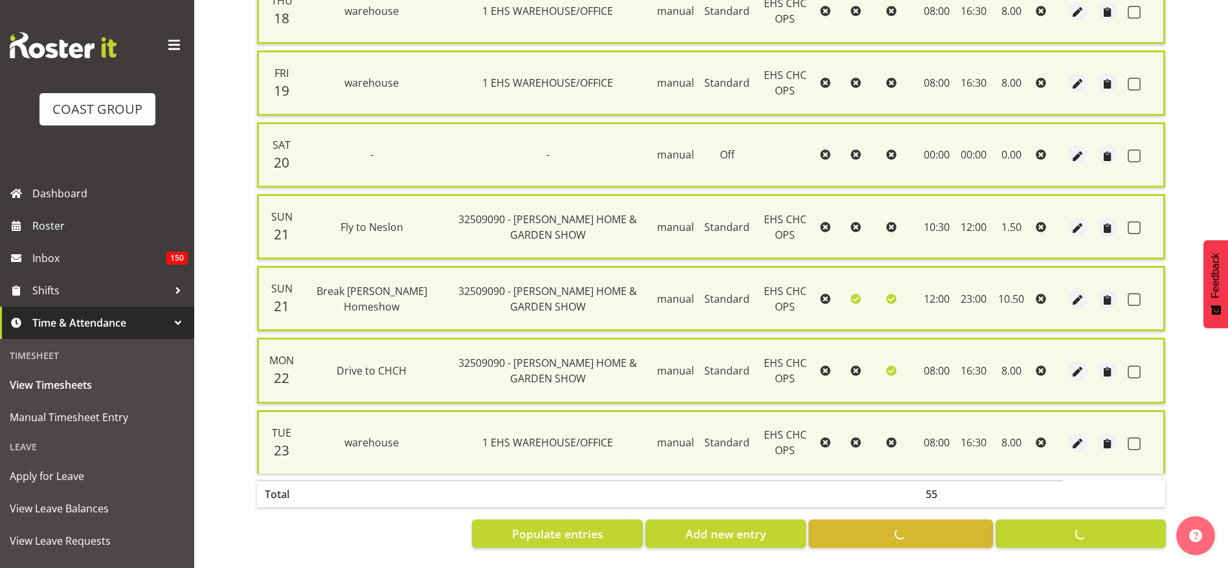
checkbox input "false"
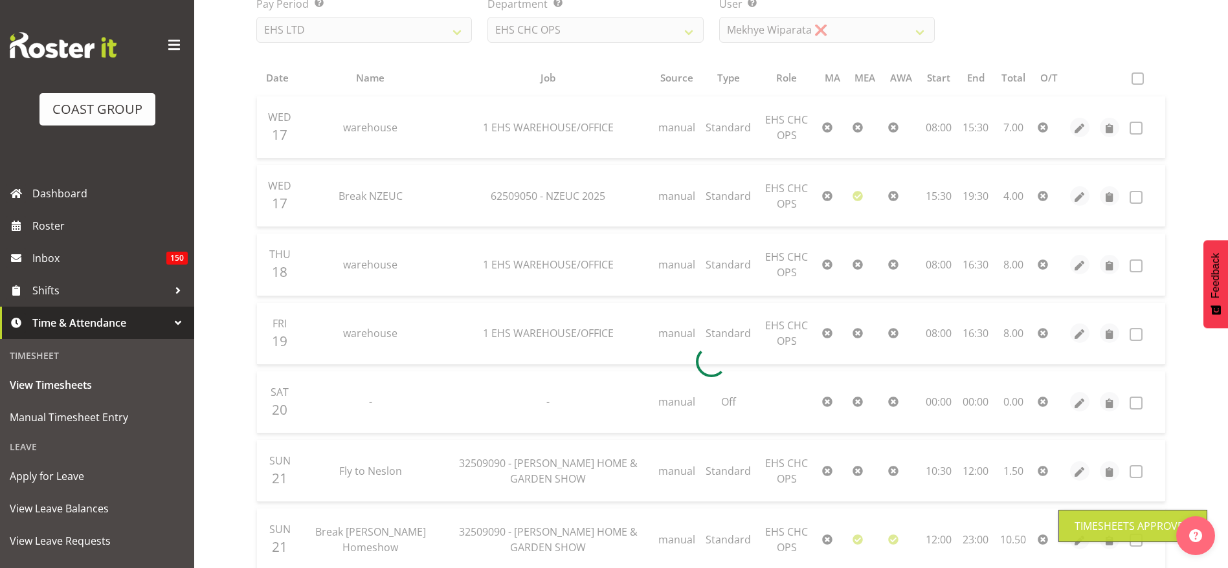
scroll to position [74, 0]
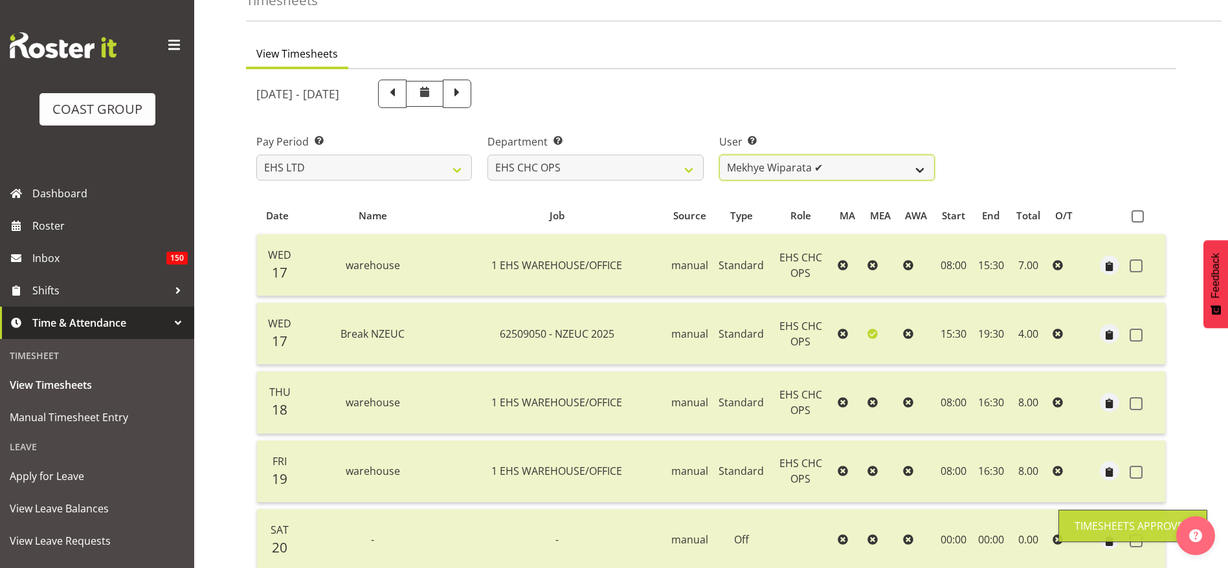
click at [788, 166] on select "[PERSON_NAME] ✔ [PERSON_NAME] ✔ [PERSON_NAME] ✔ [PERSON_NAME] ✔ [PERSON_NAME] ✔…" at bounding box center [826, 168] width 215 height 26
select select "8009"
click at [719, 155] on select "[PERSON_NAME] ✔ [PERSON_NAME] ✔ [PERSON_NAME] ✔ [PERSON_NAME] ✔ [PERSON_NAME] ✔…" at bounding box center [826, 168] width 215 height 26
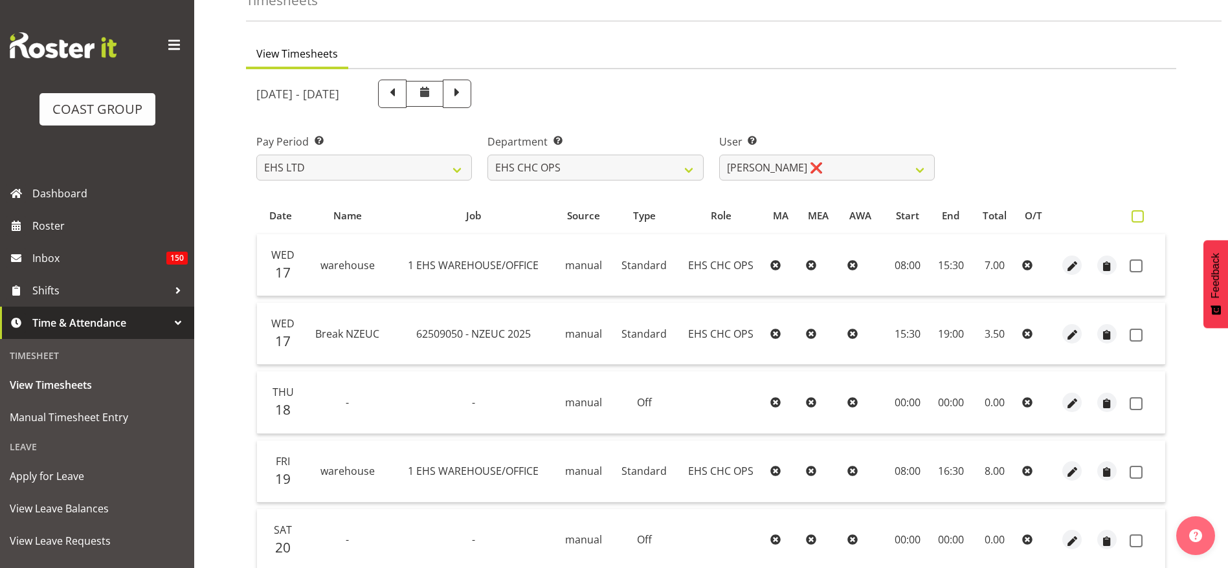
click at [1138, 221] on span at bounding box center [1137, 216] width 12 height 12
click at [1138, 221] on input "checkbox" at bounding box center [1135, 216] width 8 height 8
checkbox input "true"
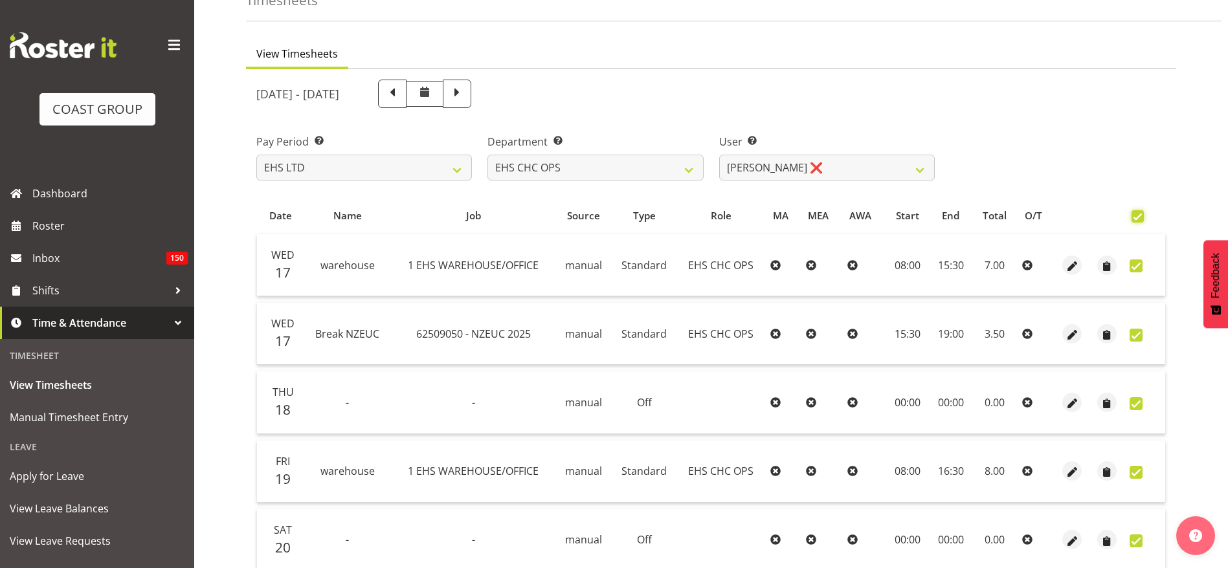
checkbox input "true"
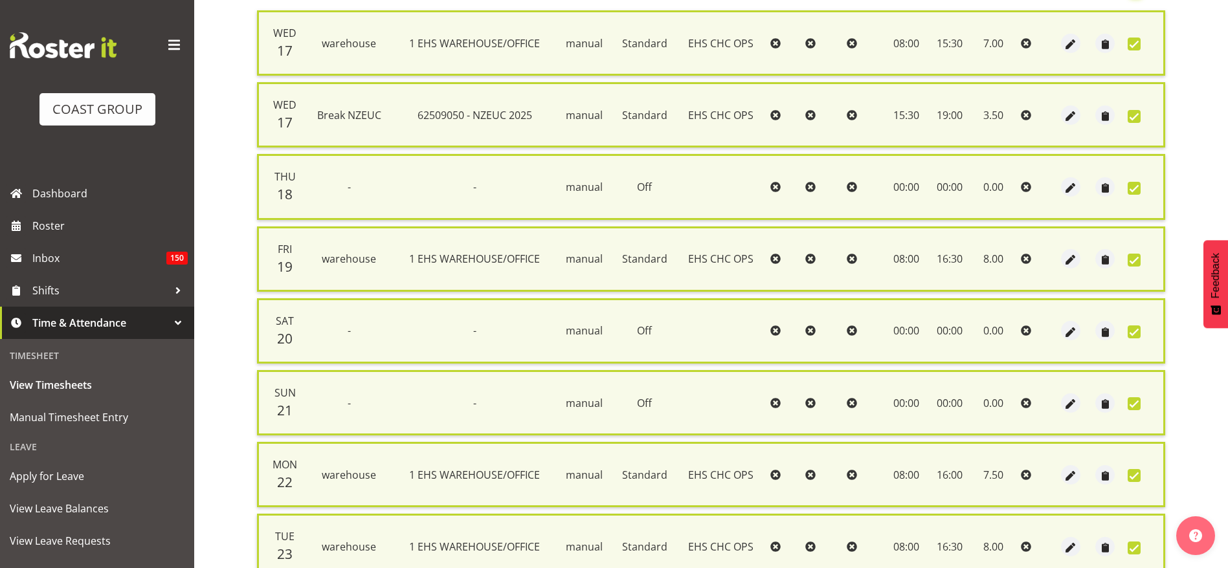
scroll to position [417, 0]
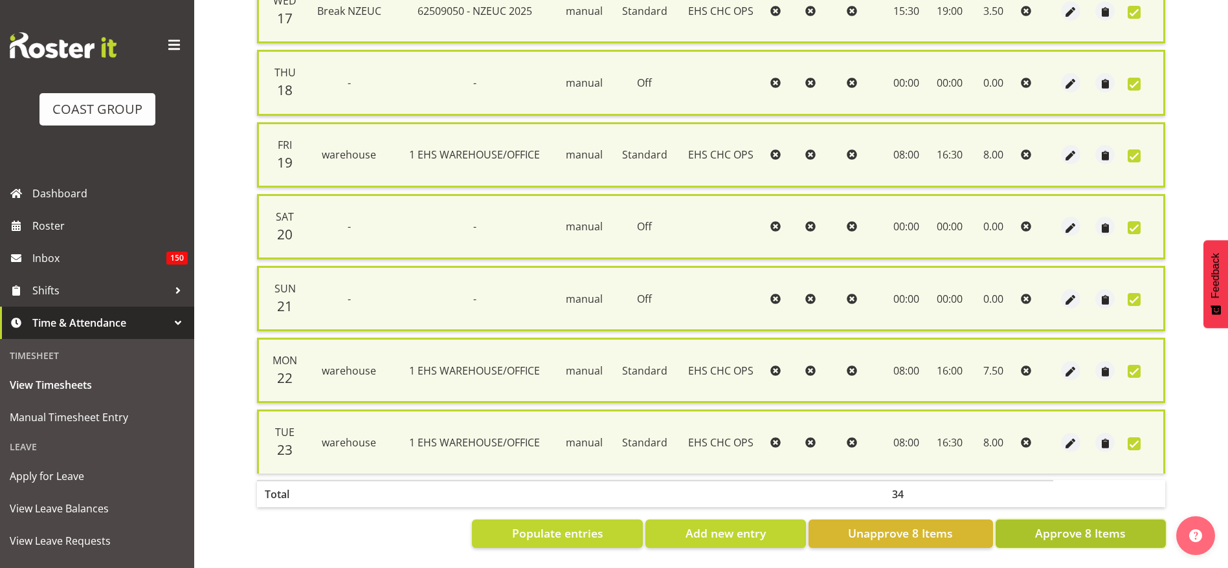
click at [1072, 525] on span "Approve 8 Items" at bounding box center [1080, 533] width 91 height 17
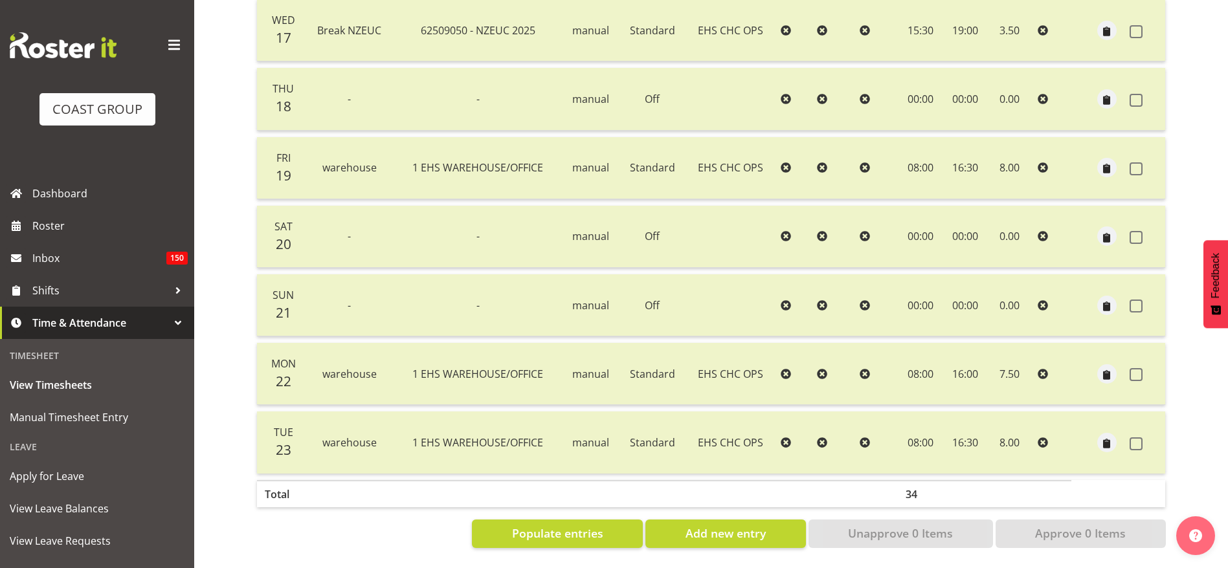
scroll to position [102, 0]
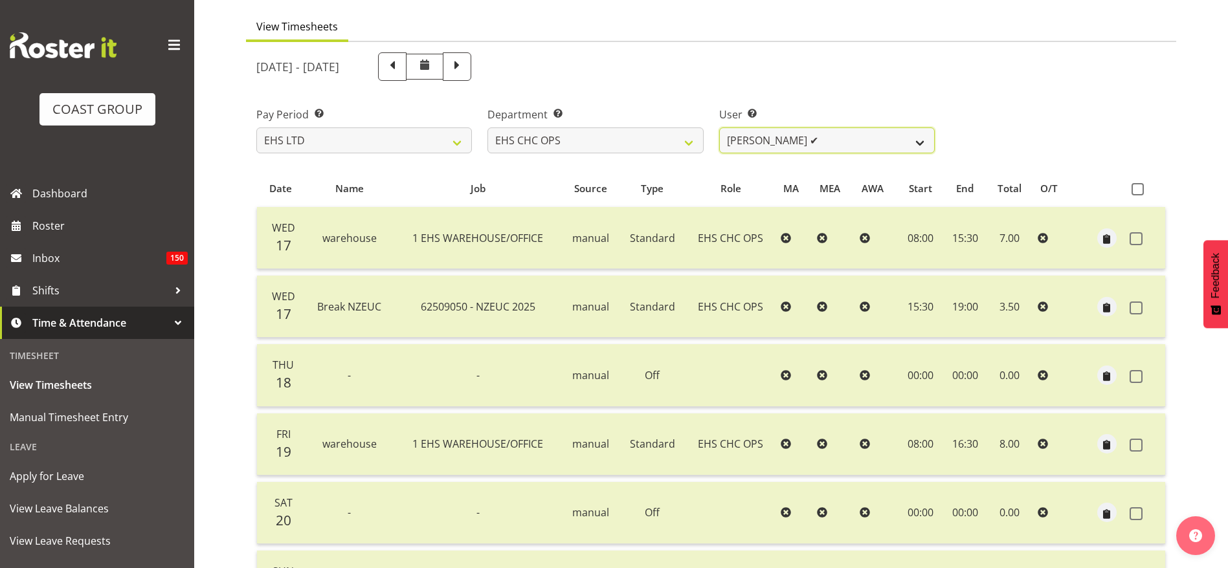
click at [830, 134] on select "[PERSON_NAME] ✔ [PERSON_NAME] ✔ [PERSON_NAME] ✔ [PERSON_NAME] ✔ [PERSON_NAME] ✔…" at bounding box center [826, 140] width 215 height 26
click at [719, 127] on select "[PERSON_NAME] ✔ [PERSON_NAME] ✔ [PERSON_NAME] ✔ [PERSON_NAME] ✔ [PERSON_NAME] ✔…" at bounding box center [826, 140] width 215 height 26
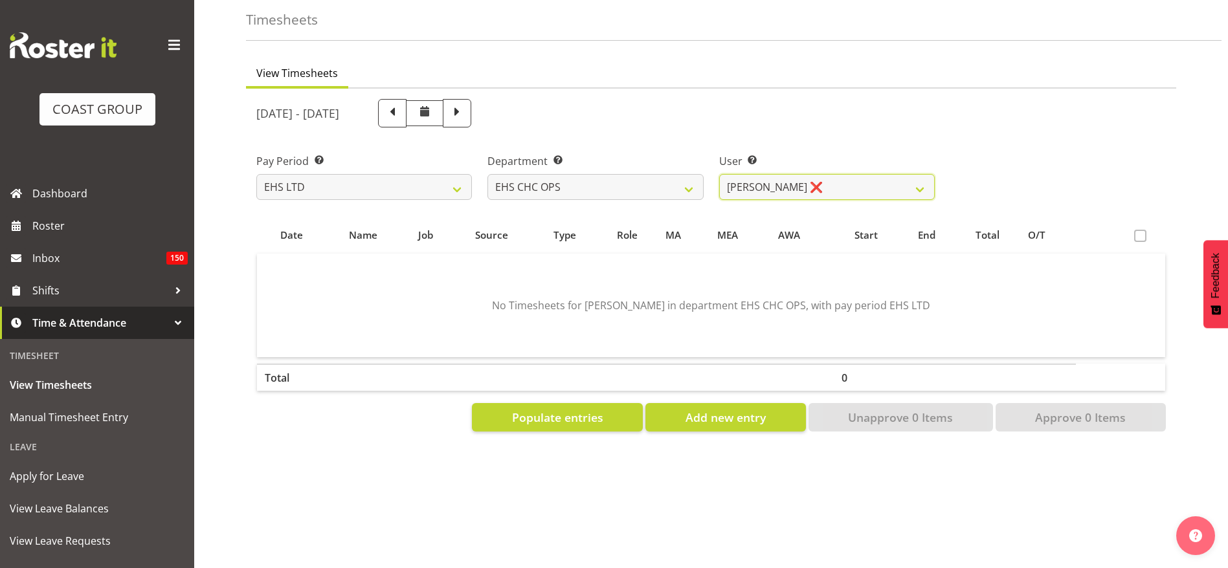
scroll to position [70, 0]
click at [538, 403] on button "Populate entries" at bounding box center [557, 417] width 171 height 28
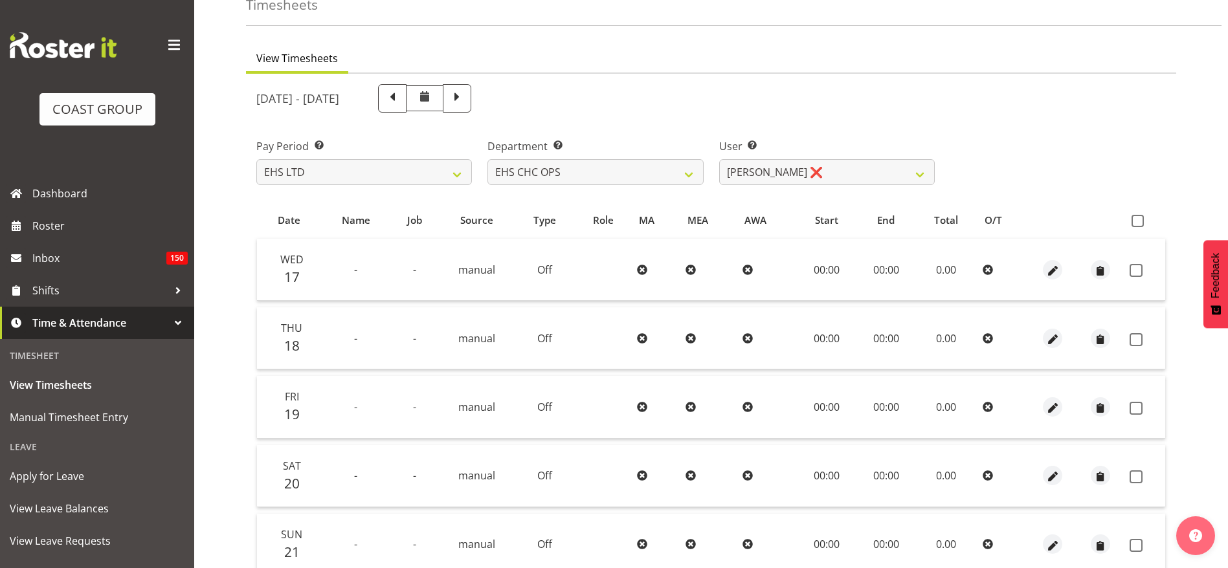
click at [1140, 220] on span at bounding box center [1137, 221] width 12 height 12
click at [1140, 220] on input "checkbox" at bounding box center [1135, 221] width 8 height 8
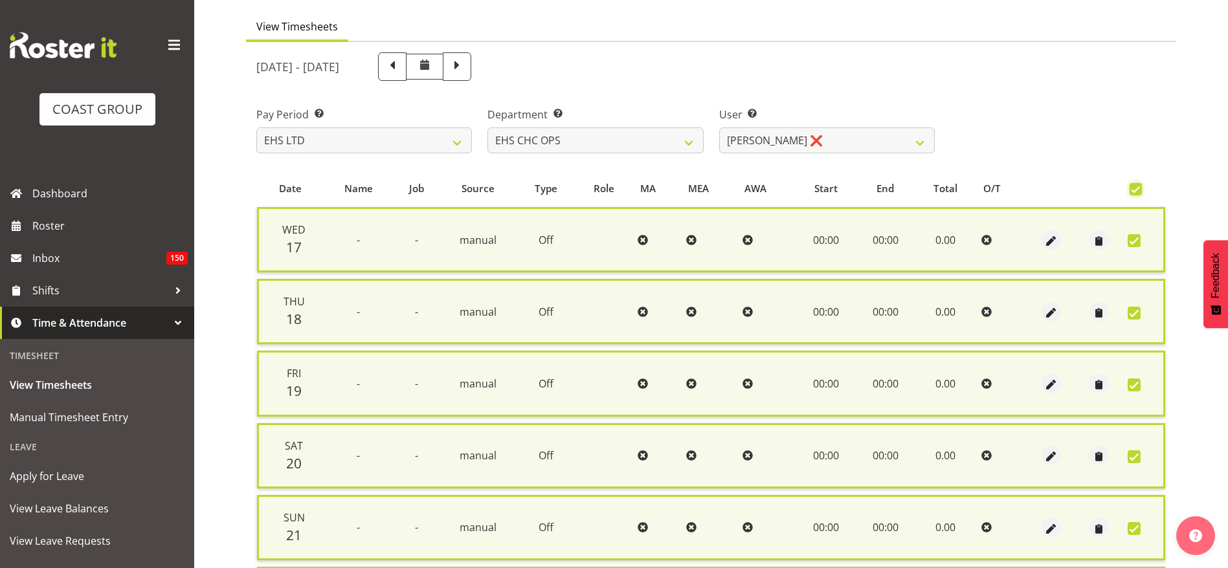
scroll to position [345, 0]
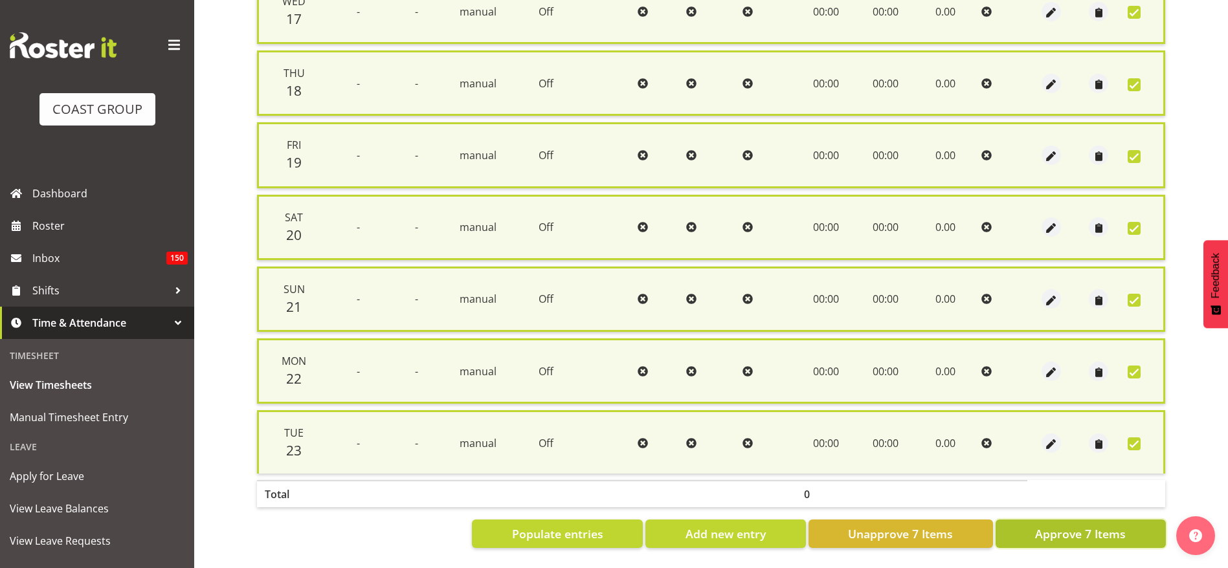
click at [1054, 525] on span "Approve 7 Items" at bounding box center [1080, 533] width 91 height 17
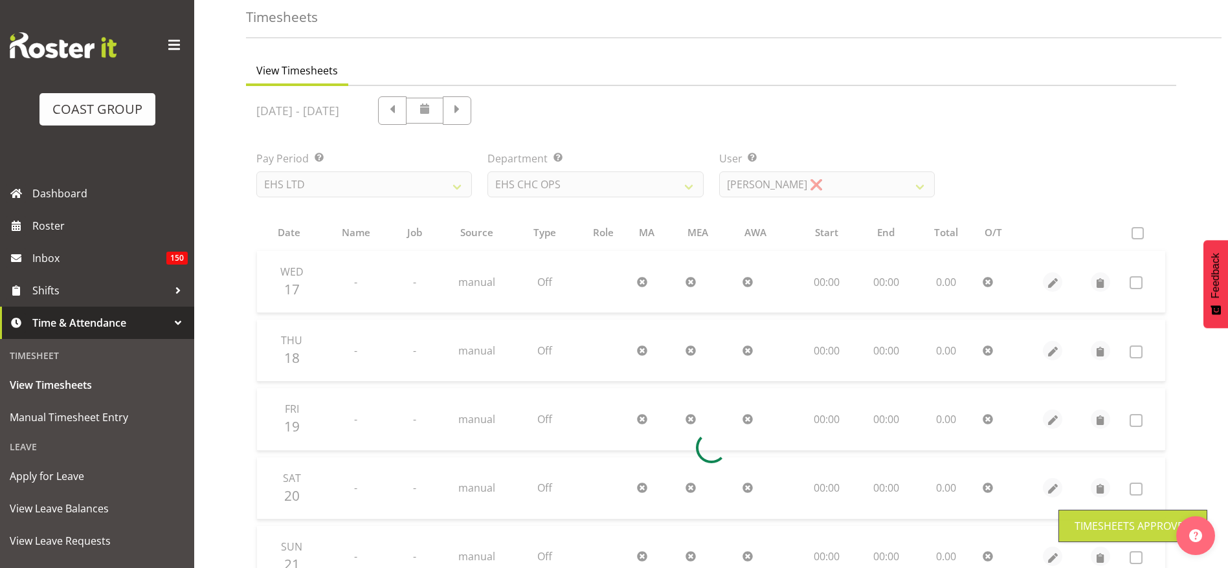
scroll to position [0, 0]
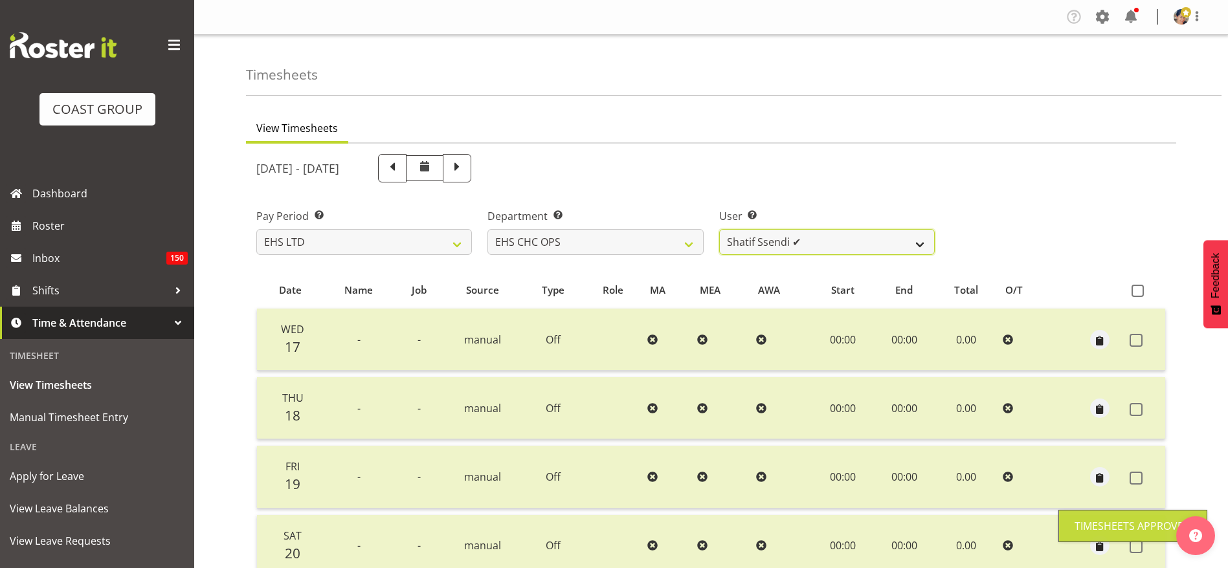
click at [776, 243] on select "[PERSON_NAME] ✔ [PERSON_NAME] ✔ [PERSON_NAME] ✔ [PERSON_NAME] ✔ [PERSON_NAME] ✔…" at bounding box center [826, 242] width 215 height 26
click at [719, 229] on select "[PERSON_NAME] ✔ [PERSON_NAME] ✔ [PERSON_NAME] ✔ [PERSON_NAME] ✔ [PERSON_NAME] ✔…" at bounding box center [826, 242] width 215 height 26
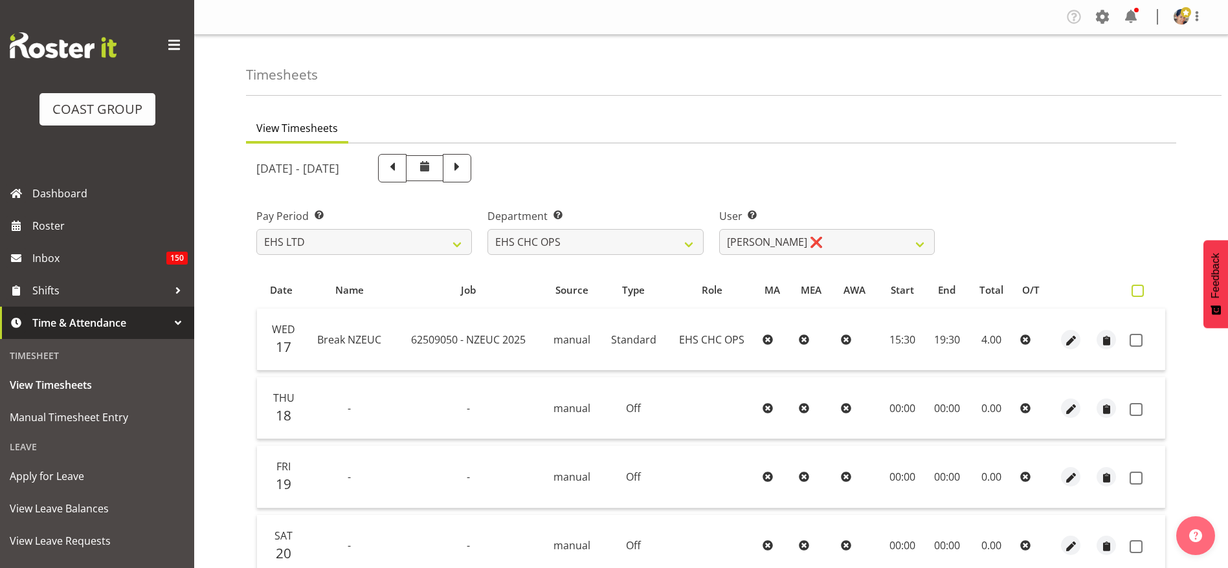
click at [1134, 288] on span at bounding box center [1137, 291] width 12 height 12
click at [1134, 288] on input "checkbox" at bounding box center [1135, 291] width 8 height 8
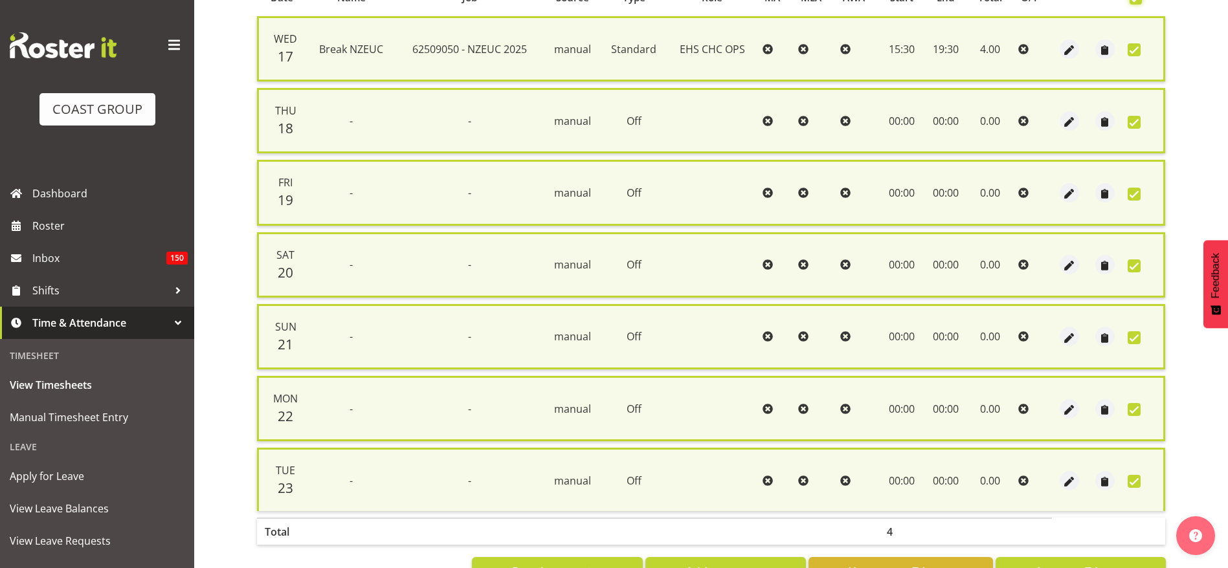
scroll to position [345, 0]
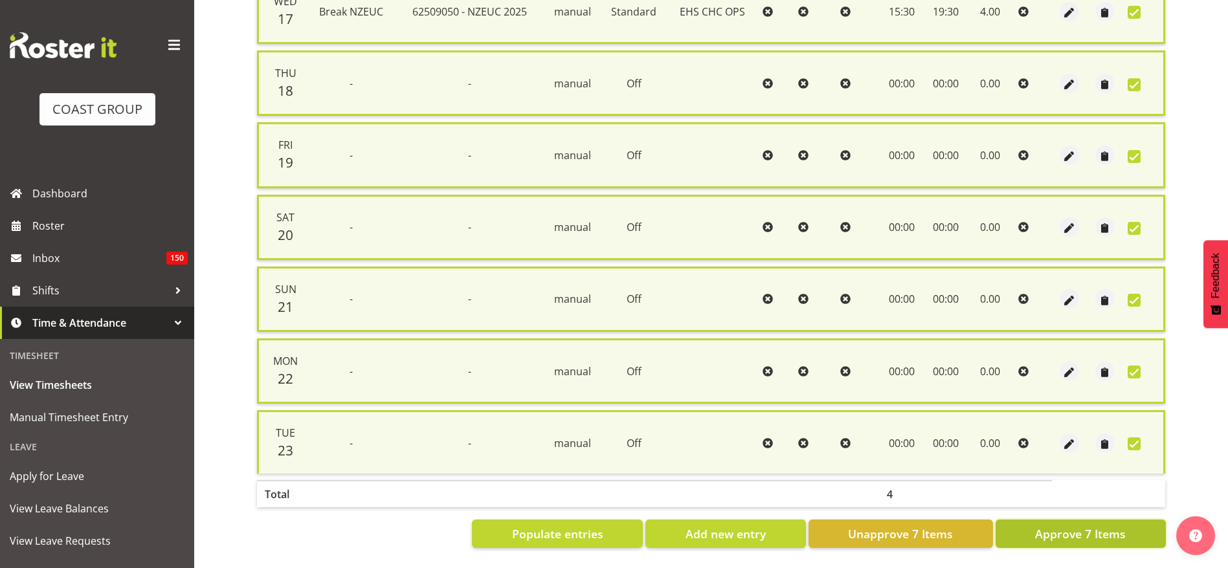
click at [1072, 525] on span "Approve 7 Items" at bounding box center [1080, 533] width 91 height 17
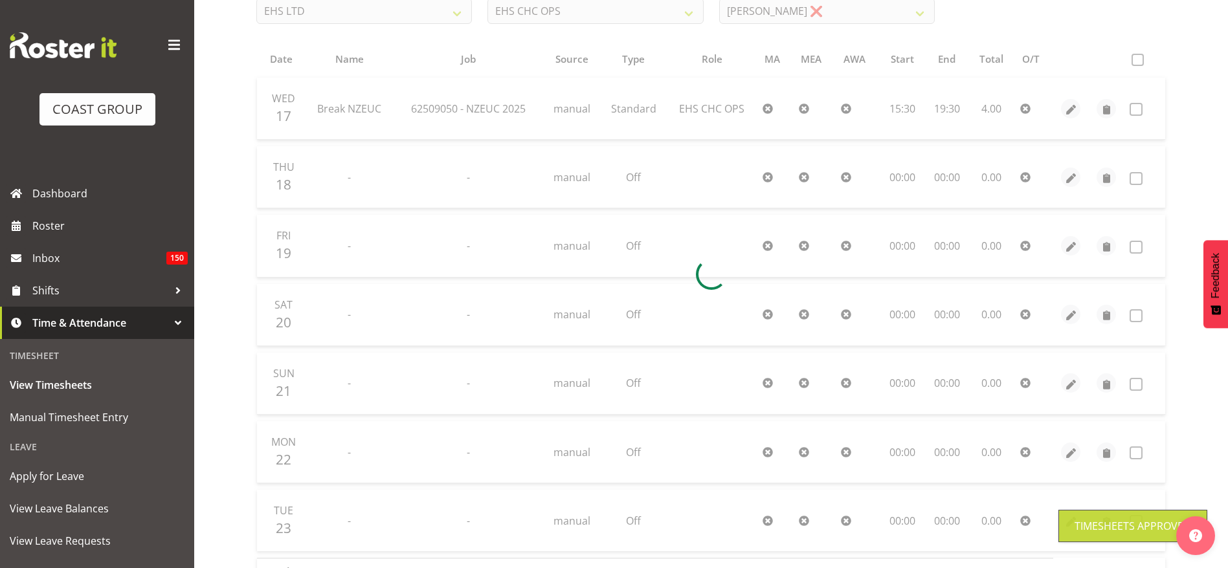
scroll to position [0, 0]
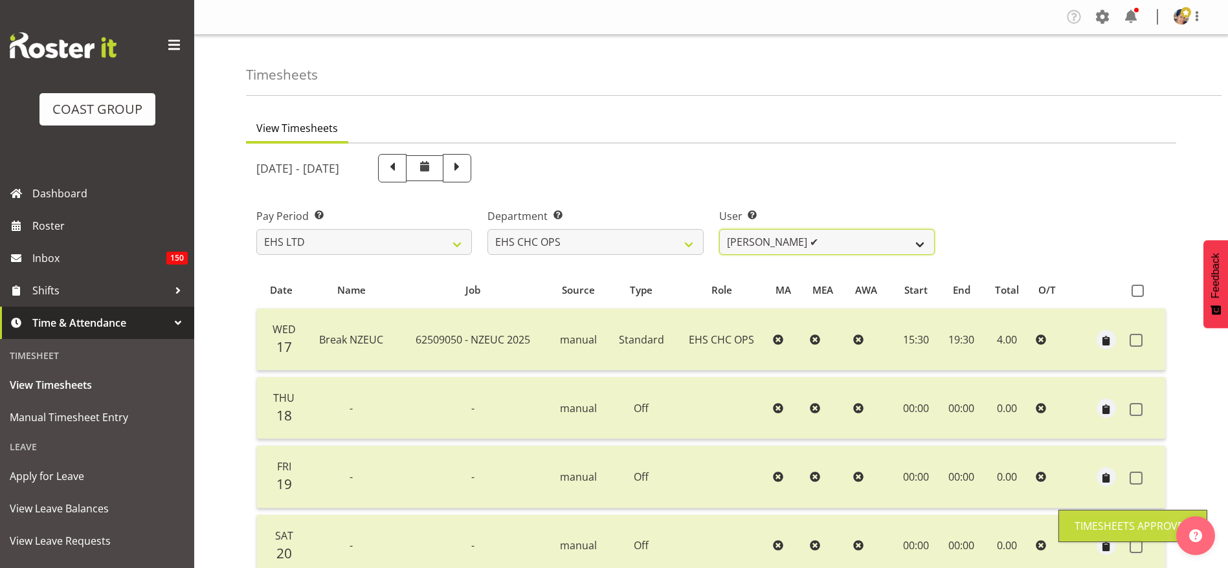
click at [760, 247] on select "[PERSON_NAME] ✔ [PERSON_NAME] ✔ [PERSON_NAME] ✔ [PERSON_NAME] ✔ [PERSON_NAME] ✔…" at bounding box center [826, 242] width 215 height 26
click at [719, 229] on select "[PERSON_NAME] ✔ [PERSON_NAME] ✔ [PERSON_NAME] ✔ [PERSON_NAME] ✔ [PERSON_NAME] ✔…" at bounding box center [826, 242] width 215 height 26
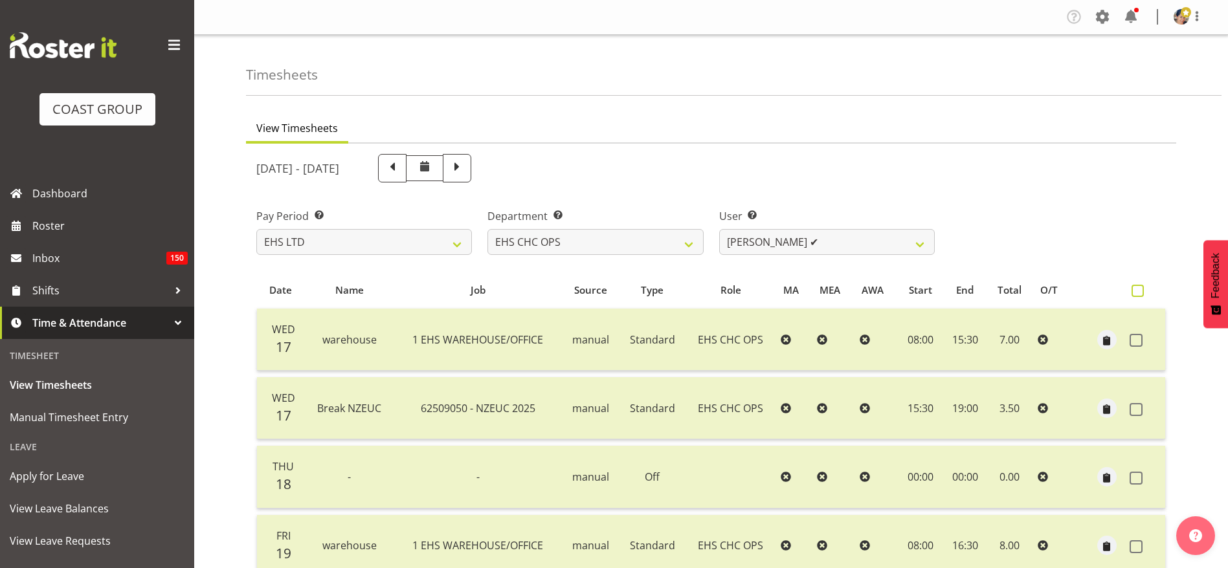
click at [1135, 293] on span at bounding box center [1137, 291] width 12 height 12
click at [1135, 293] on input "checkbox" at bounding box center [1135, 291] width 8 height 8
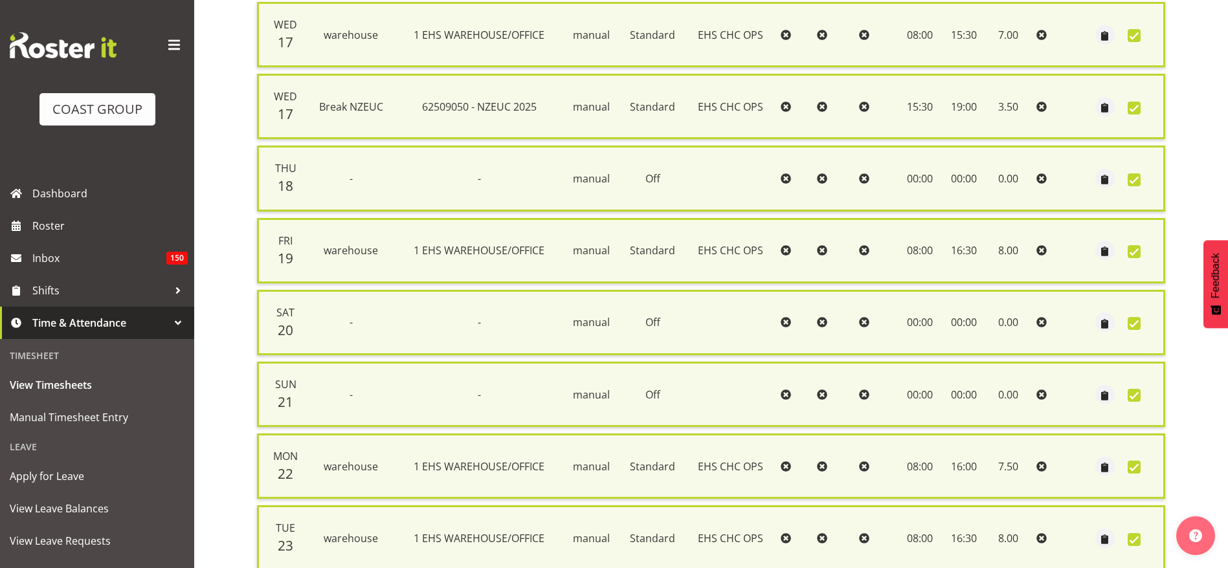
scroll to position [417, 0]
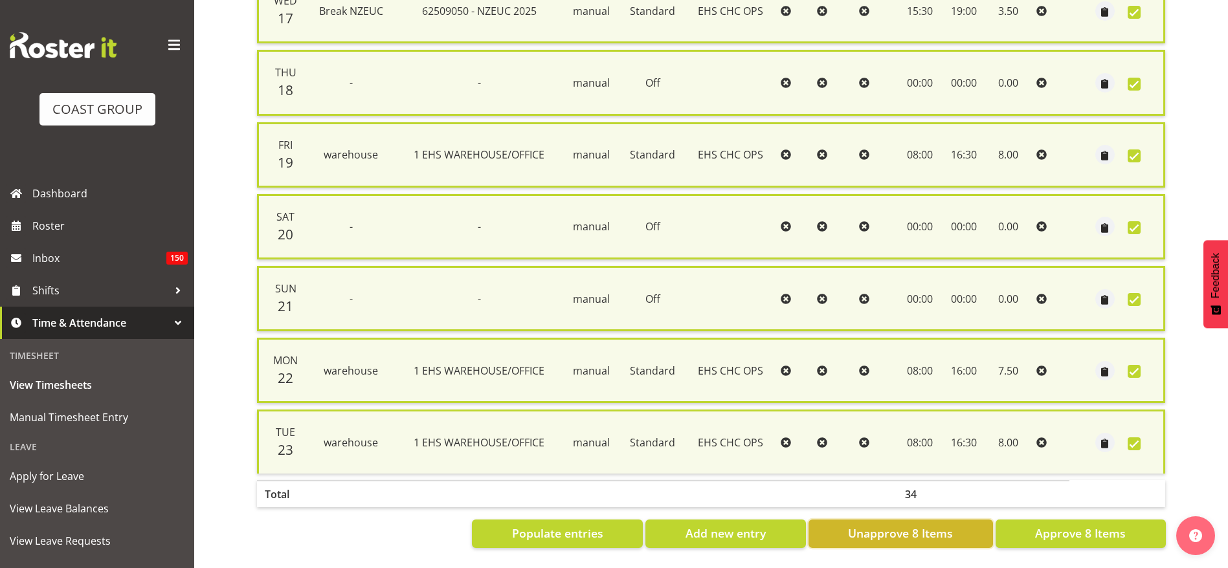
click at [932, 525] on span "Unapprove 8 Items" at bounding box center [900, 533] width 105 height 17
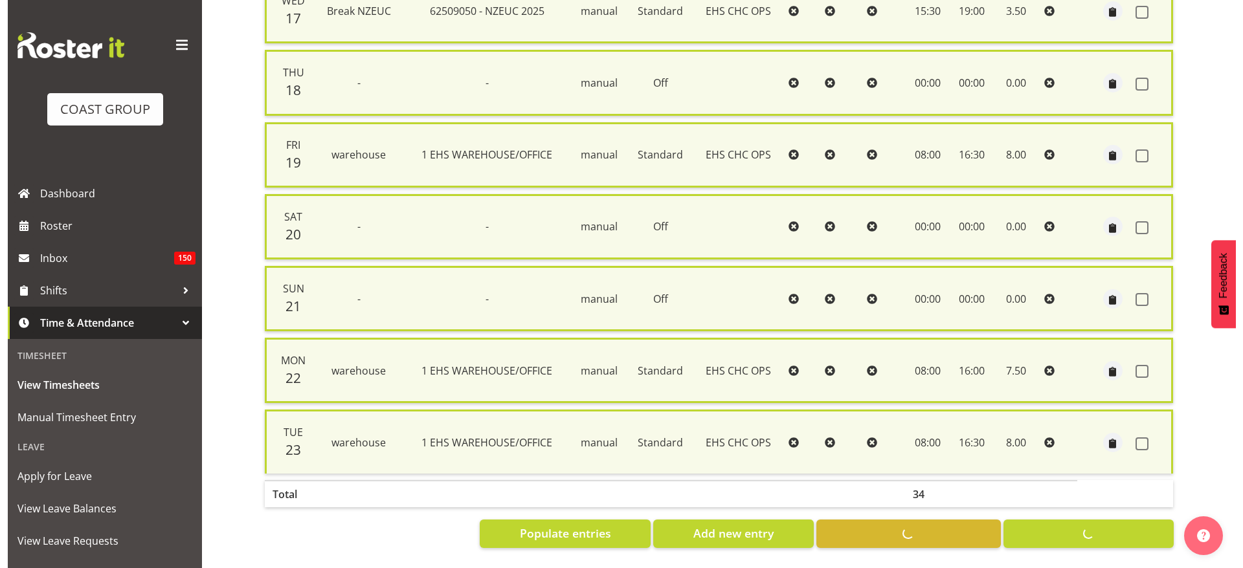
scroll to position [393, 0]
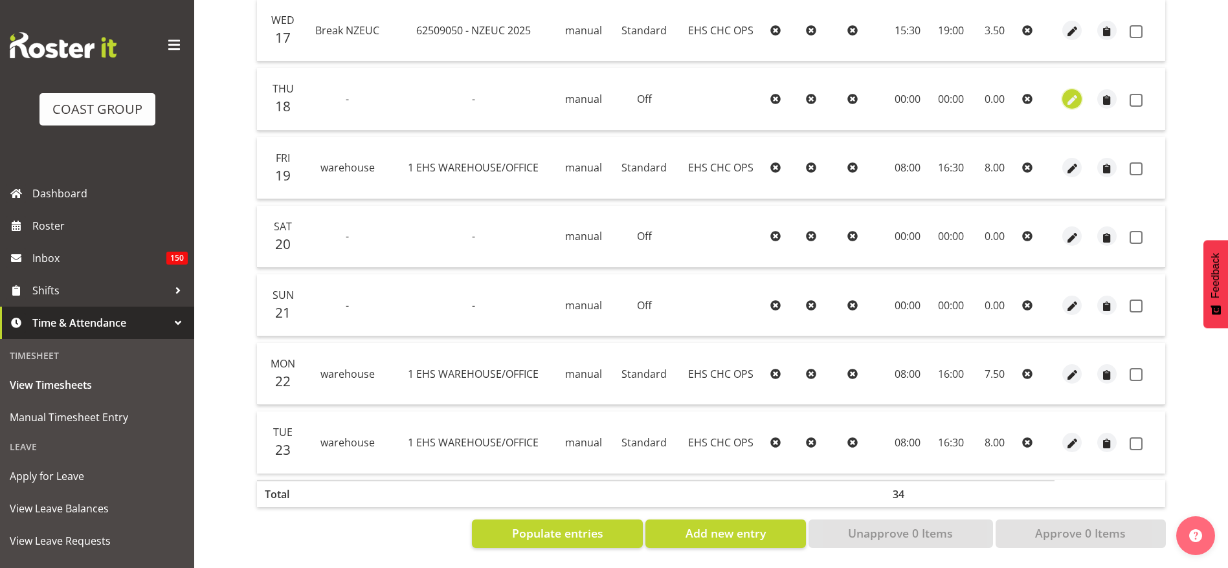
click at [1070, 93] on span "button" at bounding box center [1072, 100] width 15 height 15
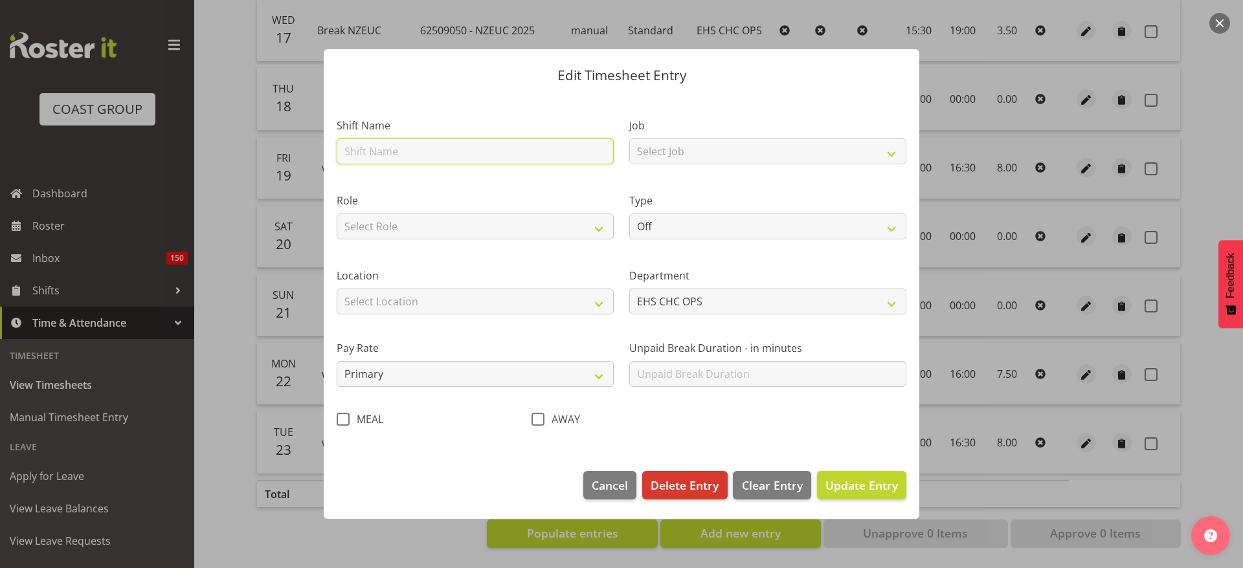
click at [381, 155] on input "text" at bounding box center [475, 151] width 277 height 26
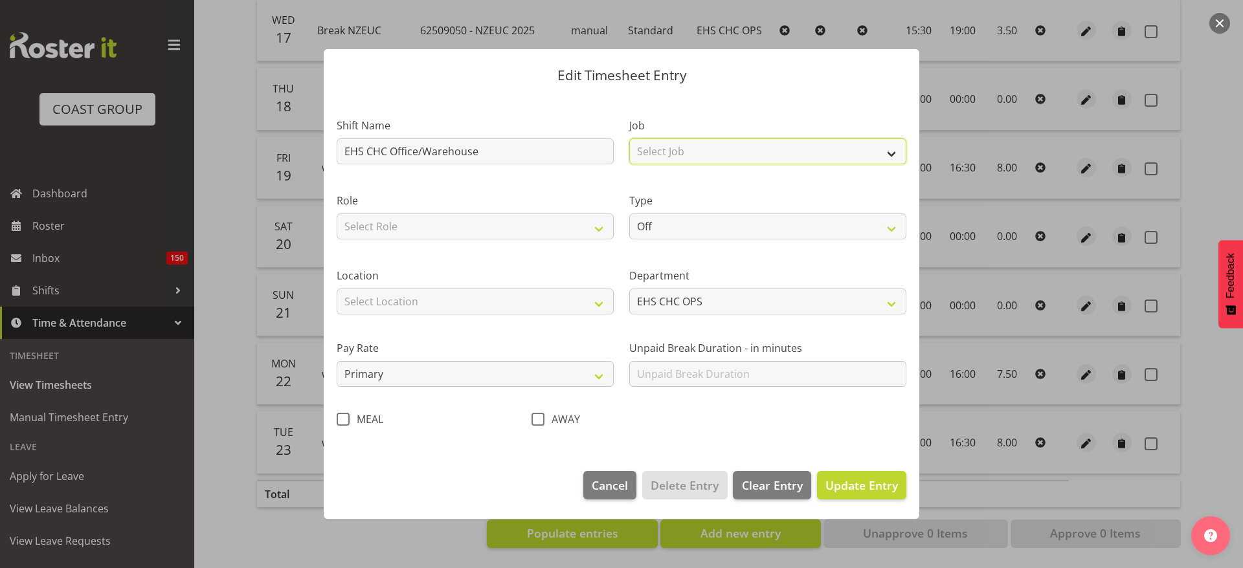
click at [679, 162] on select "Select Job 1 Carlton Events 1 [PERSON_NAME][GEOGRAPHIC_DATA] 1 [PERSON_NAME][GE…" at bounding box center [767, 151] width 277 height 26
click at [629, 138] on select "Select Job 1 Carlton Events 1 [PERSON_NAME][GEOGRAPHIC_DATA] 1 [PERSON_NAME][GE…" at bounding box center [767, 151] width 277 height 26
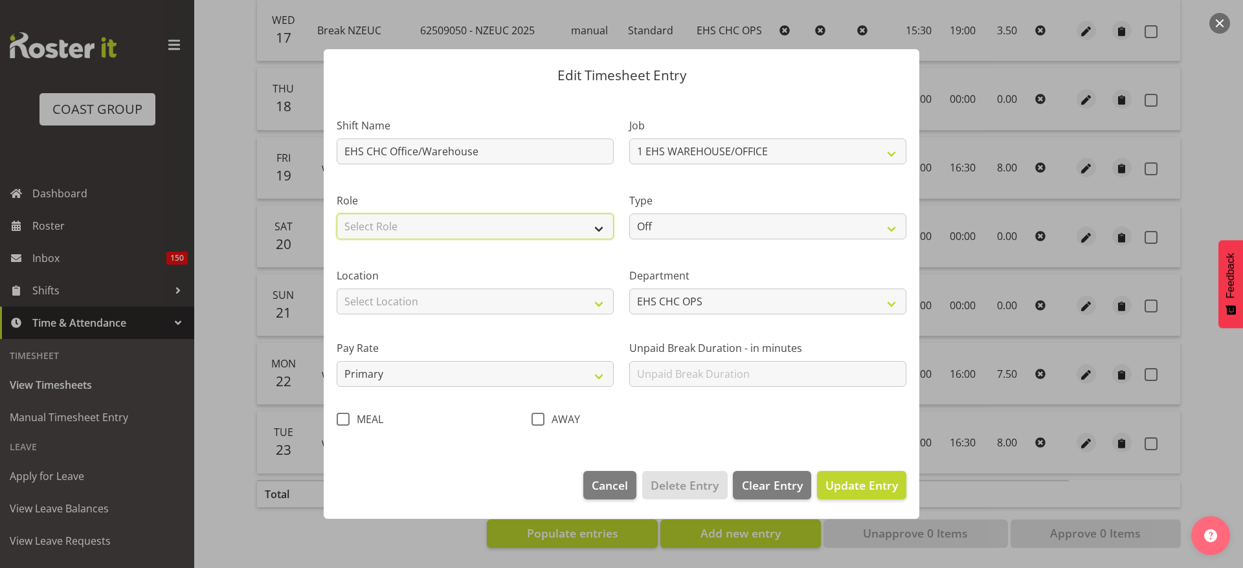
click at [443, 217] on select "Select Role EHS CHC OPS" at bounding box center [475, 227] width 277 height 26
click at [337, 214] on select "Select Role EHS CHC OPS" at bounding box center [475, 227] width 277 height 26
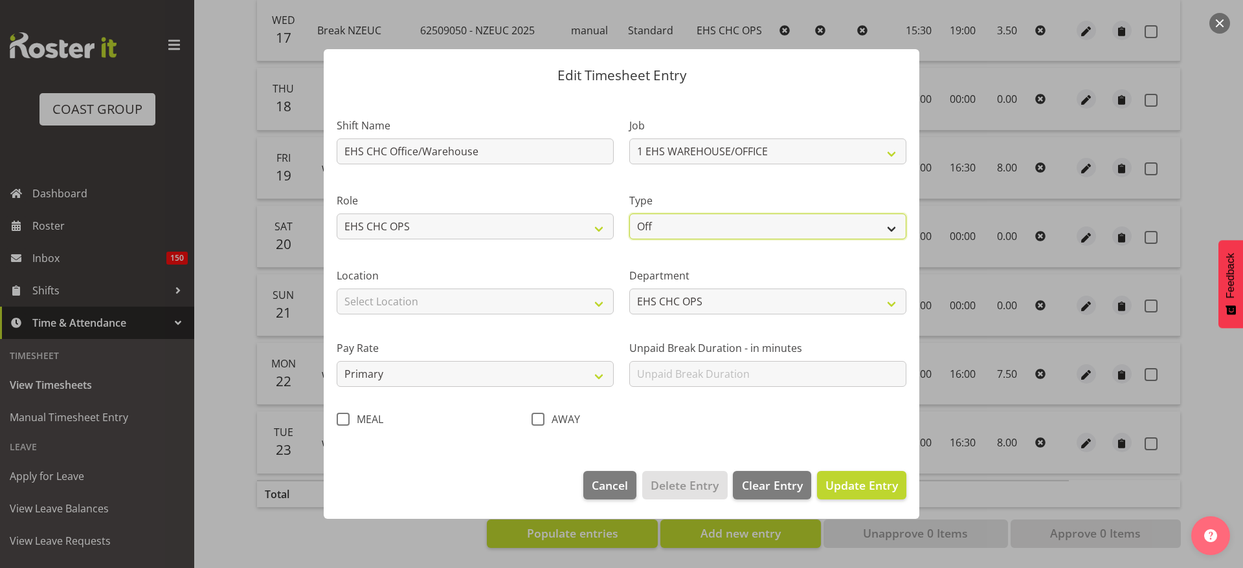
click at [670, 215] on select "Off Standard Public Holiday Public Holiday (Worked) Day In Lieu Annual Leave Si…" at bounding box center [767, 227] width 277 height 26
click at [629, 214] on select "Off Standard Public Holiday Public Holiday (Worked) Day In Lieu Annual Leave Si…" at bounding box center [767, 227] width 277 height 26
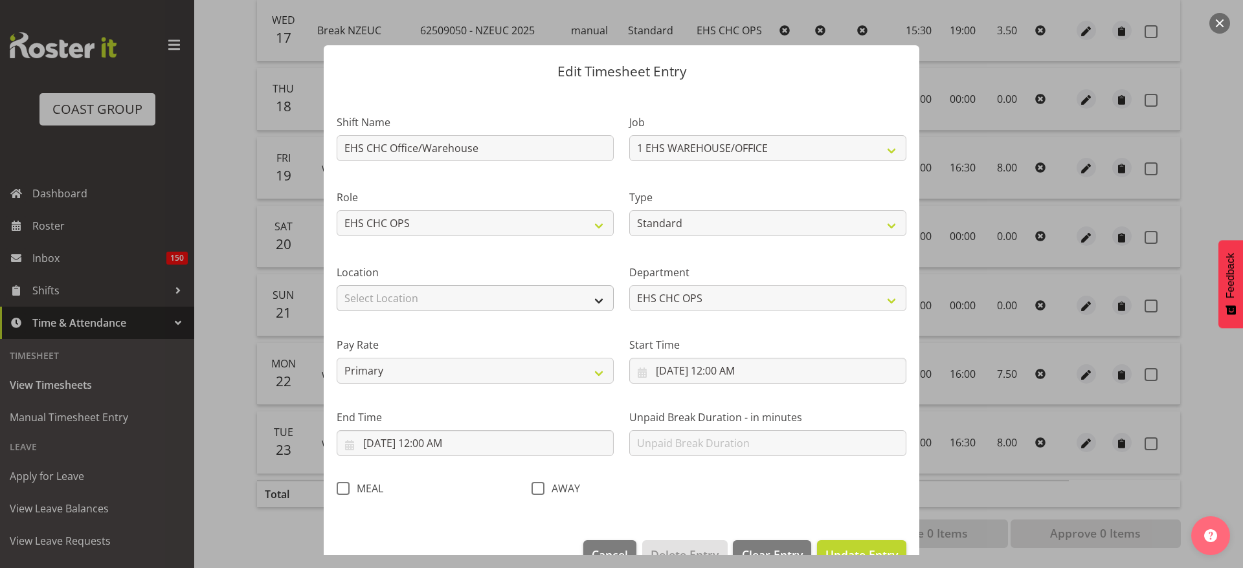
click at [500, 284] on div "Location Select Location [GEOGRAPHIC_DATA] EVENTS [GEOGRAPHIC_DATA][PERSON_NAME…" at bounding box center [475, 288] width 277 height 47
click at [722, 370] on input "[DATE] 12:00 AM" at bounding box center [767, 371] width 277 height 26
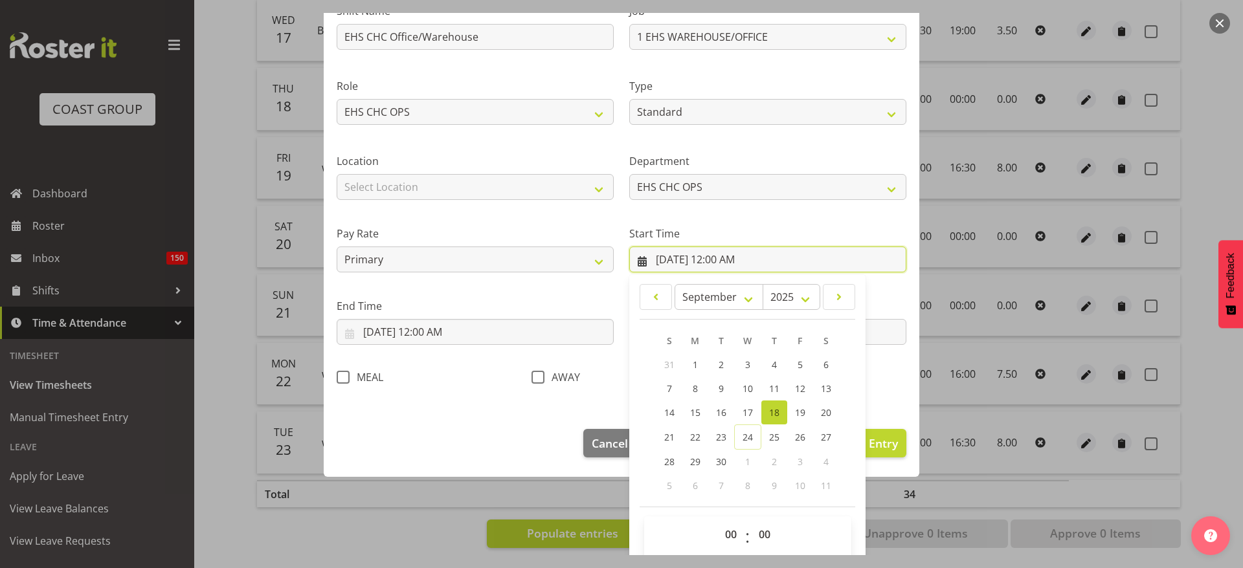
scroll to position [124, 0]
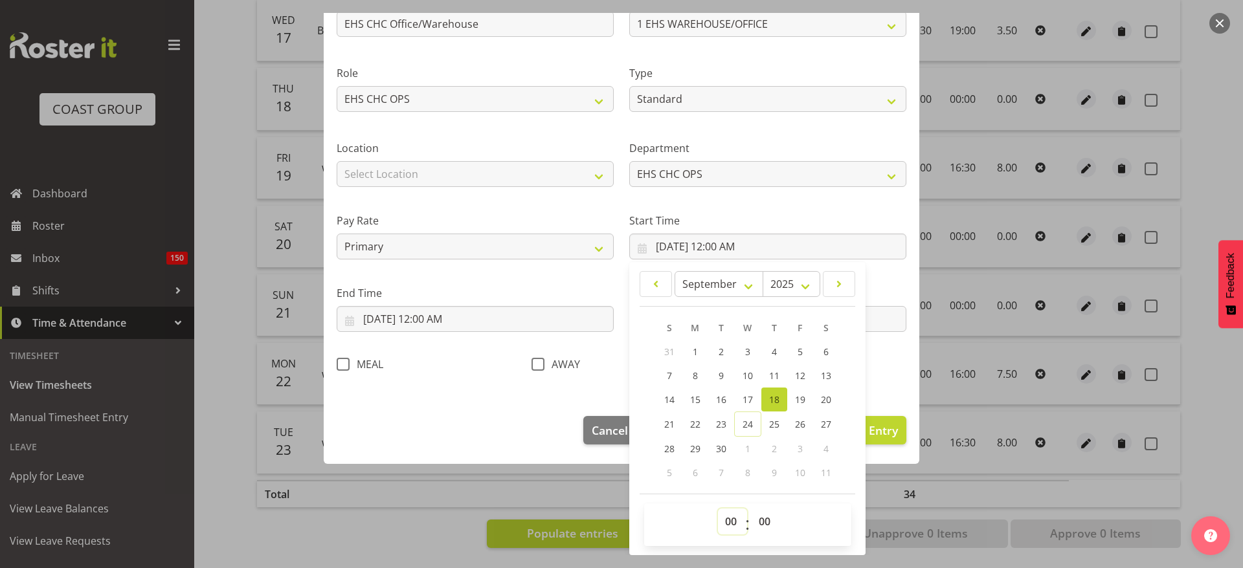
click at [718, 522] on select "00 01 02 03 04 05 06 07 08 09 10 11 12 13 14 15 16 17 18 19 20 21 22 23" at bounding box center [732, 522] width 29 height 26
click at [718, 509] on select "00 01 02 03 04 05 06 07 08 09 10 11 12 13 14 15 16 17 18 19 20 21 22 23" at bounding box center [732, 522] width 29 height 26
drag, startPoint x: 491, startPoint y: 272, endPoint x: 465, endPoint y: 303, distance: 39.9
click at [491, 273] on div "End Time [DATE] 12:00 AM January February March April May June July August Sept…" at bounding box center [475, 303] width 293 height 72
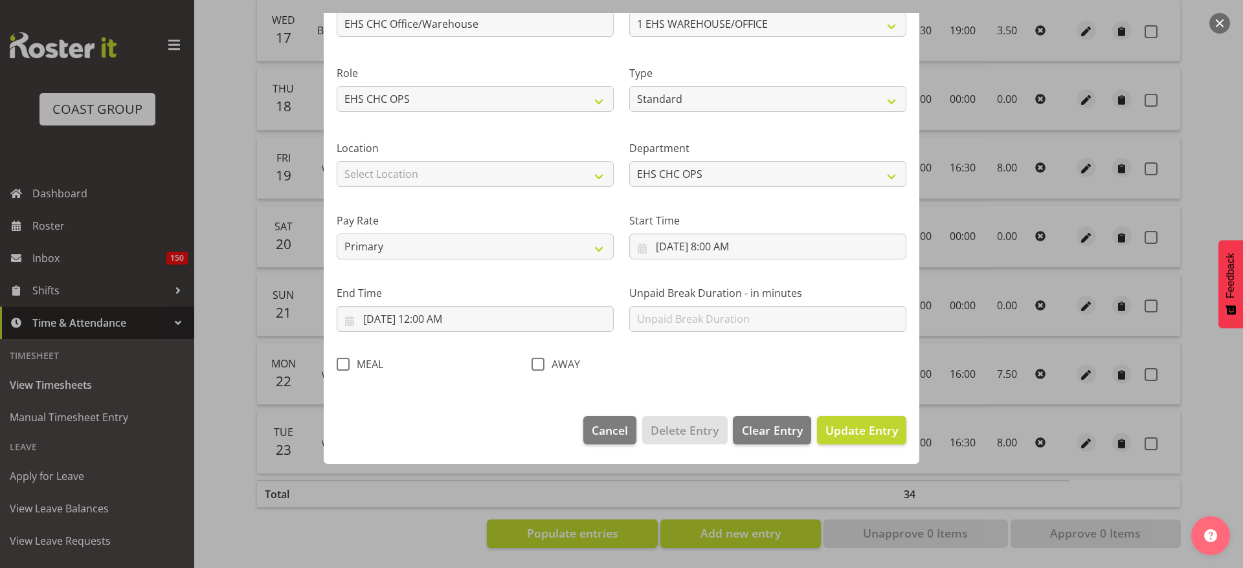
scroll to position [33, 0]
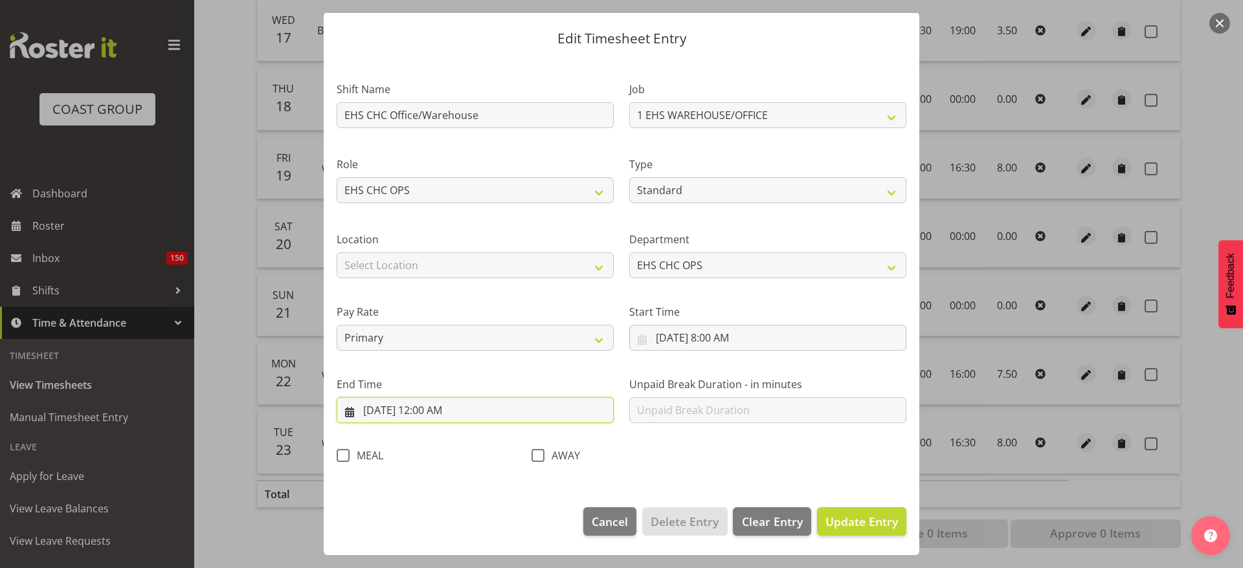
click at [439, 410] on input "[DATE] 12:00 AM" at bounding box center [475, 410] width 277 height 26
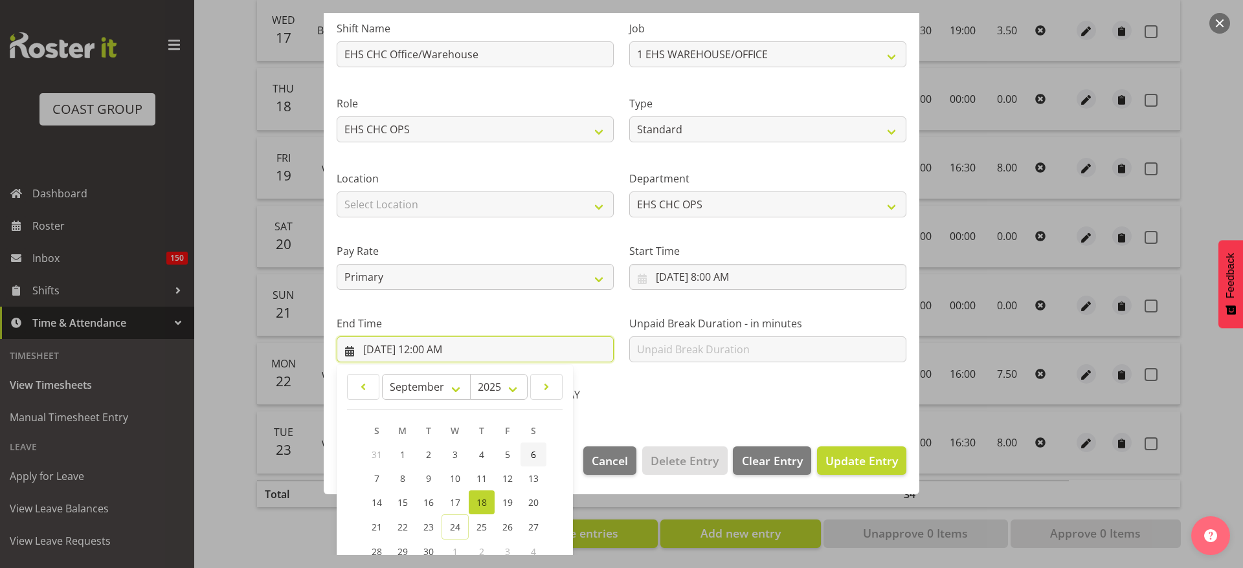
scroll to position [197, 0]
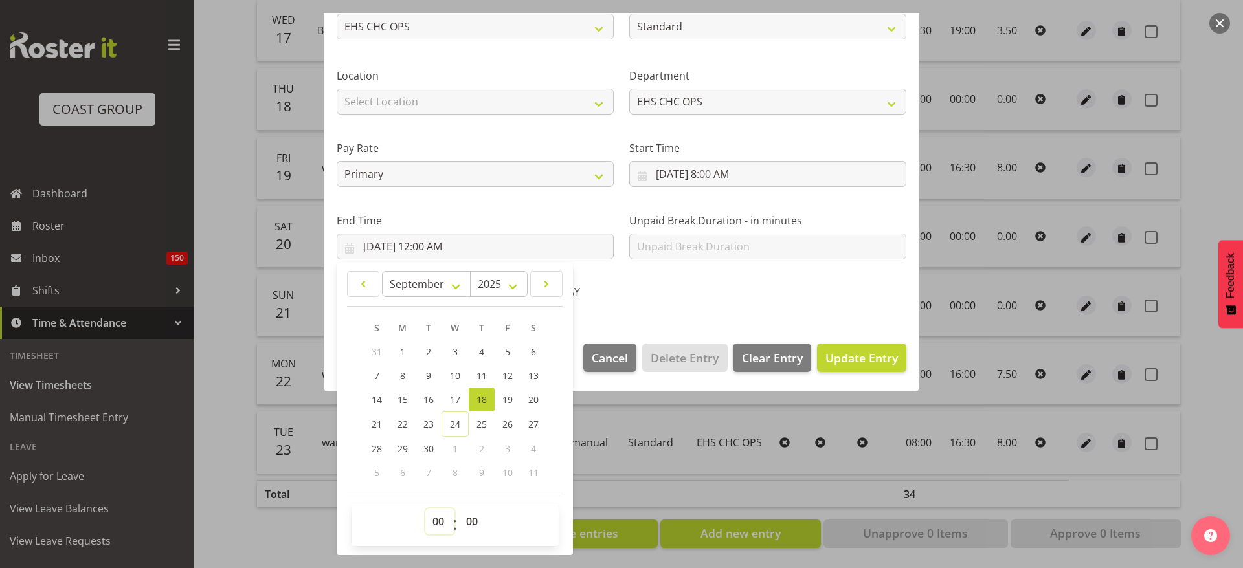
click at [429, 523] on select "00 01 02 03 04 05 06 07 08 09 10 11 12 13 14 15 16 17 18 19 20 21 22 23" at bounding box center [439, 522] width 29 height 26
click at [425, 509] on select "00 01 02 03 04 05 06 07 08 09 10 11 12 13 14 15 16 17 18 19 20 21 22 23" at bounding box center [439, 522] width 29 height 26
click at [474, 524] on select "00 01 02 03 04 05 06 07 08 09 10 11 12 13 14 15 16 17 18 19 20 21 22 23 24 25 2…" at bounding box center [473, 522] width 29 height 26
click at [459, 509] on select "00 01 02 03 04 05 06 07 08 09 10 11 12 13 14 15 16 17 18 19 20 21 22 23 24 25 2…" at bounding box center [473, 522] width 29 height 26
click at [850, 355] on span "Update Entry" at bounding box center [861, 358] width 72 height 16
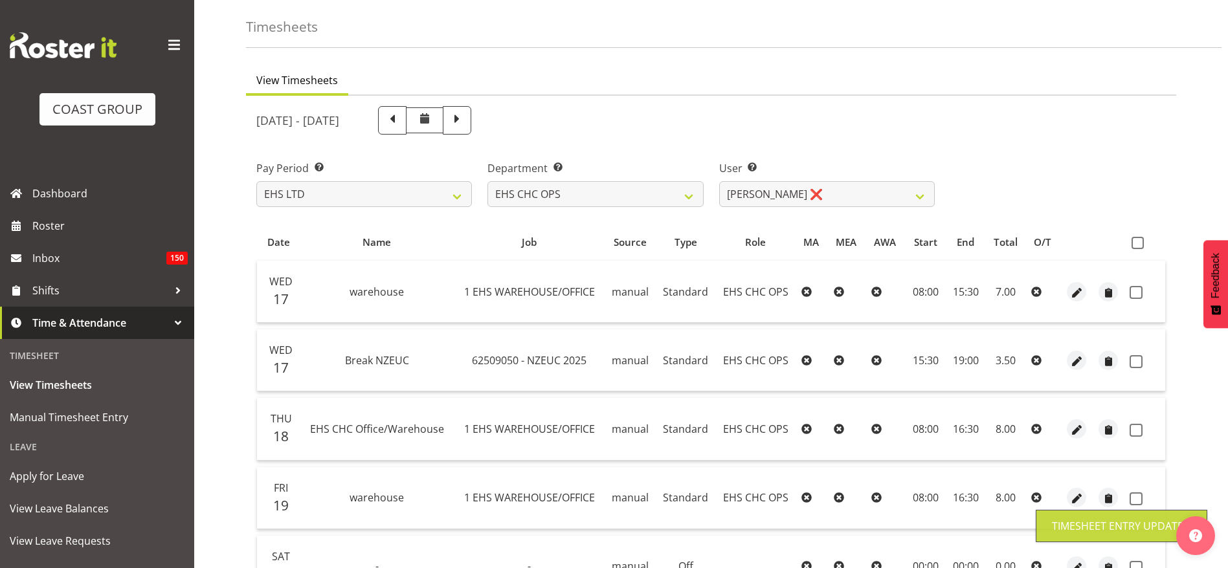
scroll to position [0, 0]
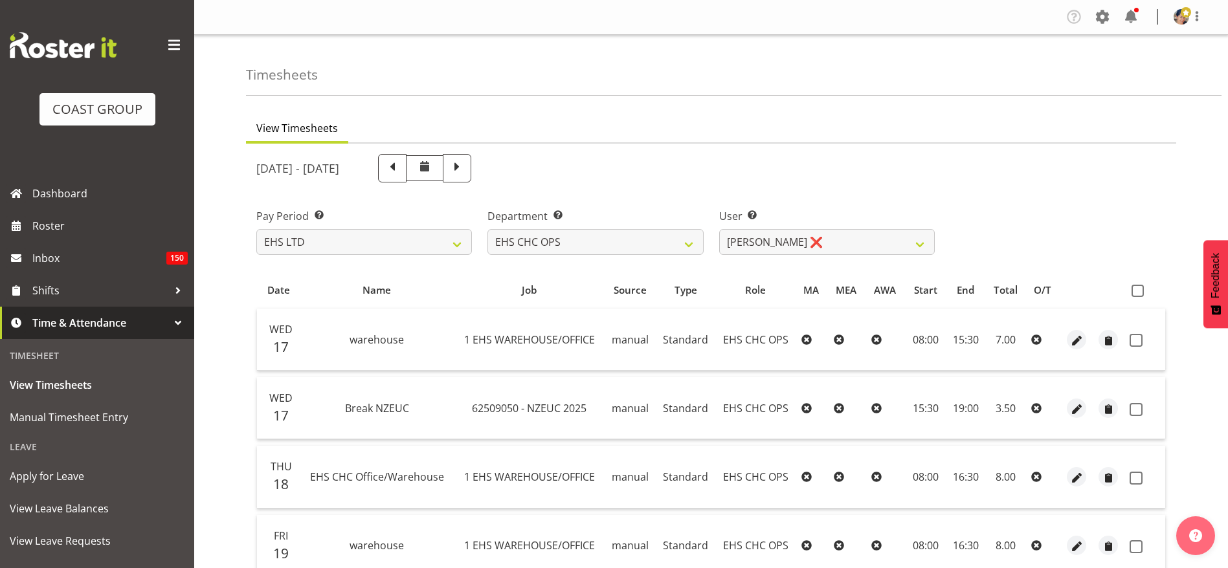
click at [1138, 281] on th at bounding box center [1144, 290] width 41 height 25
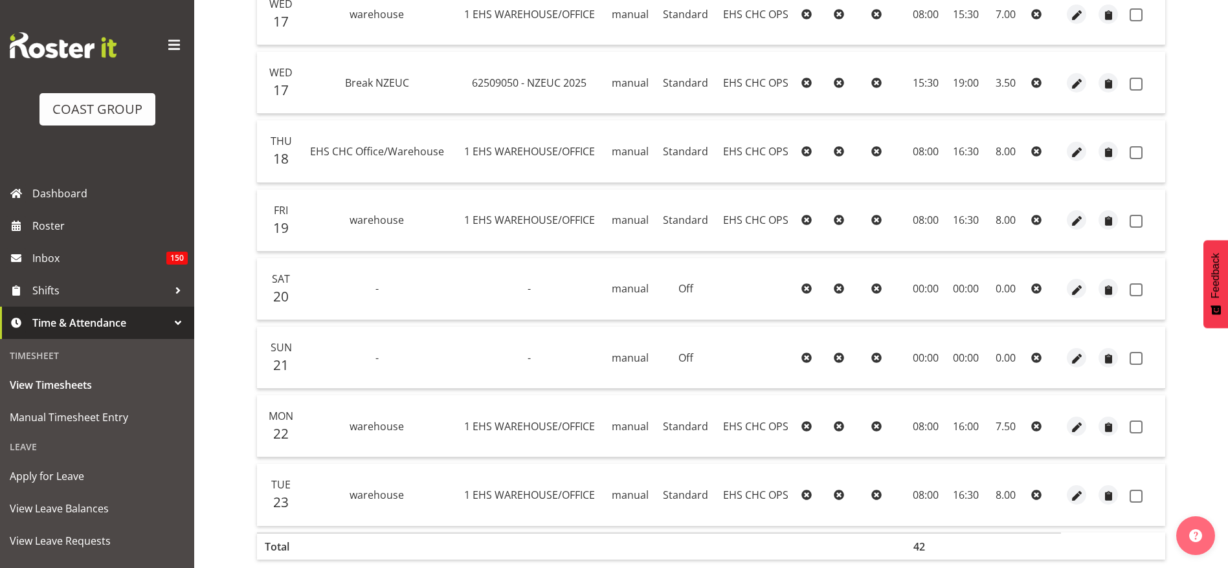
scroll to position [5, 0]
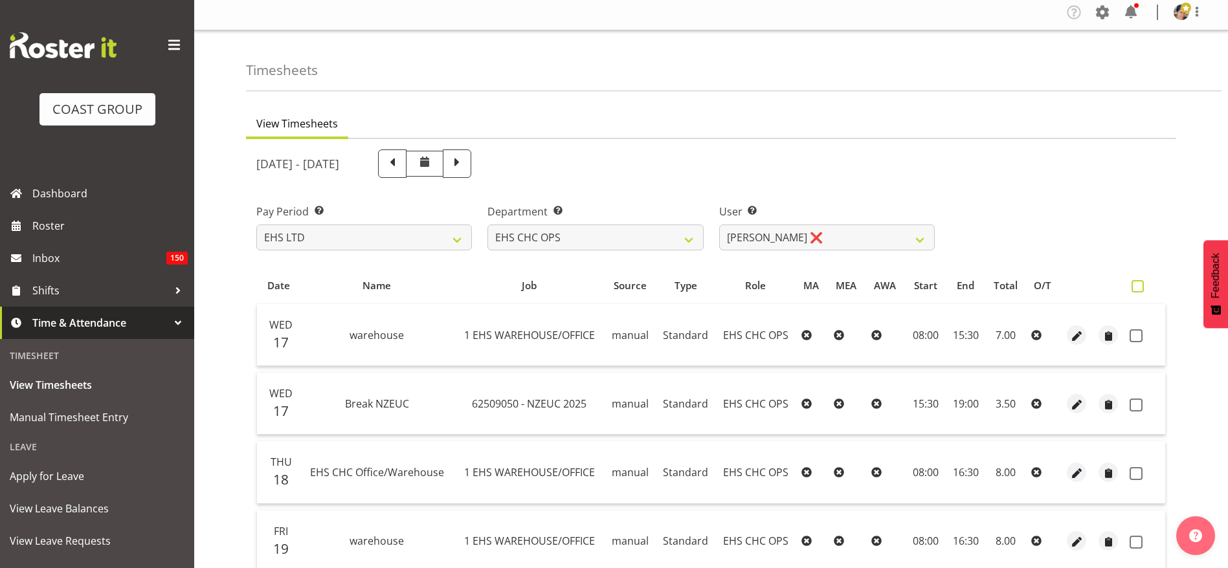
click at [1140, 285] on span at bounding box center [1137, 286] width 12 height 12
click at [1140, 285] on input "checkbox" at bounding box center [1135, 286] width 8 height 8
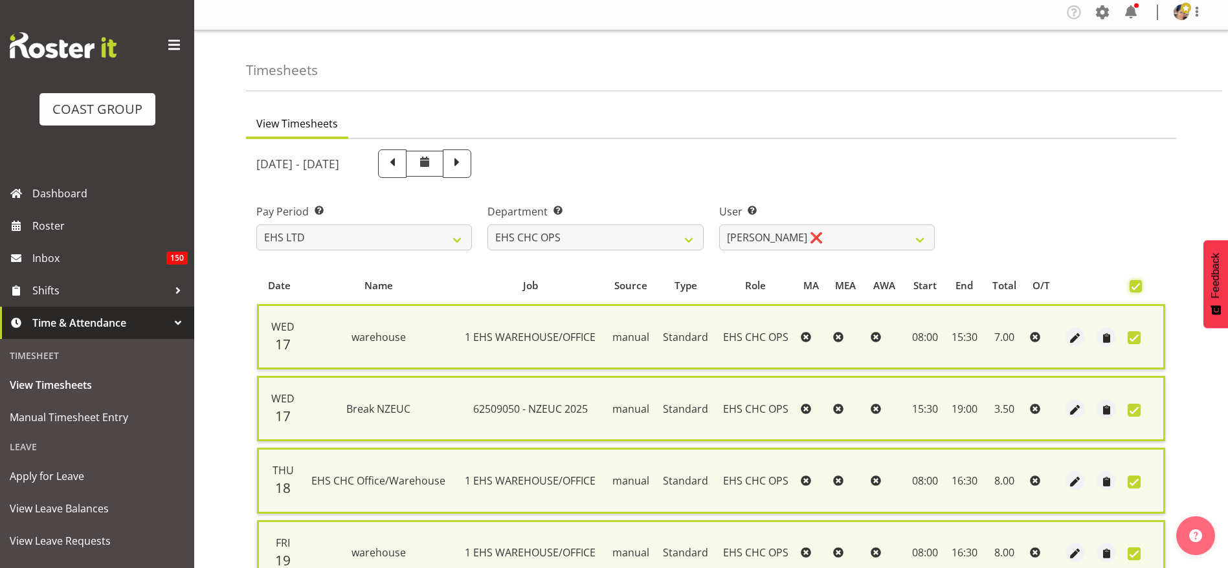
scroll to position [417, 0]
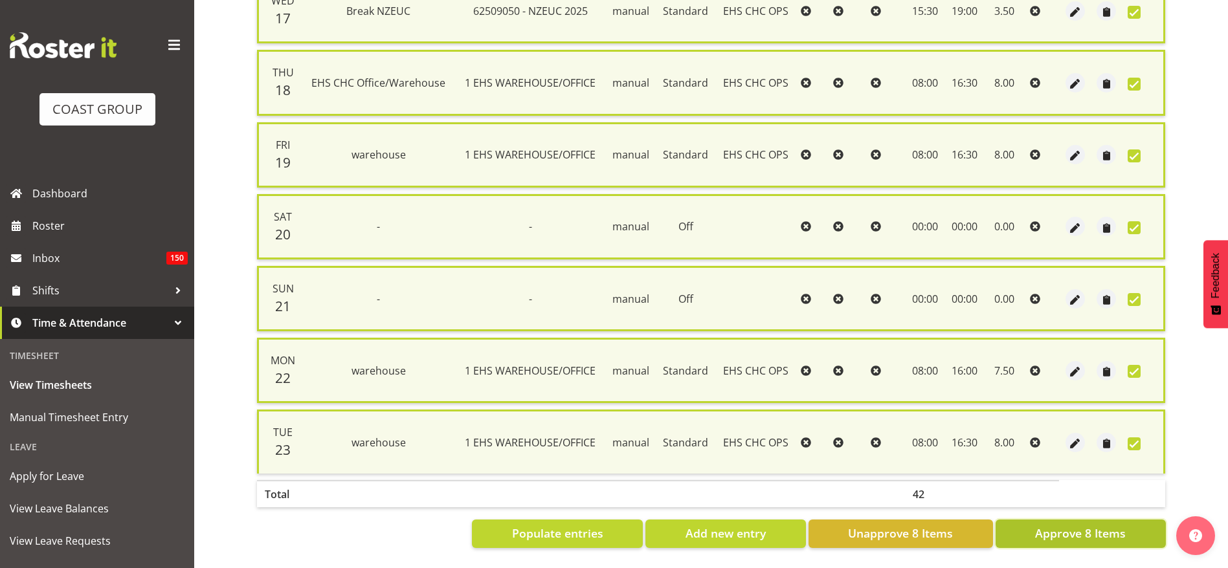
click at [1037, 525] on span "Approve 8 Items" at bounding box center [1080, 533] width 91 height 17
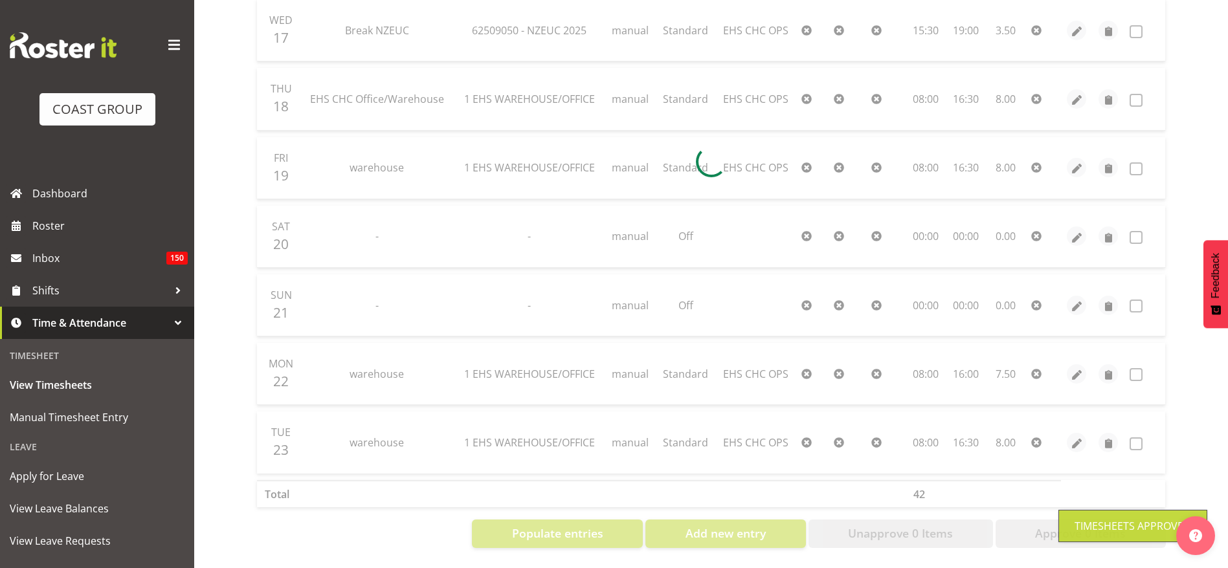
scroll to position [0, 0]
